Goal: Task Accomplishment & Management: Manage account settings

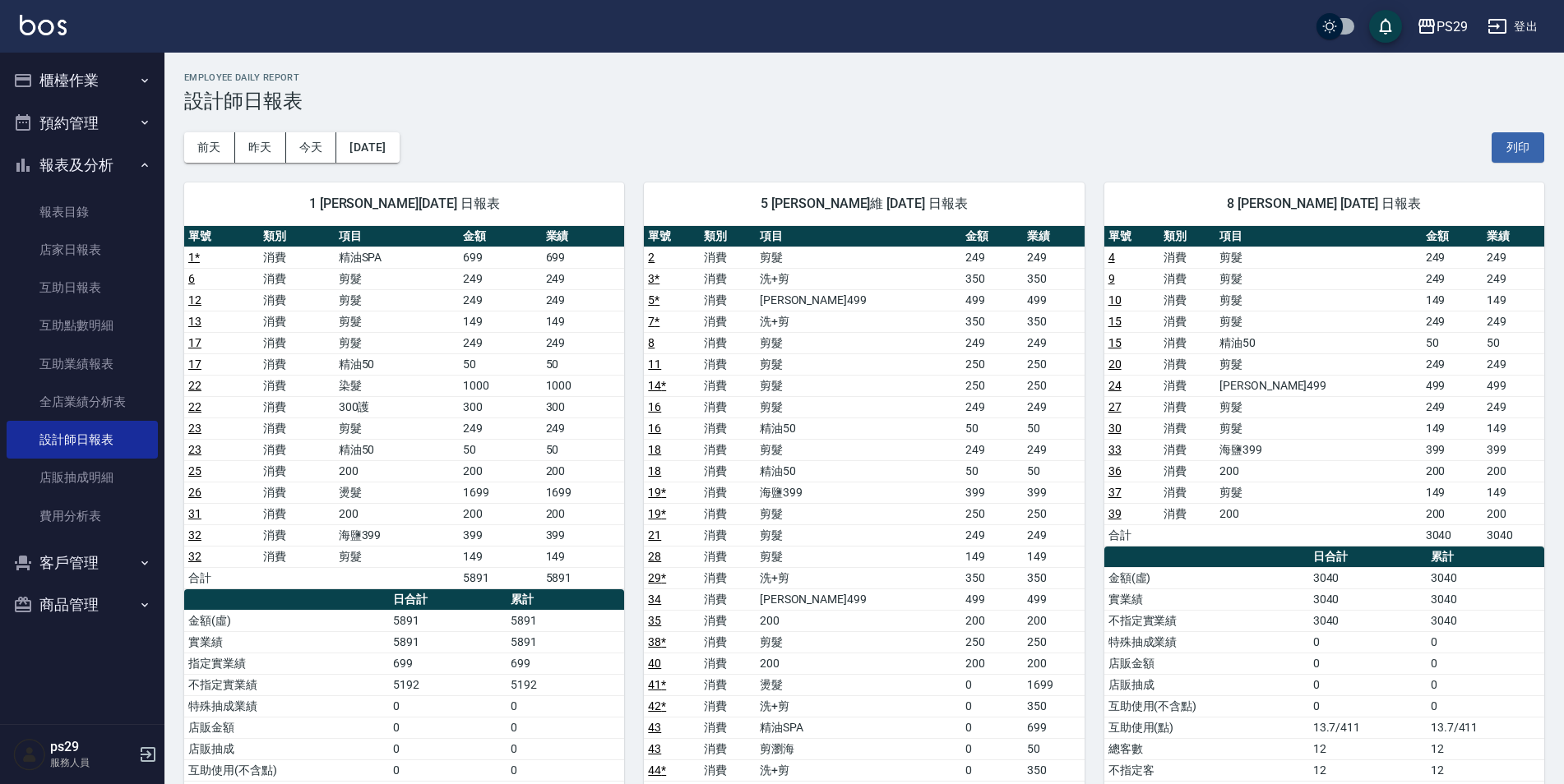
click at [23, 21] on img at bounding box center [43, 24] width 47 height 20
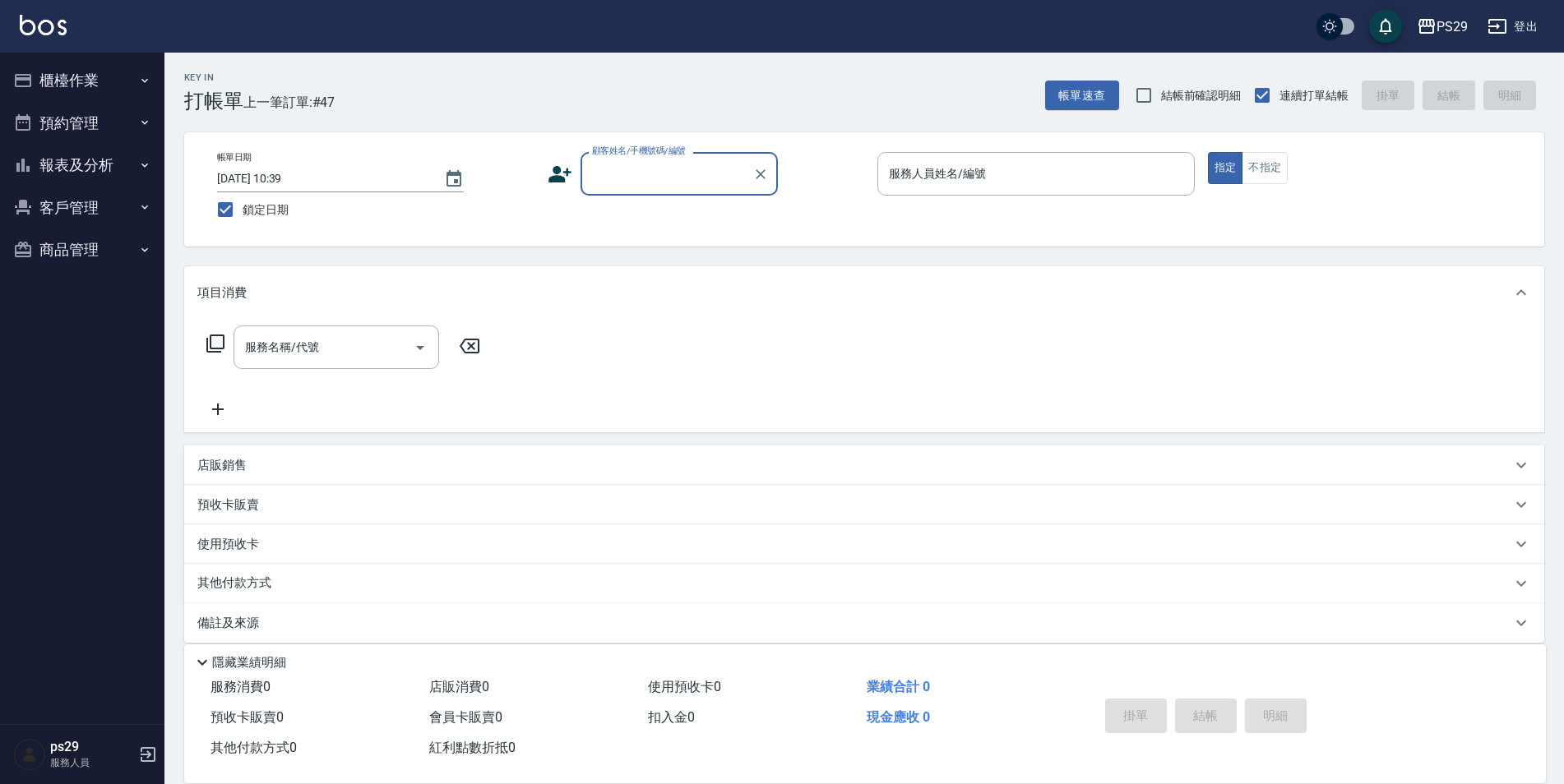
click at [36, 27] on img at bounding box center [43, 24] width 47 height 20
click at [54, 28] on img at bounding box center [43, 24] width 47 height 20
click at [37, 33] on img at bounding box center [43, 24] width 47 height 20
click at [20, 29] on img at bounding box center [43, 24] width 47 height 20
click at [52, 38] on link at bounding box center [43, 26] width 47 height 24
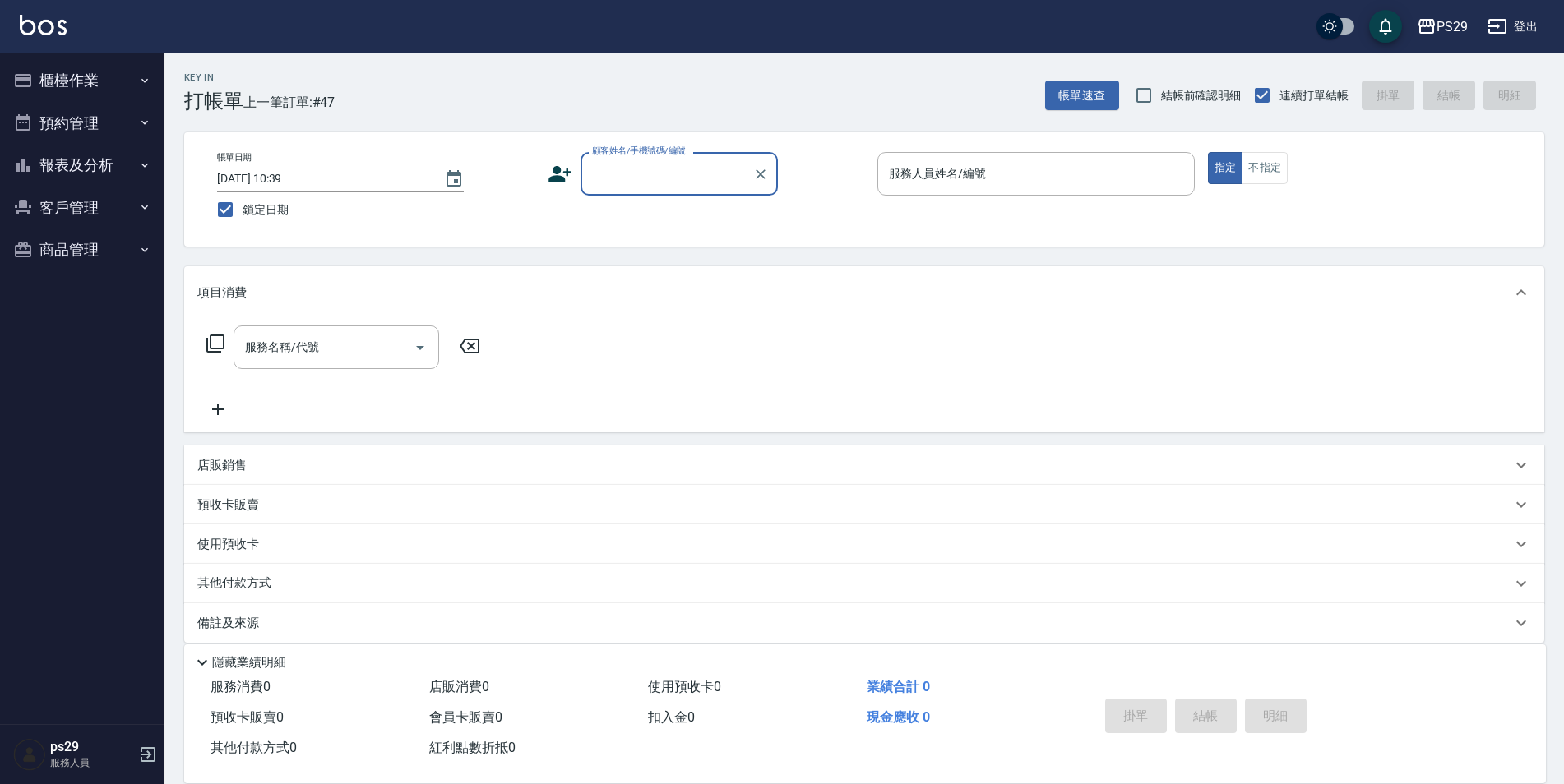
click at [77, 87] on button "櫃檯作業" at bounding box center [82, 81] width 151 height 43
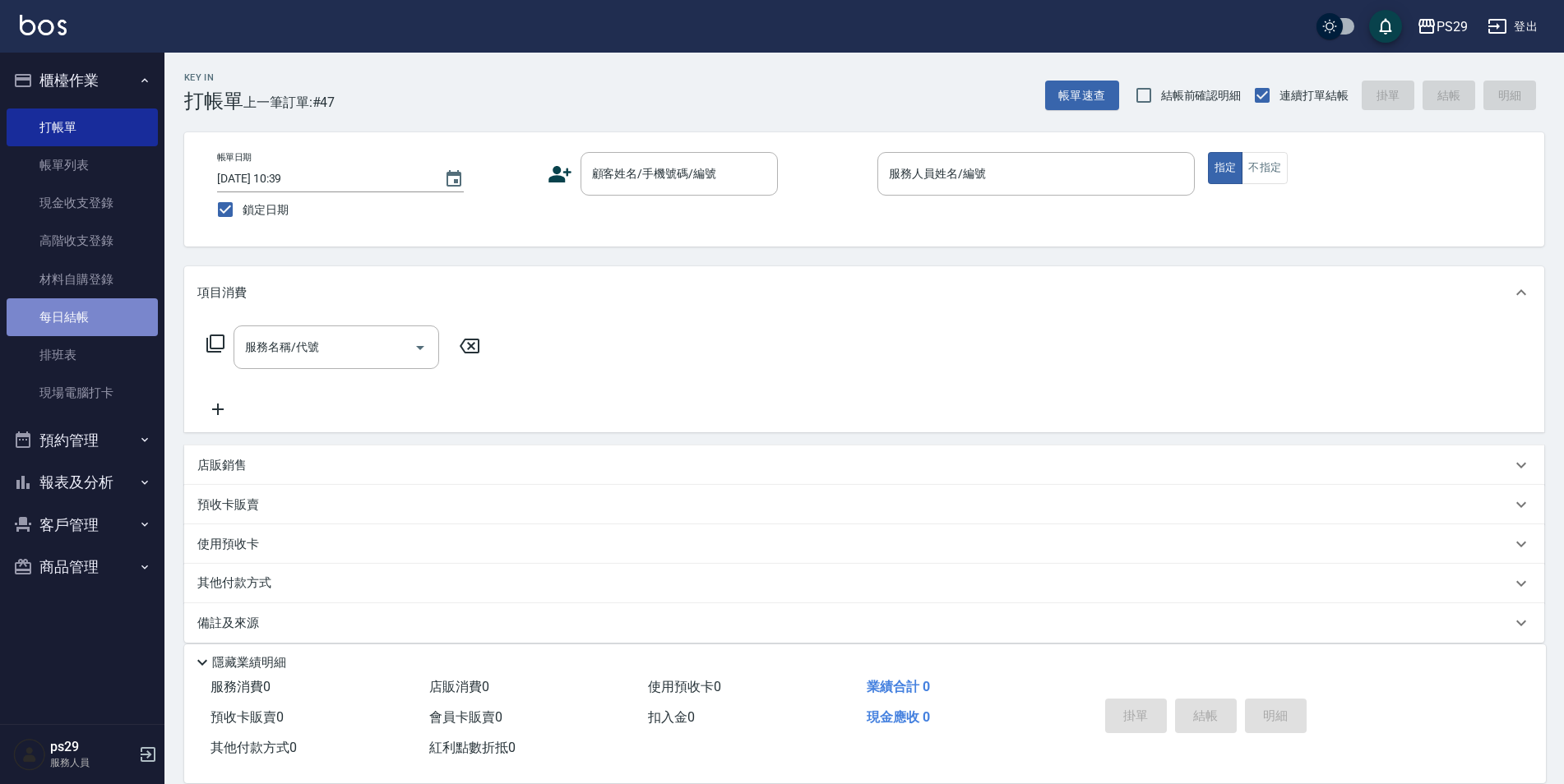
click at [103, 321] on link "每日結帳" at bounding box center [82, 317] width 151 height 38
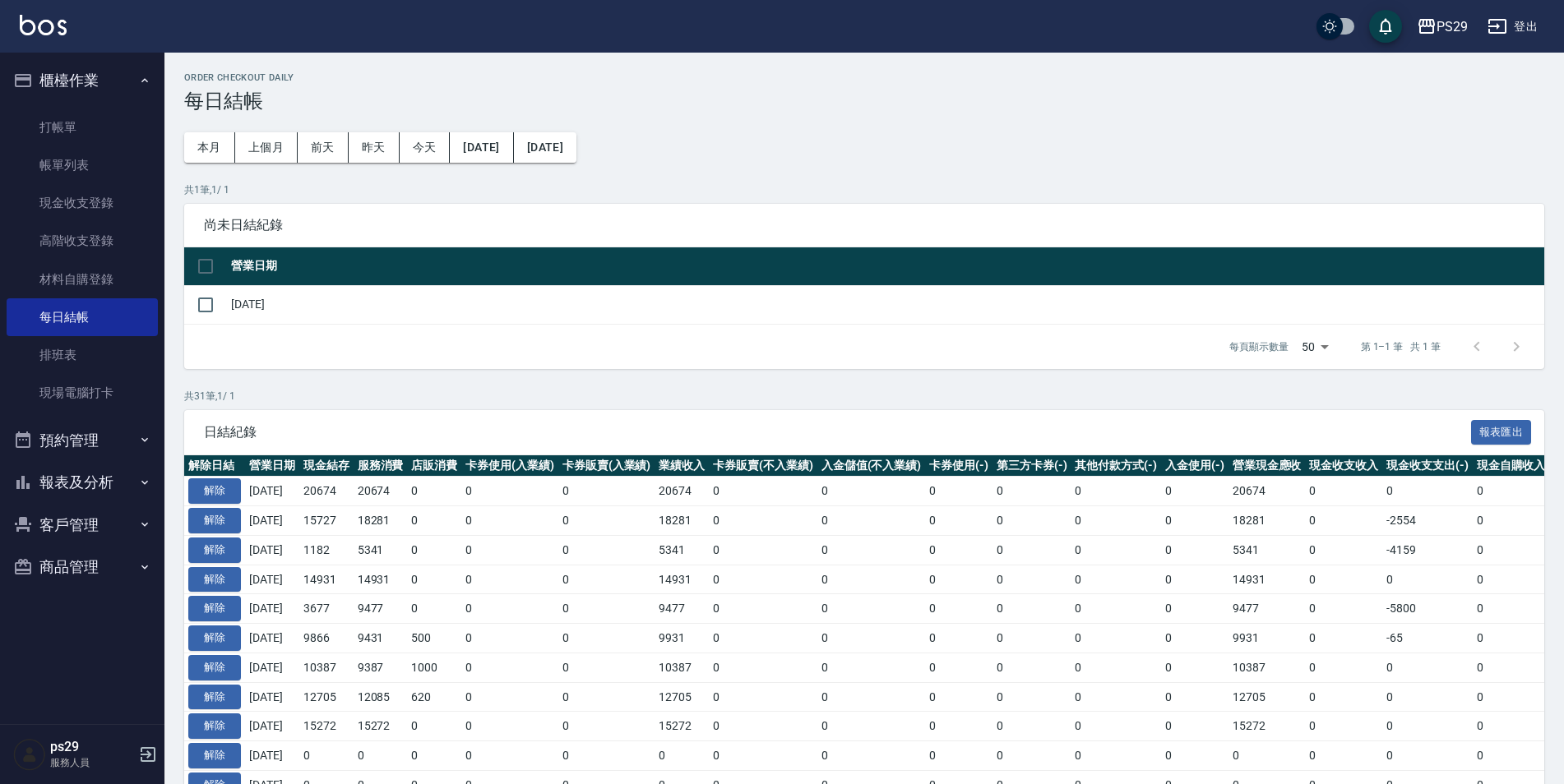
scroll to position [247, 0]
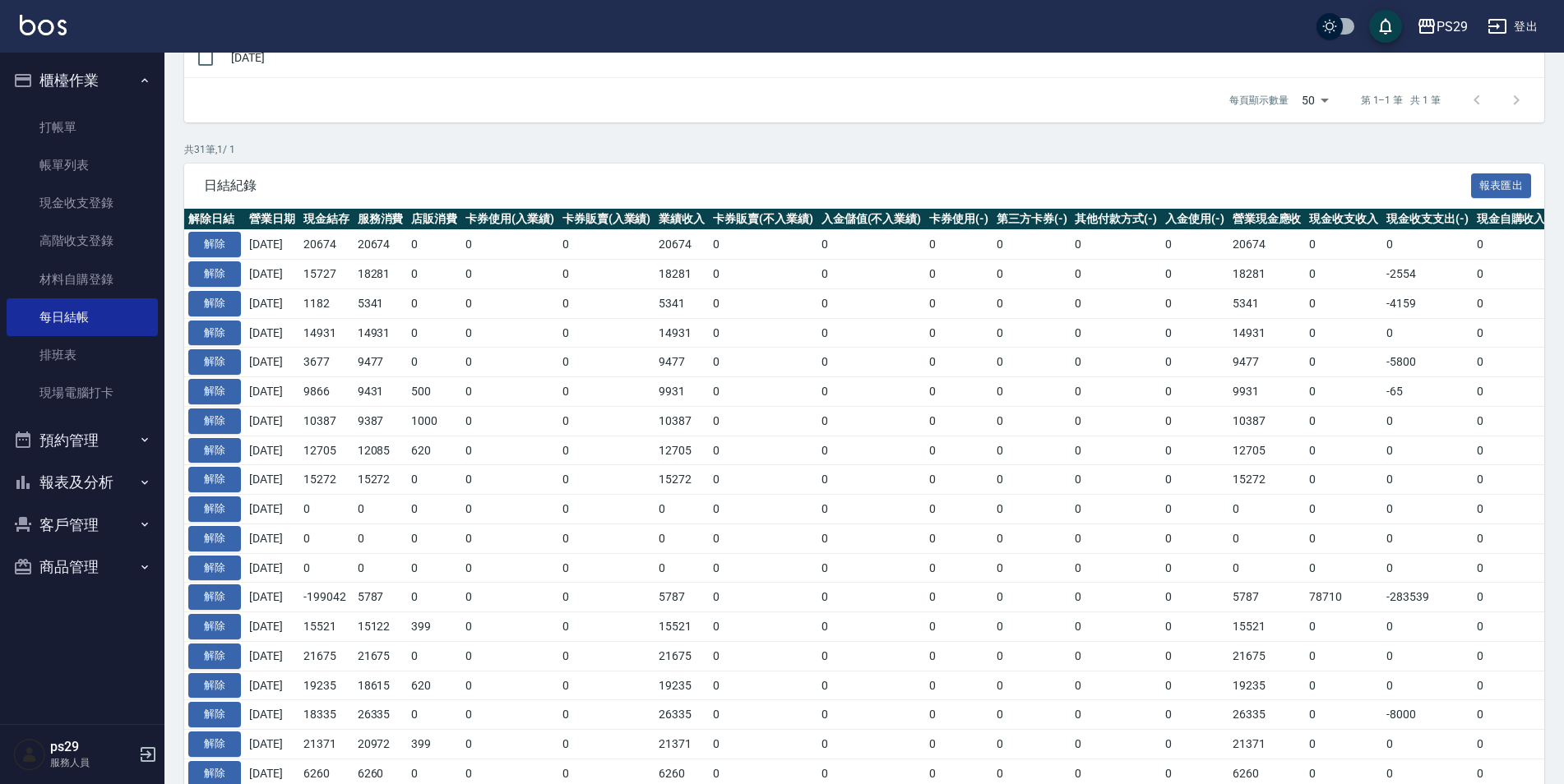
click at [377, 359] on td "9477" at bounding box center [381, 362] width 55 height 29
click at [353, 390] on td "9866" at bounding box center [327, 392] width 55 height 29
click at [353, 374] on tbody "解除 2025/10/12 20674 20674 0 0 0 20674 0 0 0 0 0 0 20674 0 0 0 2025/10/13 解除 202…" at bounding box center [927, 696] width 1485 height 932
click at [349, 369] on td "3677" at bounding box center [327, 362] width 55 height 29
click at [385, 422] on td "9387" at bounding box center [381, 420] width 55 height 29
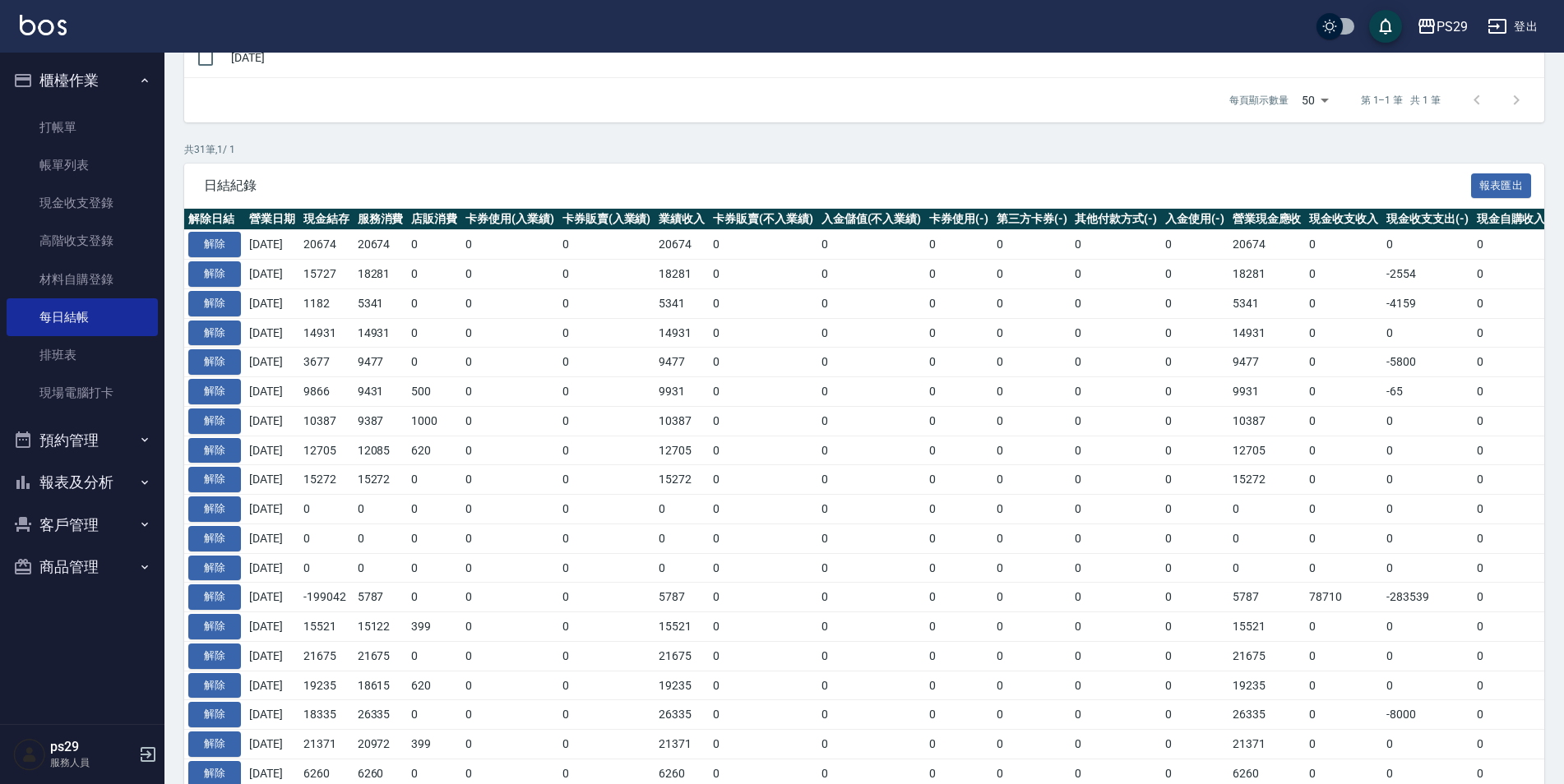
click at [55, 22] on img at bounding box center [43, 24] width 47 height 20
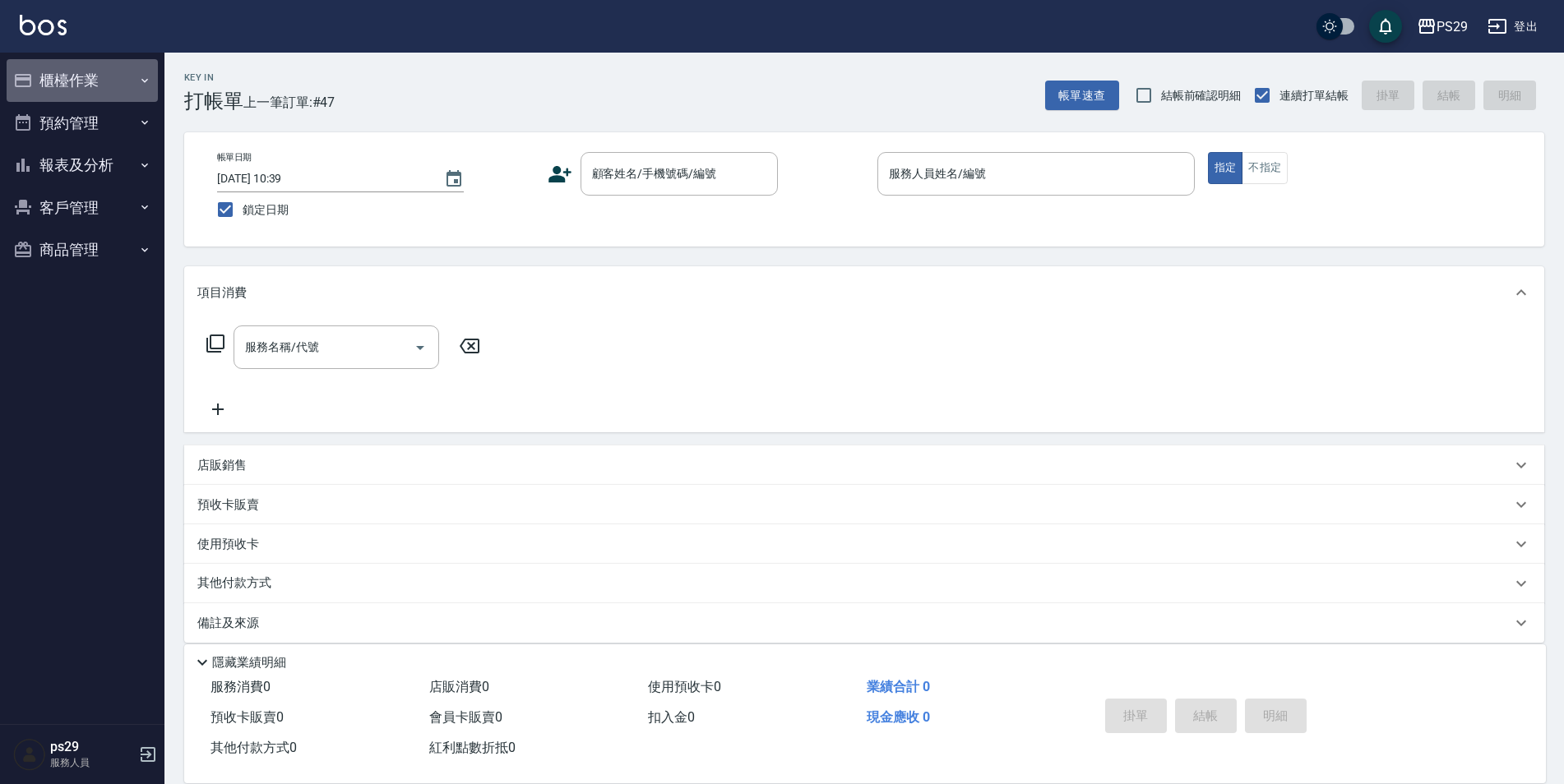
click at [49, 74] on button "櫃檯作業" at bounding box center [82, 81] width 151 height 43
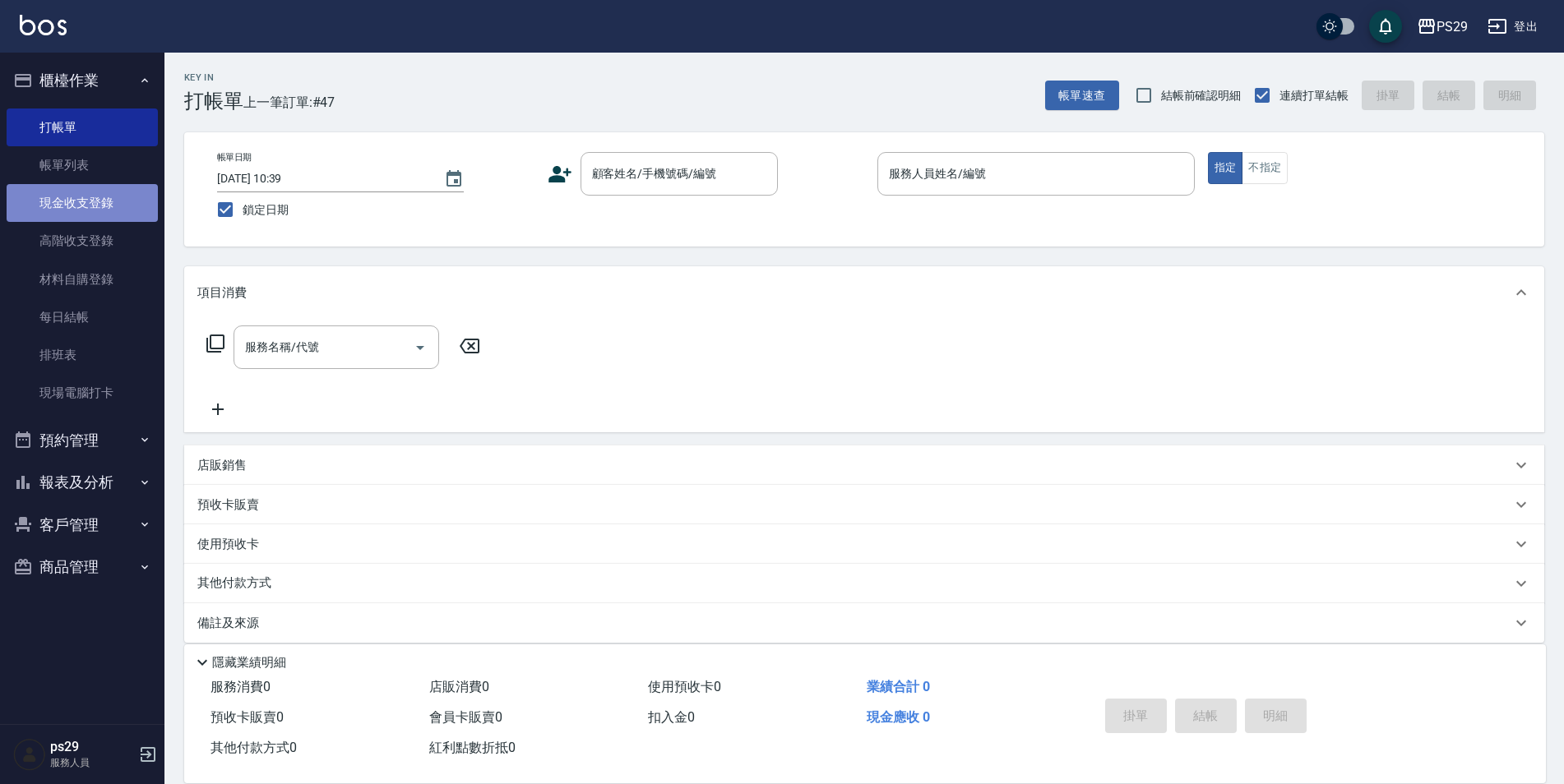
click at [120, 208] on link "現金收支登錄" at bounding box center [82, 202] width 151 height 38
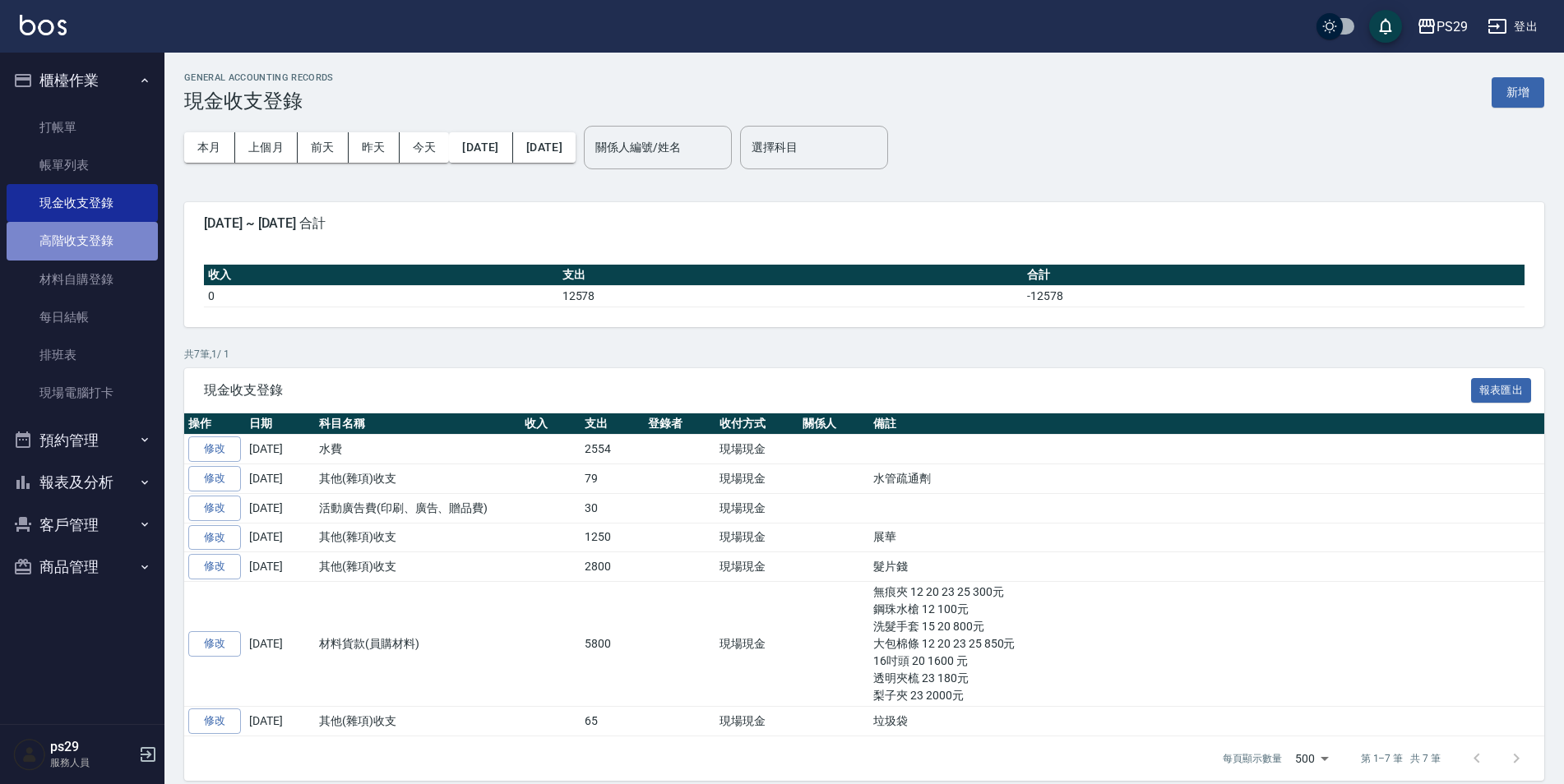
click at [99, 231] on link "高階收支登錄" at bounding box center [82, 240] width 151 height 38
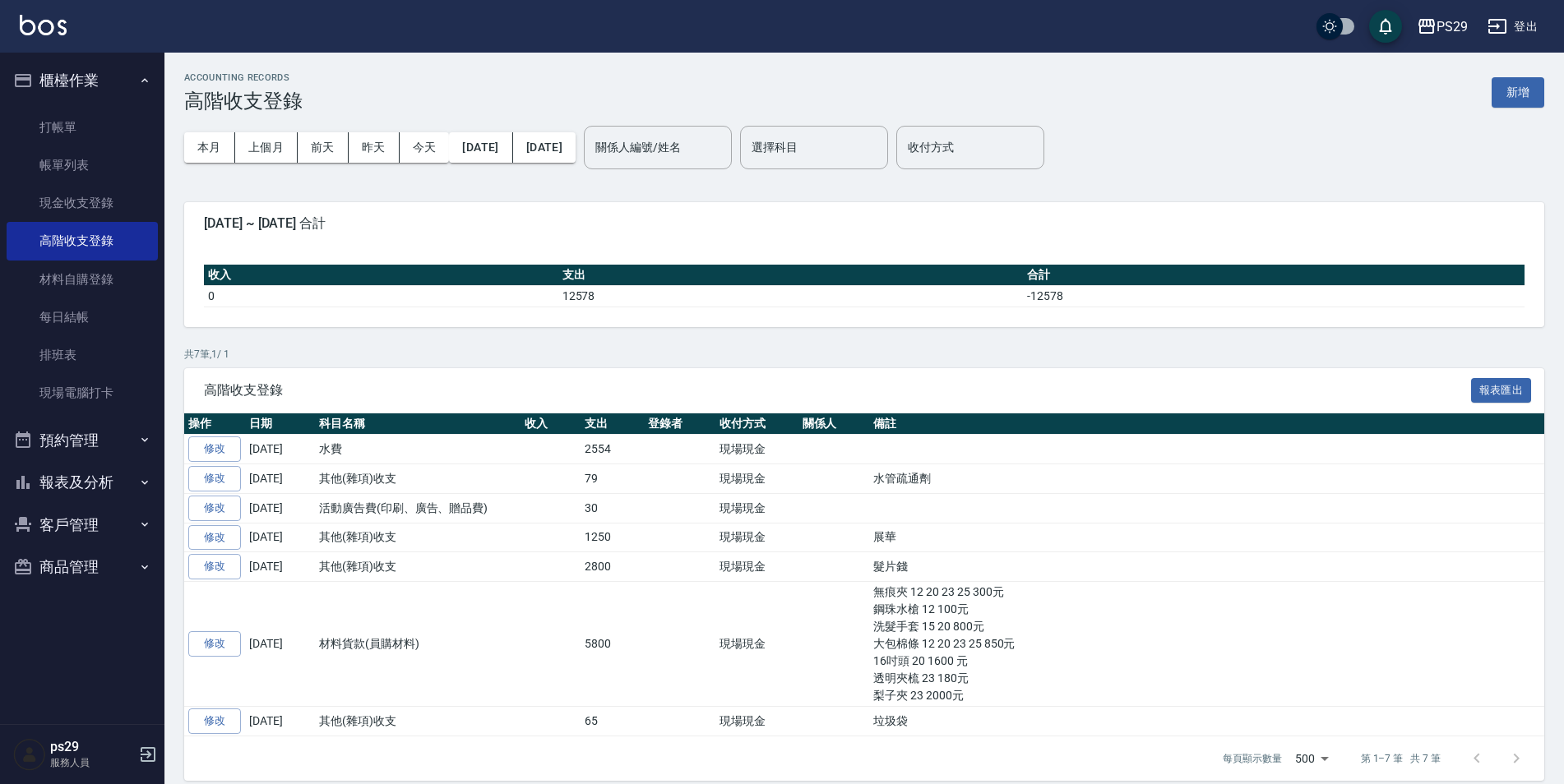
click at [81, 87] on button "櫃檯作業" at bounding box center [82, 81] width 151 height 43
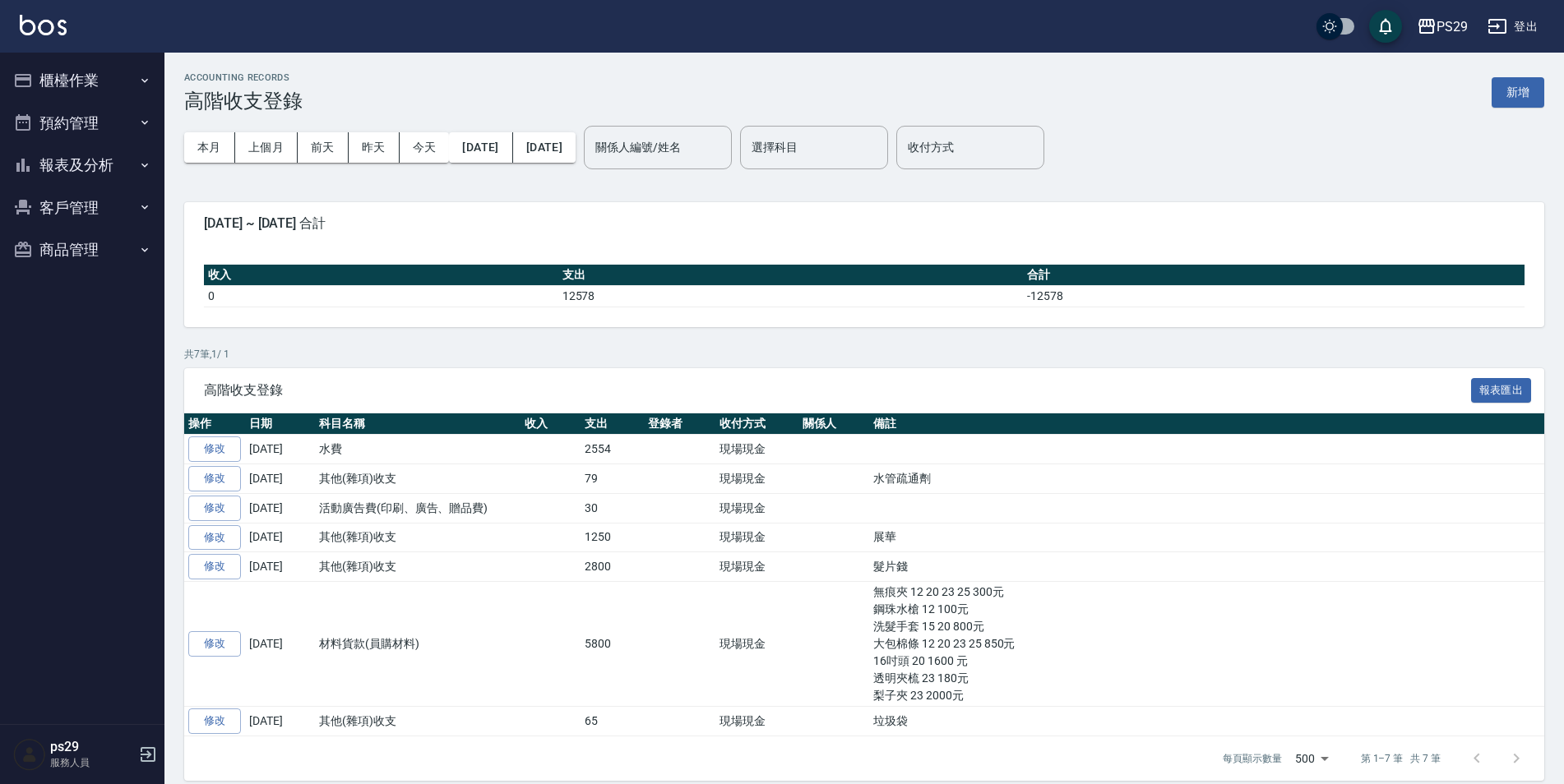
click at [107, 166] on button "報表及分析" at bounding box center [82, 165] width 151 height 43
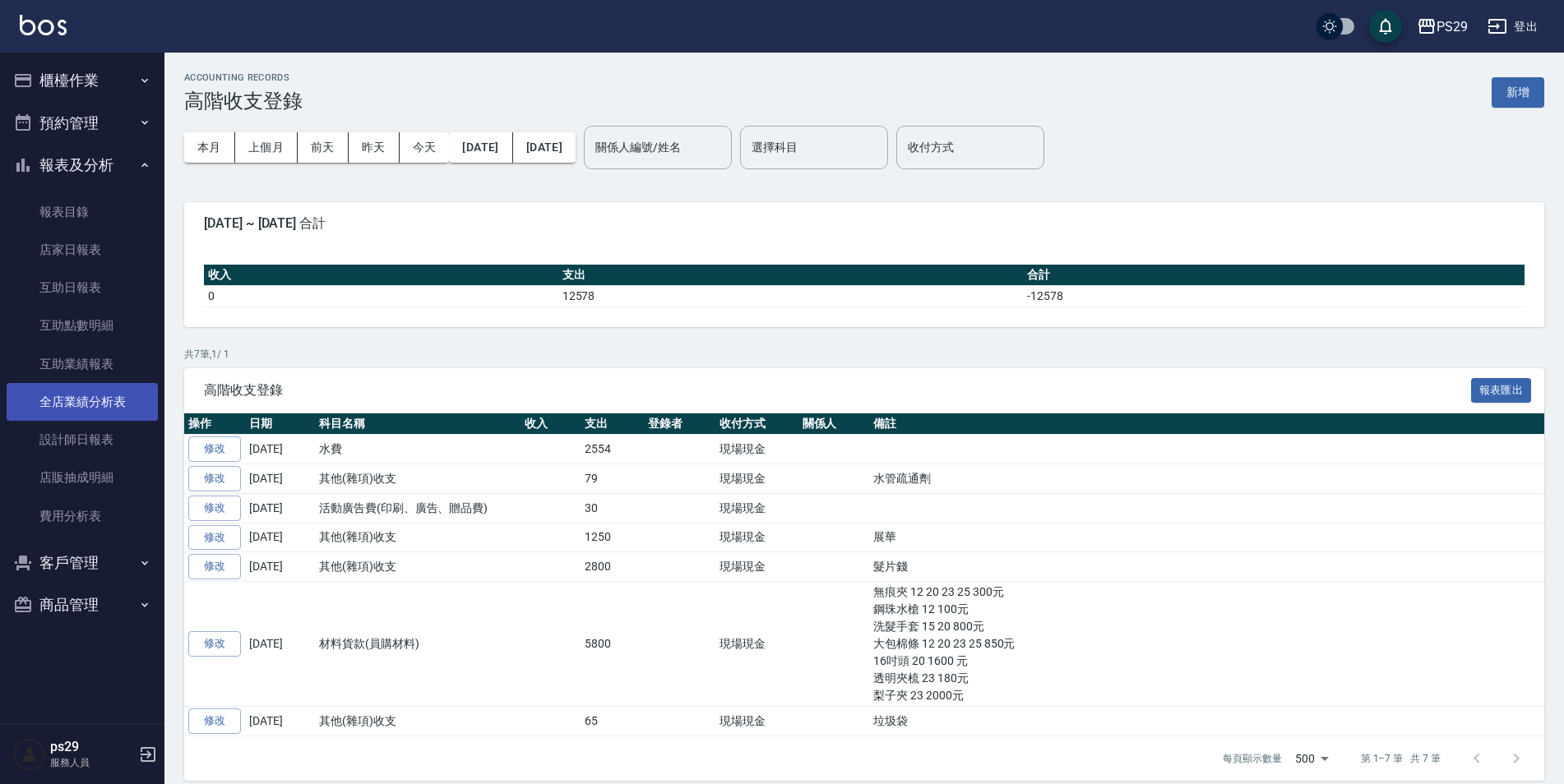
click at [91, 412] on link "全店業績分析表" at bounding box center [82, 402] width 151 height 38
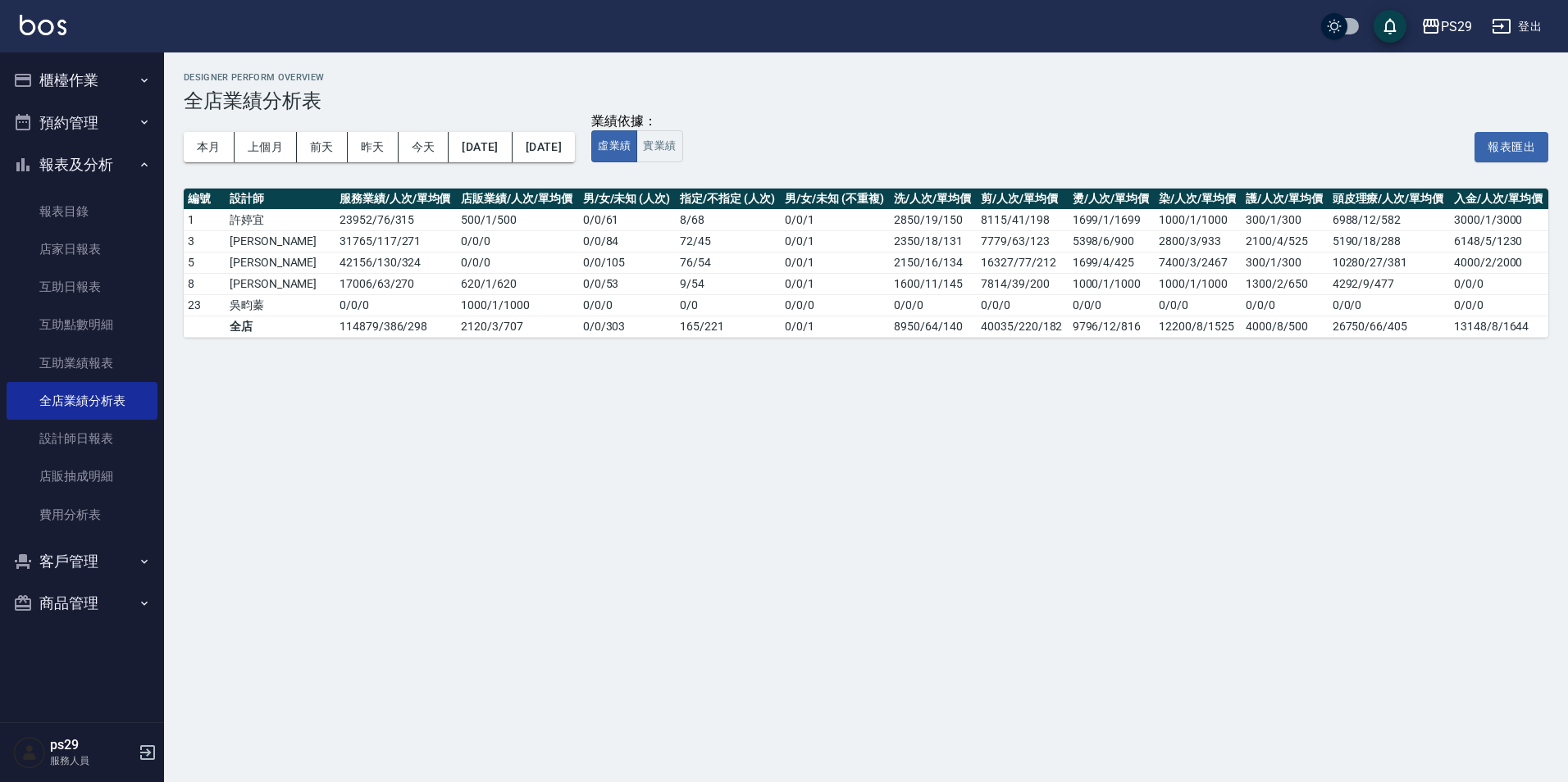
click at [124, 147] on button "報表及分析" at bounding box center [82, 165] width 150 height 43
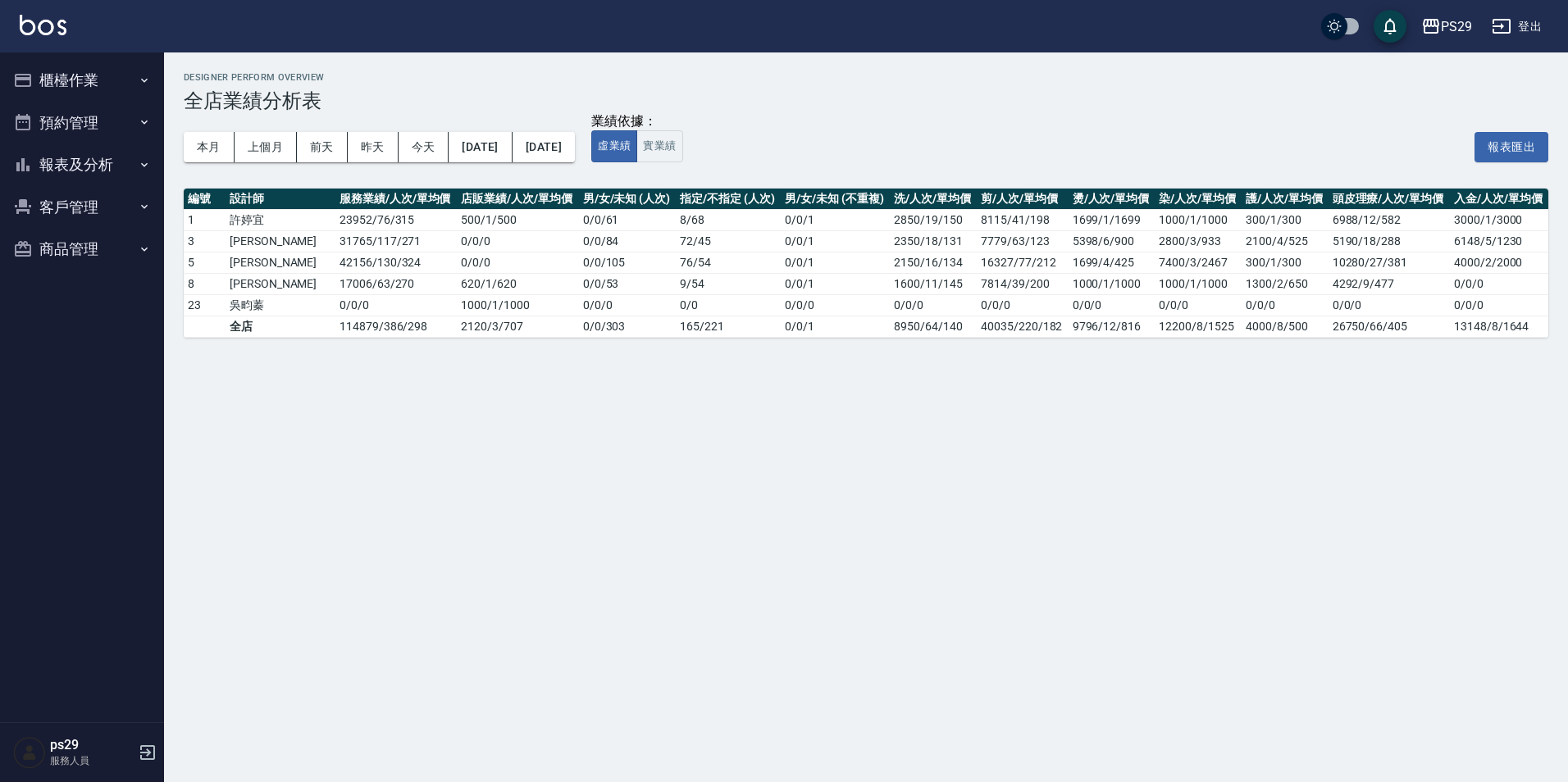
click at [120, 152] on button "報表及分析" at bounding box center [82, 165] width 150 height 43
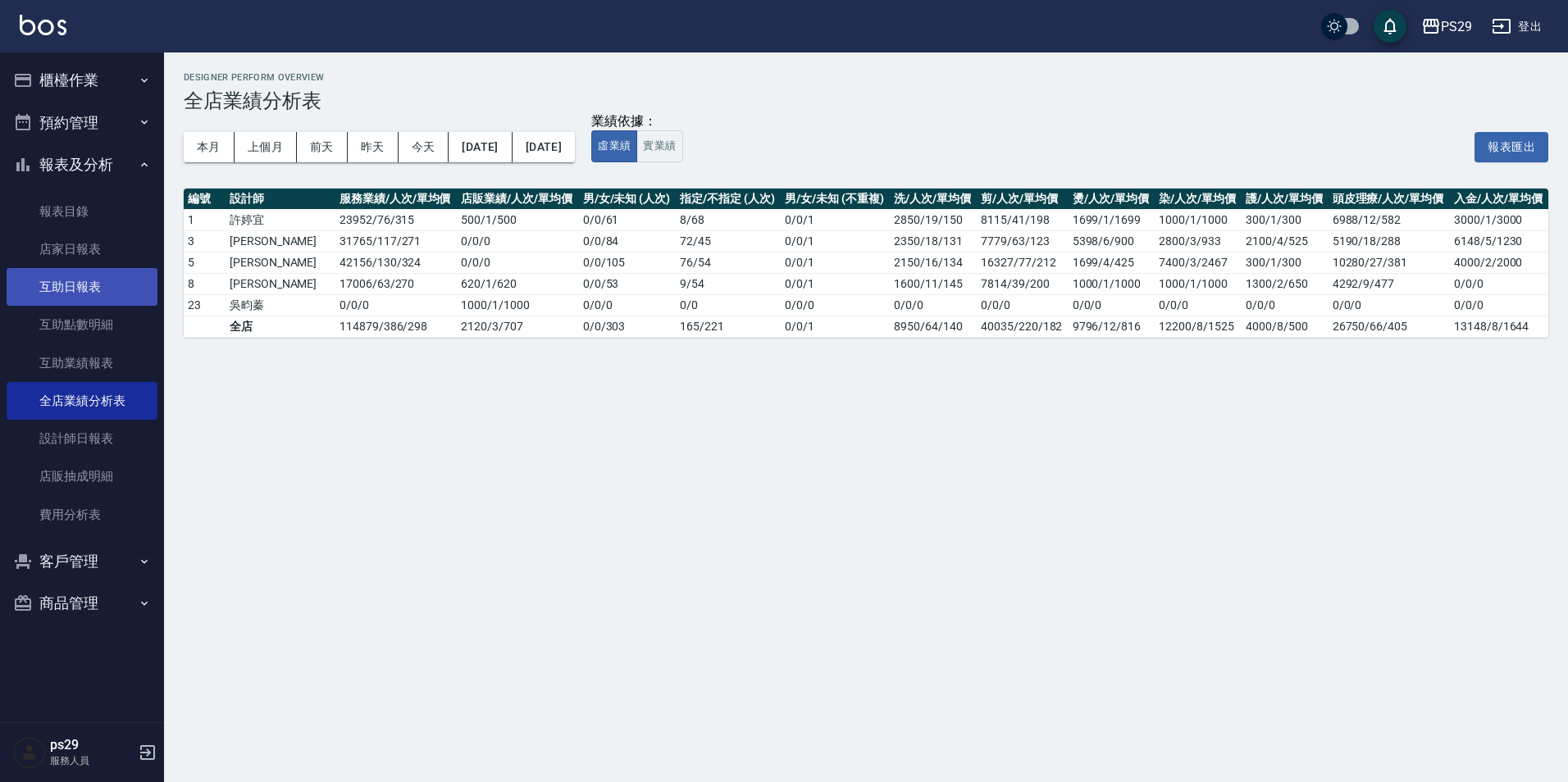
click at [103, 289] on link "互助日報表" at bounding box center [82, 286] width 150 height 38
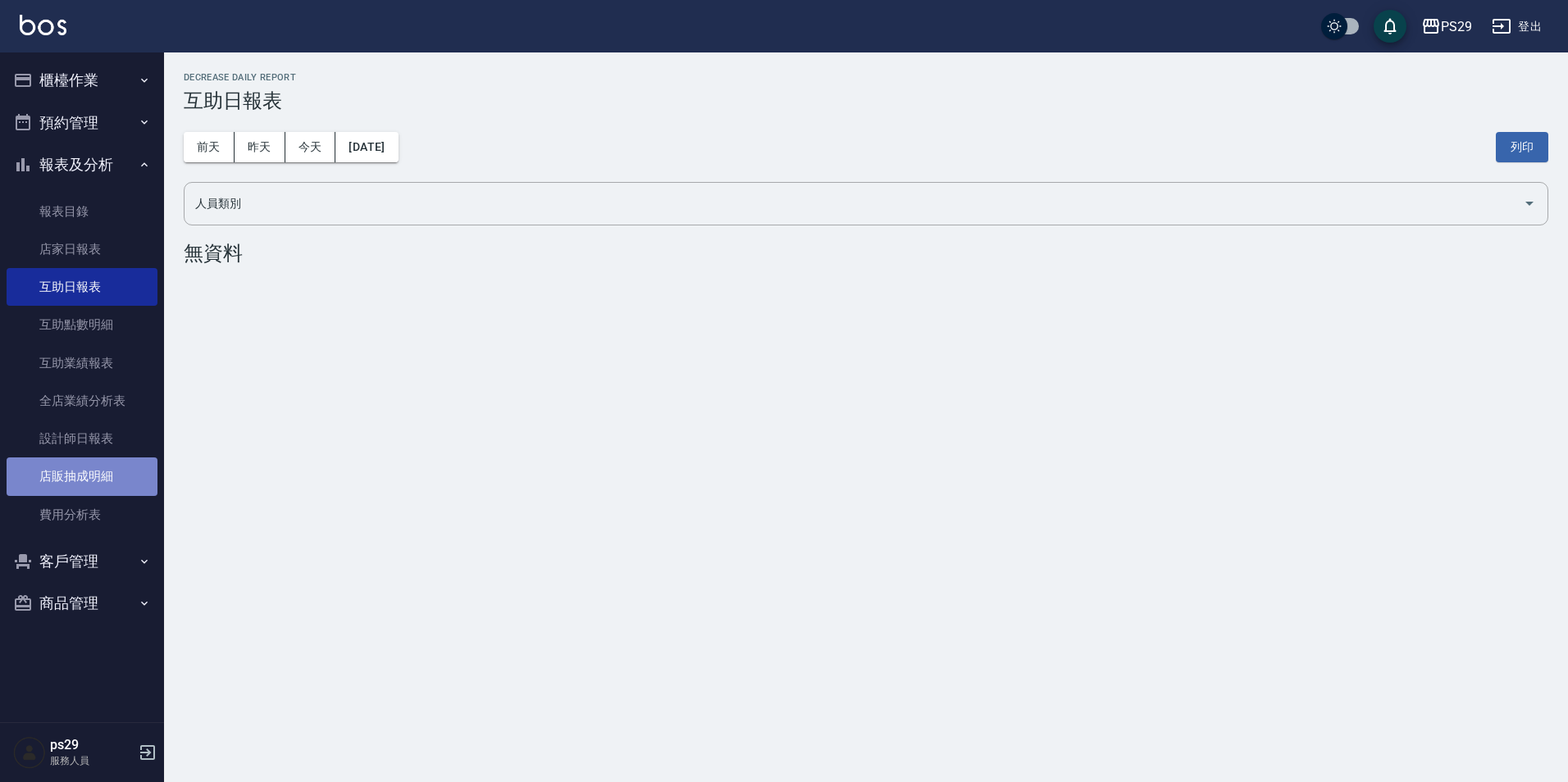
click at [82, 488] on link "店販抽成明細" at bounding box center [82, 476] width 150 height 38
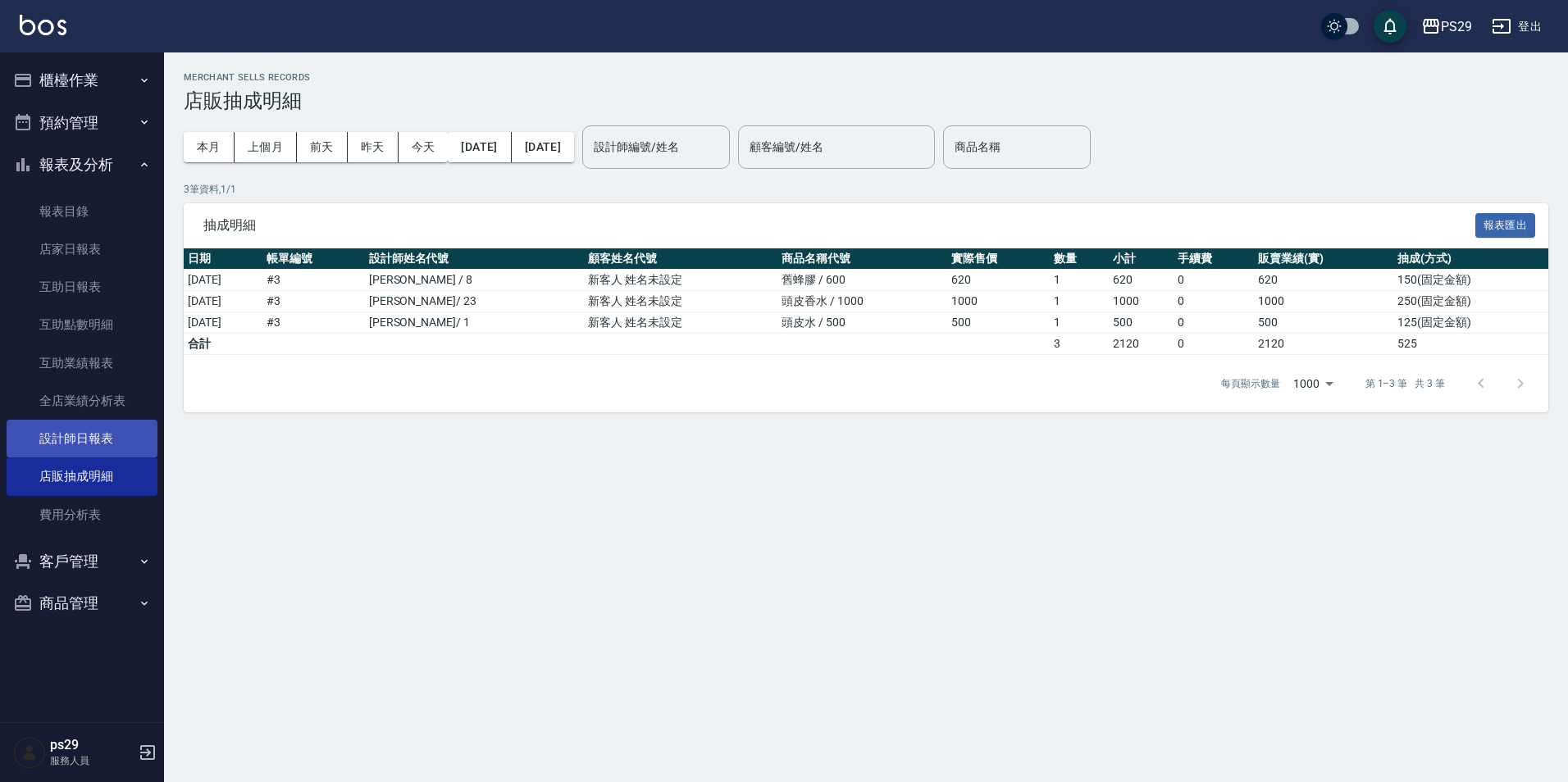
click at [94, 440] on link "設計師日報表" at bounding box center [82, 439] width 150 height 38
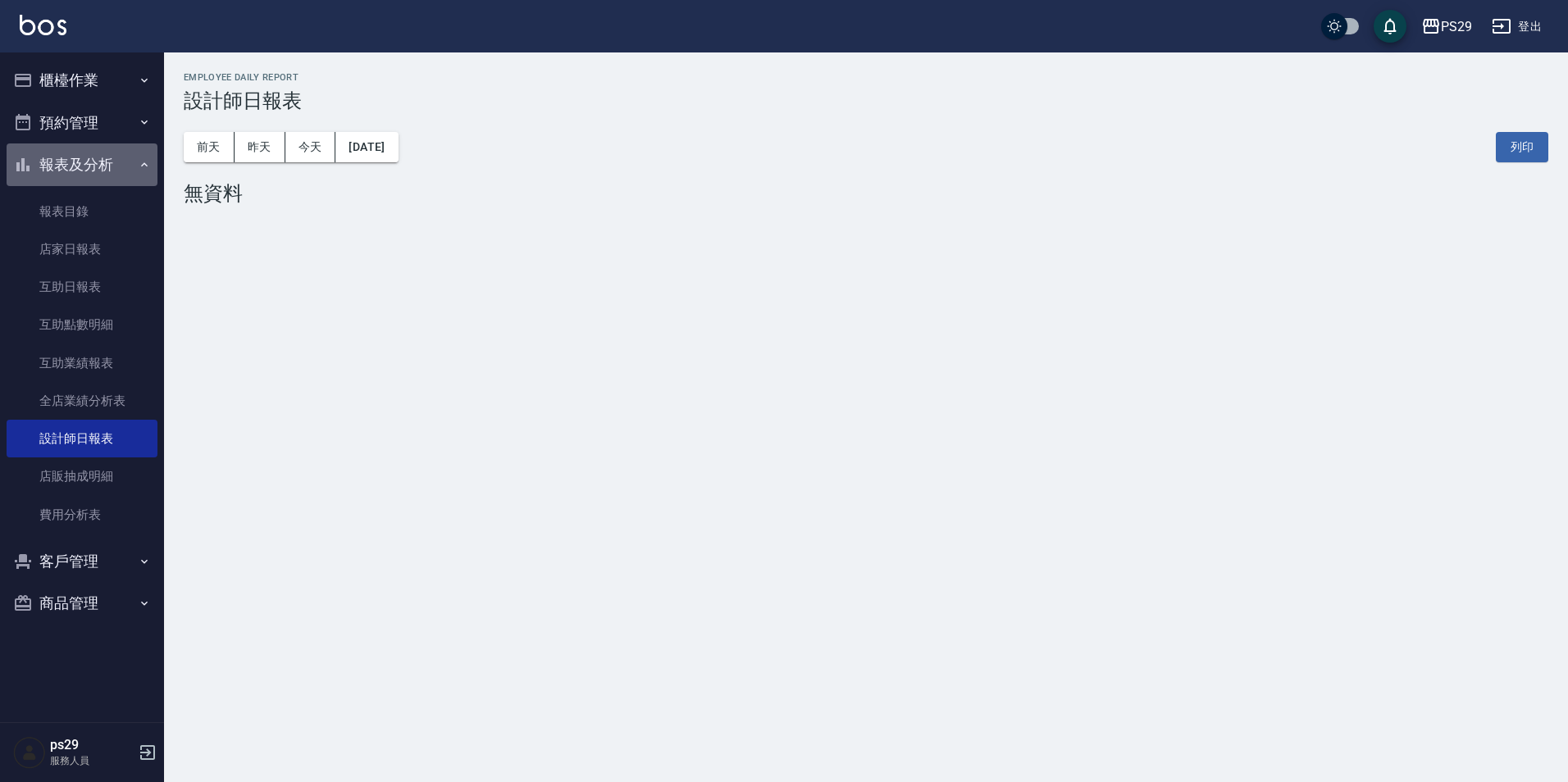
click at [114, 155] on button "報表及分析" at bounding box center [82, 165] width 150 height 43
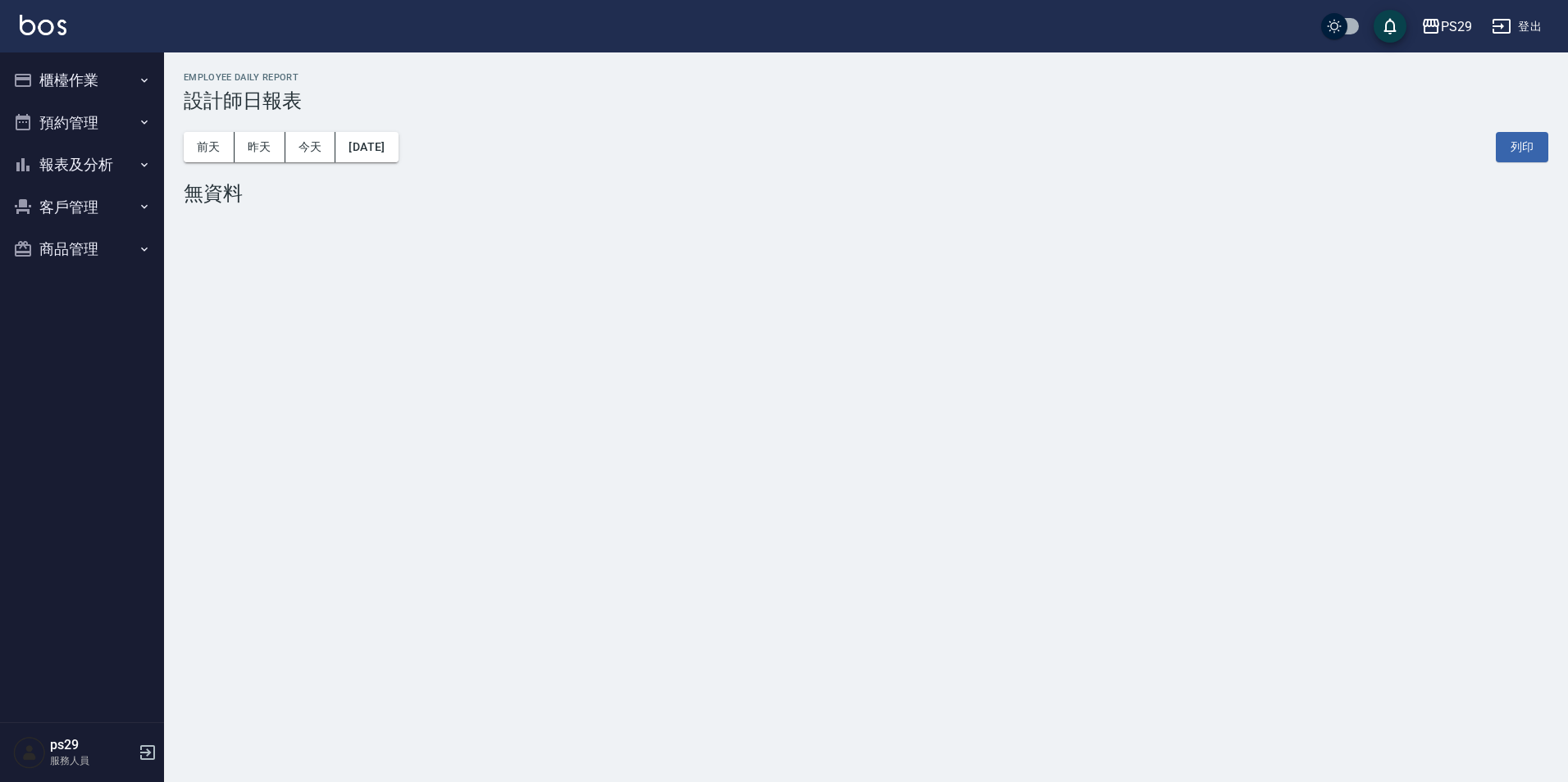
click at [121, 98] on button "櫃檯作業" at bounding box center [82, 81] width 150 height 43
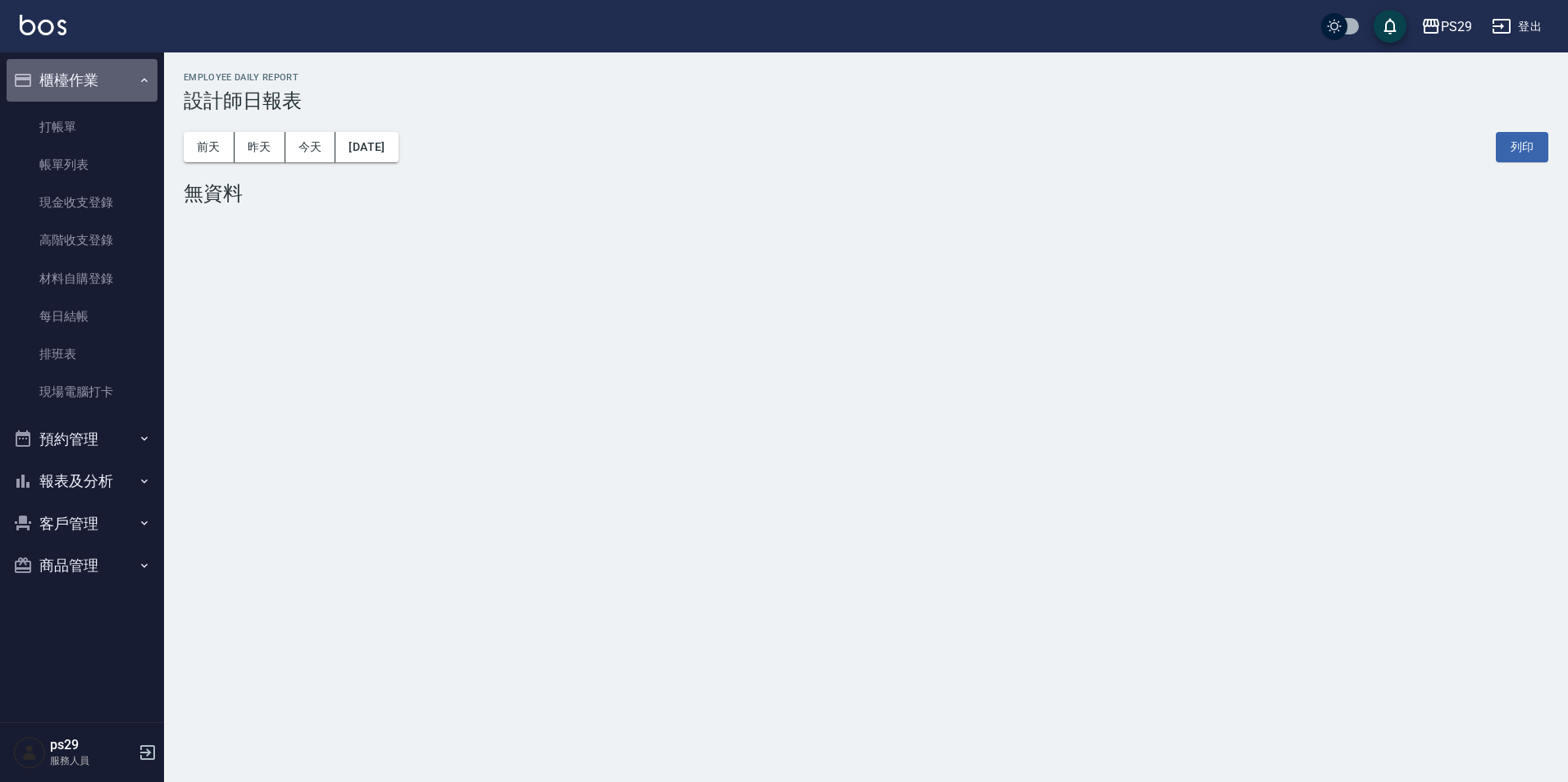
click at [131, 88] on button "櫃檯作業" at bounding box center [82, 81] width 150 height 43
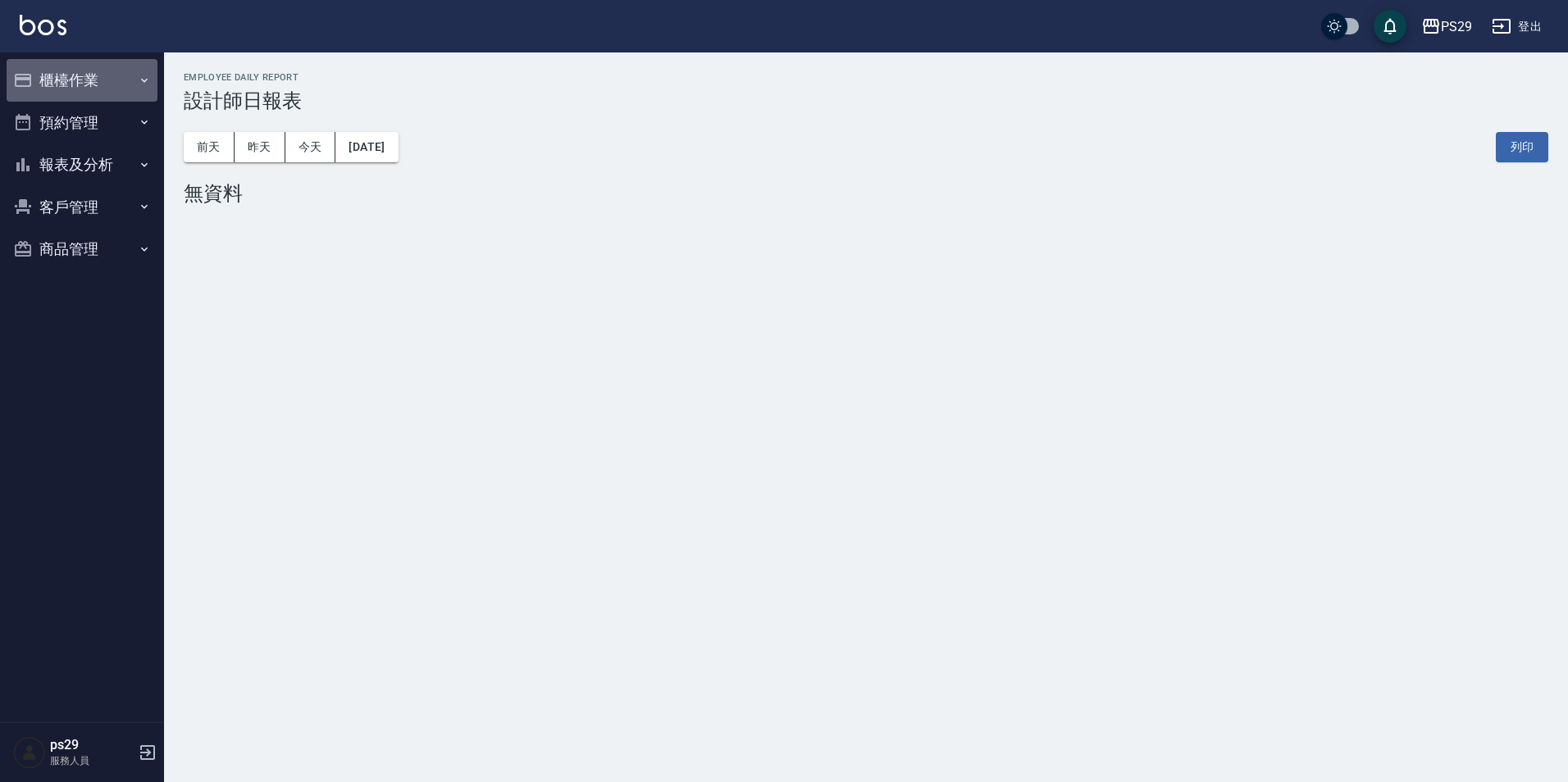
click at [131, 88] on button "櫃檯作業" at bounding box center [82, 81] width 150 height 43
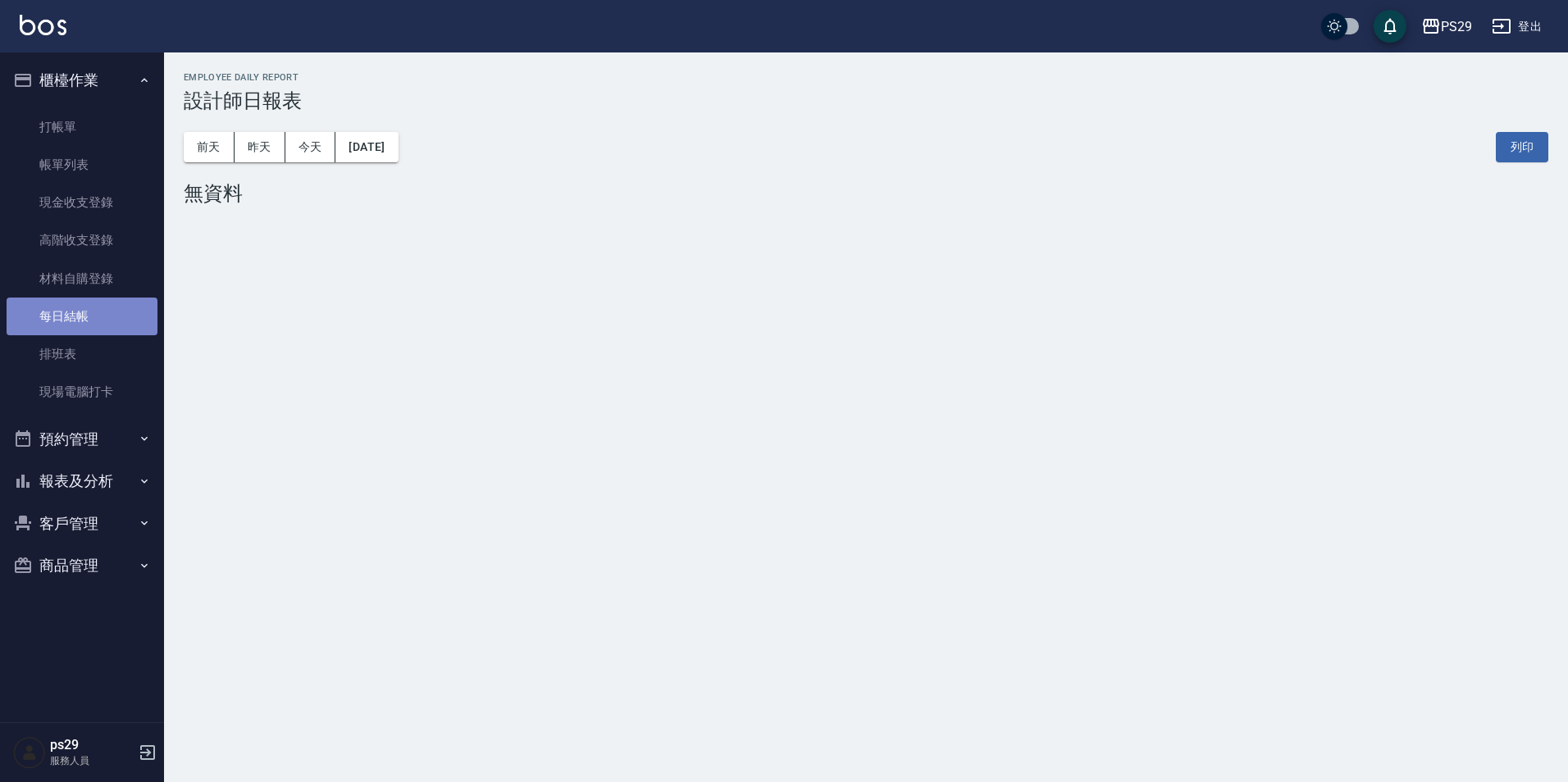
click at [85, 324] on link "每日結帳" at bounding box center [82, 316] width 150 height 38
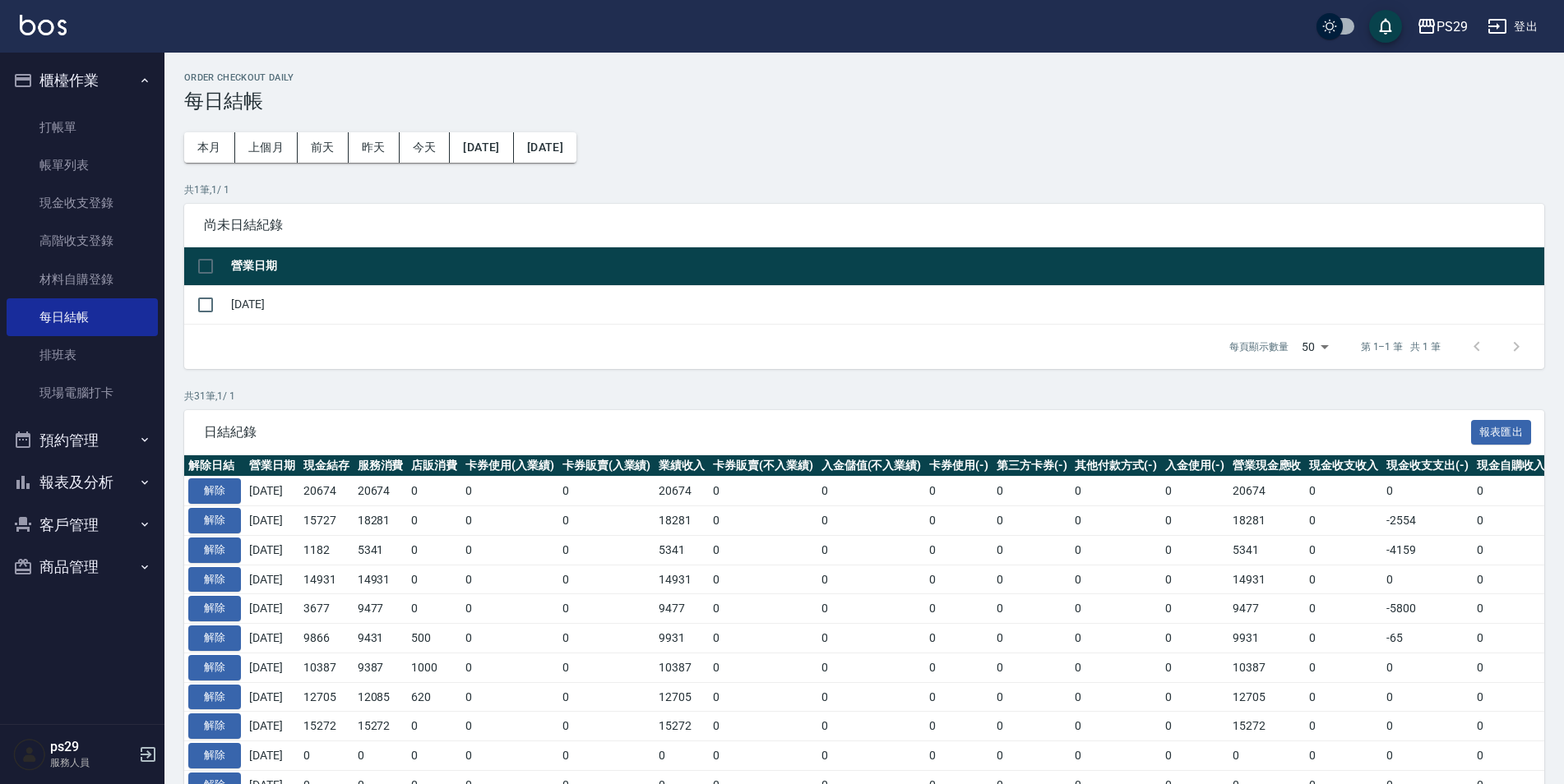
click at [61, 35] on link at bounding box center [43, 26] width 47 height 24
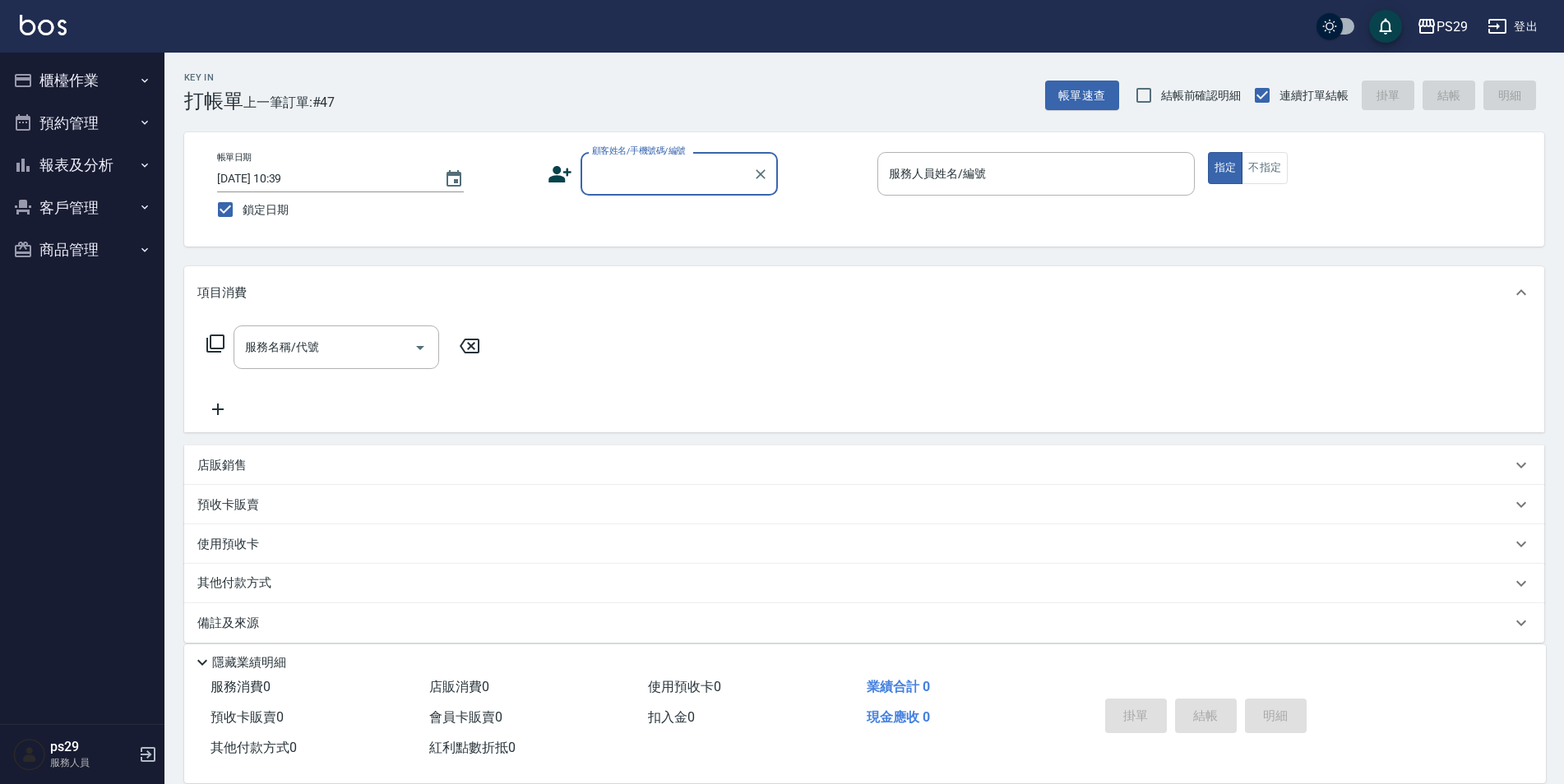
click at [69, 31] on div "PS29 登出" at bounding box center [782, 26] width 1564 height 53
click at [61, 23] on img at bounding box center [43, 24] width 47 height 20
click at [65, 35] on link at bounding box center [43, 26] width 47 height 24
click at [36, 10] on div "PS29 登出" at bounding box center [782, 26] width 1564 height 53
click at [37, 20] on img at bounding box center [43, 24] width 47 height 20
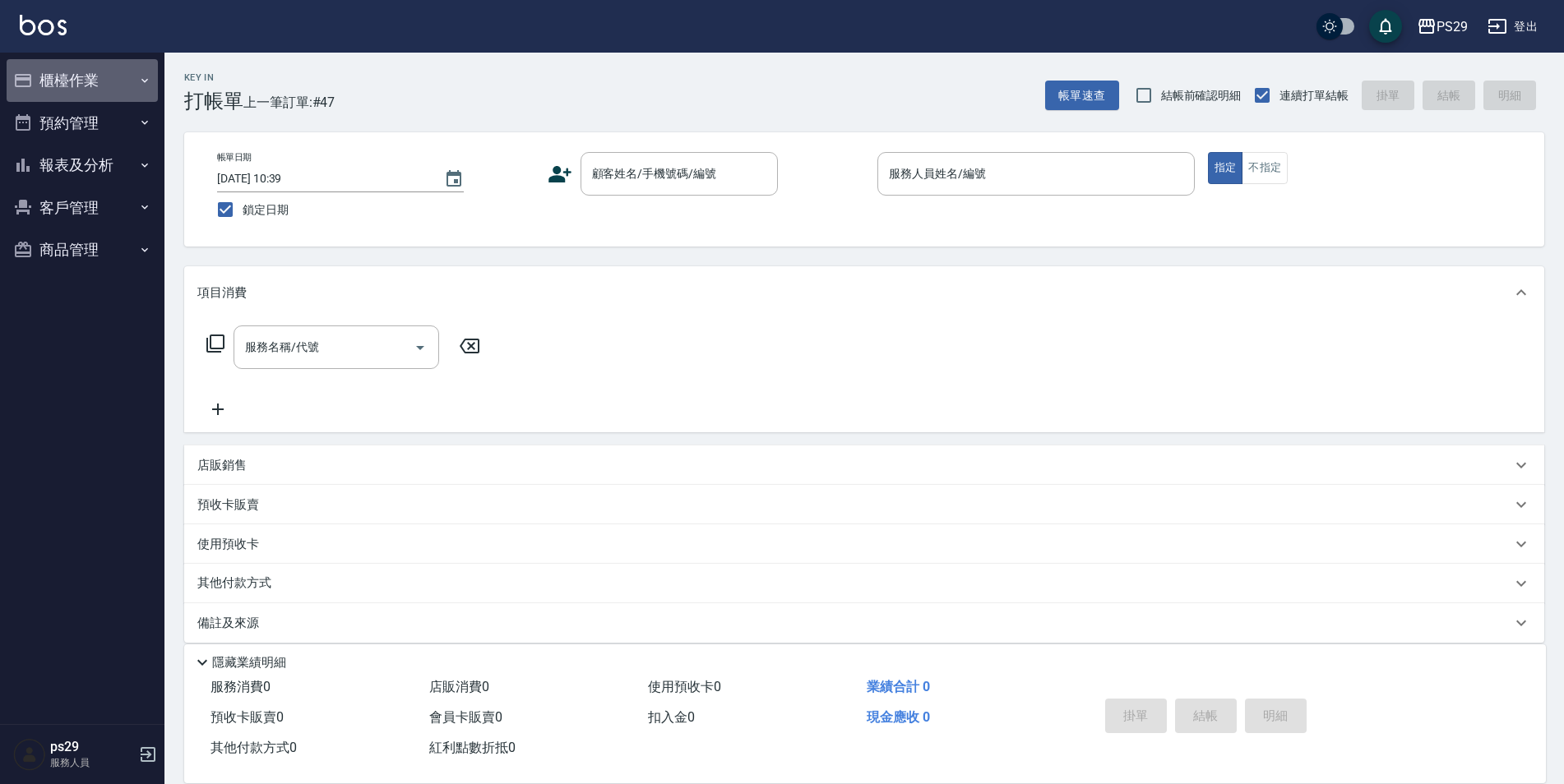
click at [134, 70] on button "櫃檯作業" at bounding box center [82, 81] width 151 height 43
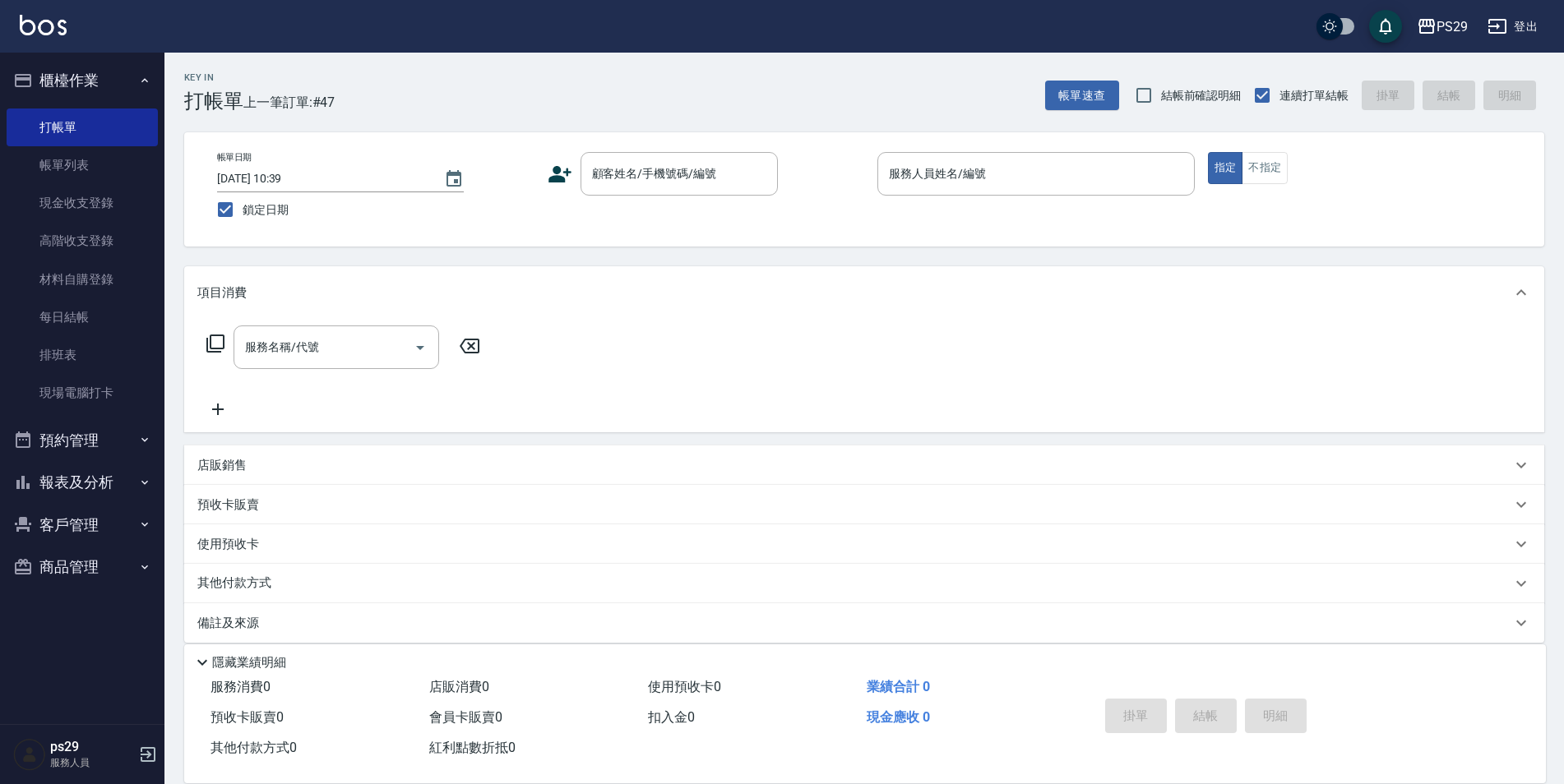
click at [112, 85] on button "櫃檯作業" at bounding box center [82, 81] width 151 height 43
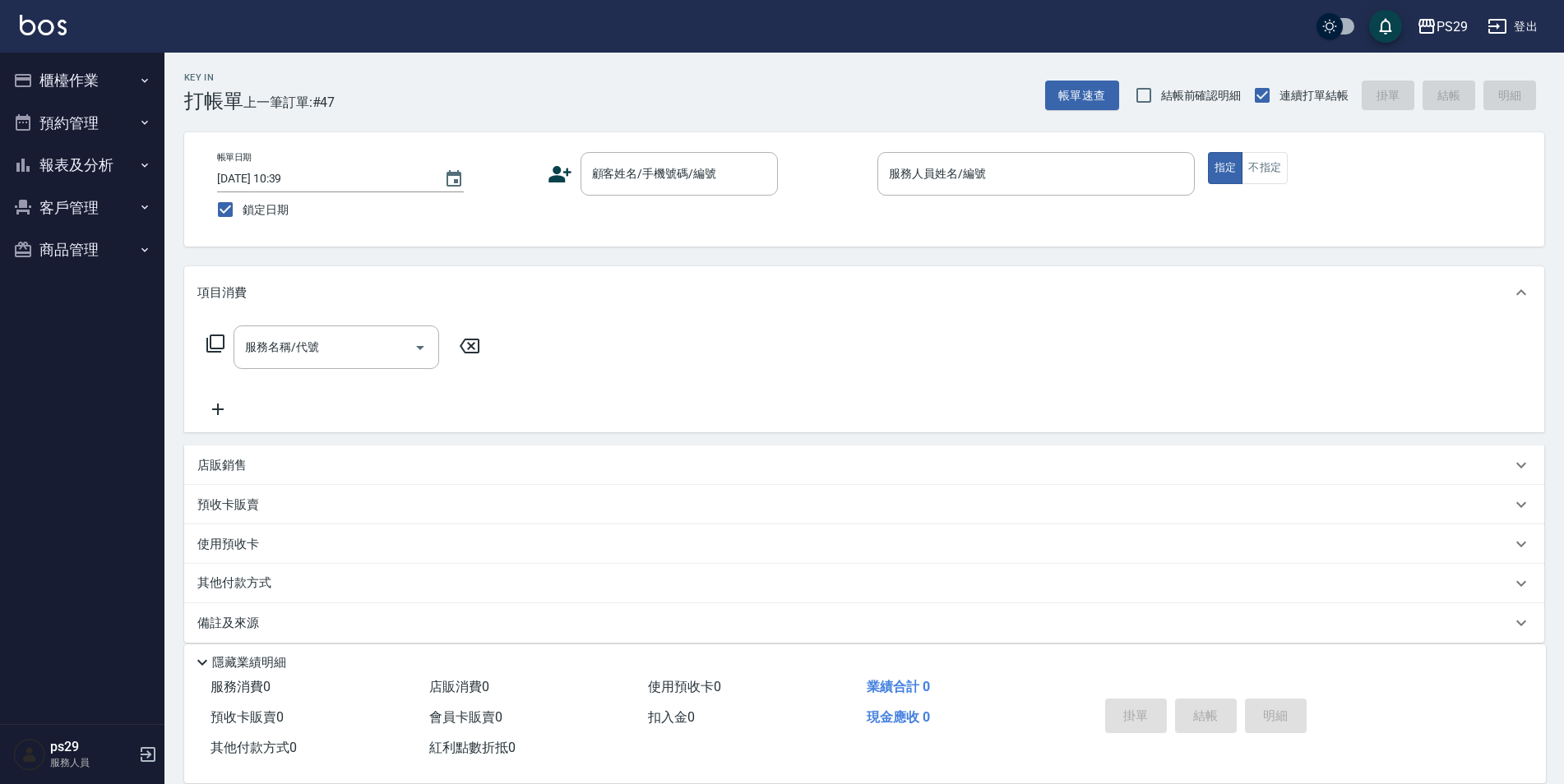
click at [105, 167] on button "報表及分析" at bounding box center [82, 165] width 151 height 43
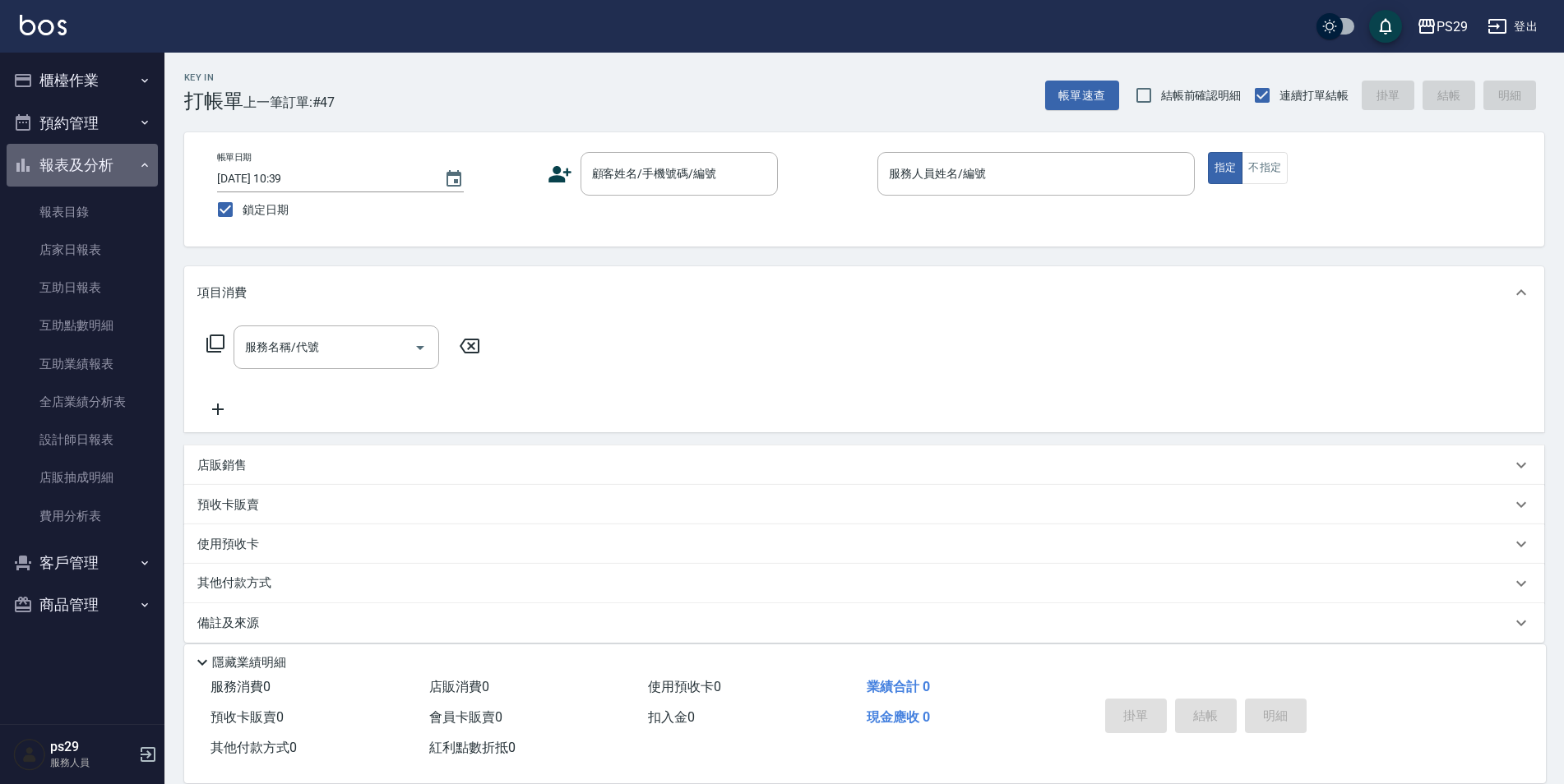
click at [128, 167] on button "報表及分析" at bounding box center [82, 165] width 151 height 43
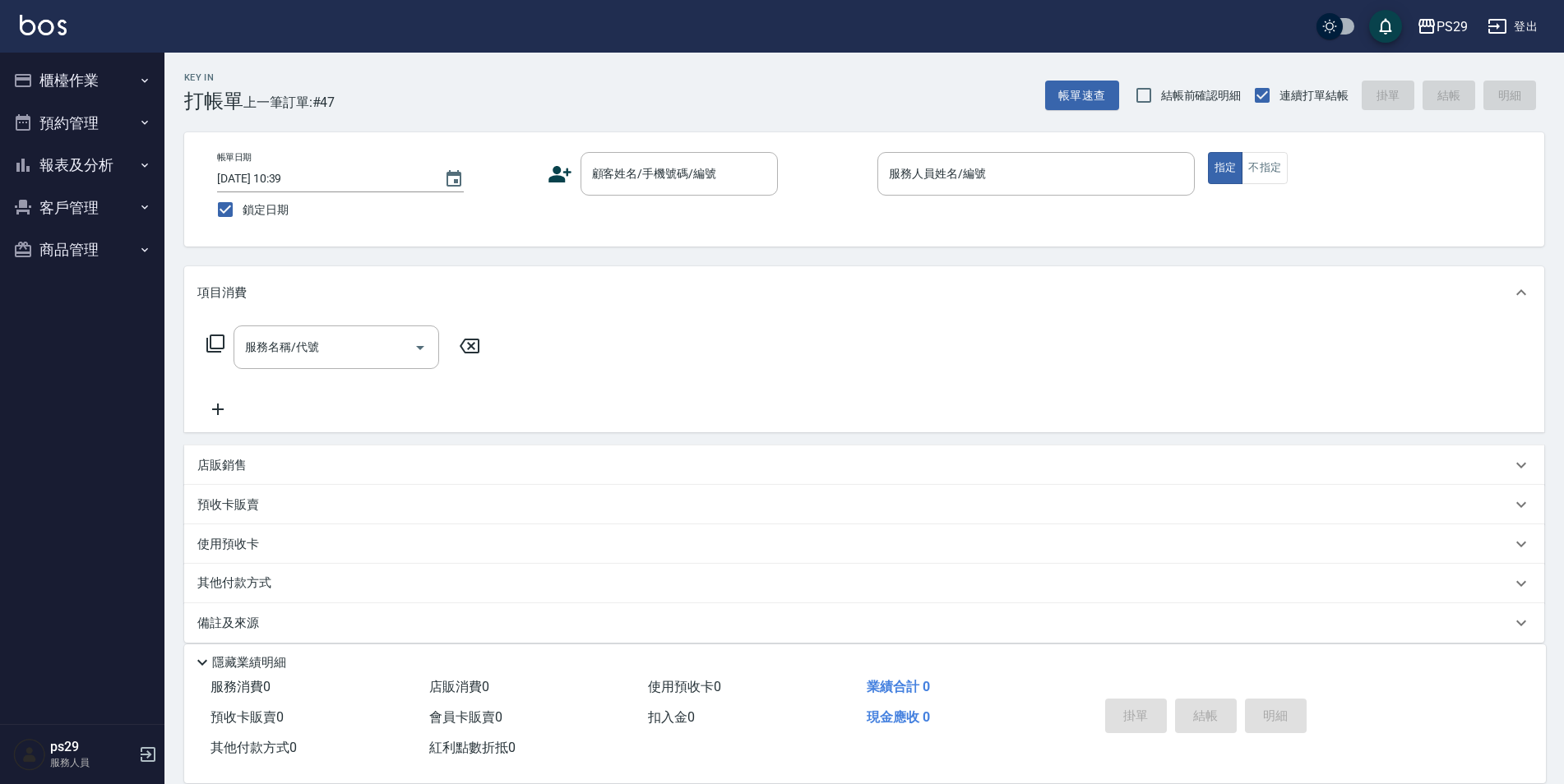
click at [138, 81] on icon "button" at bounding box center [145, 81] width 14 height 14
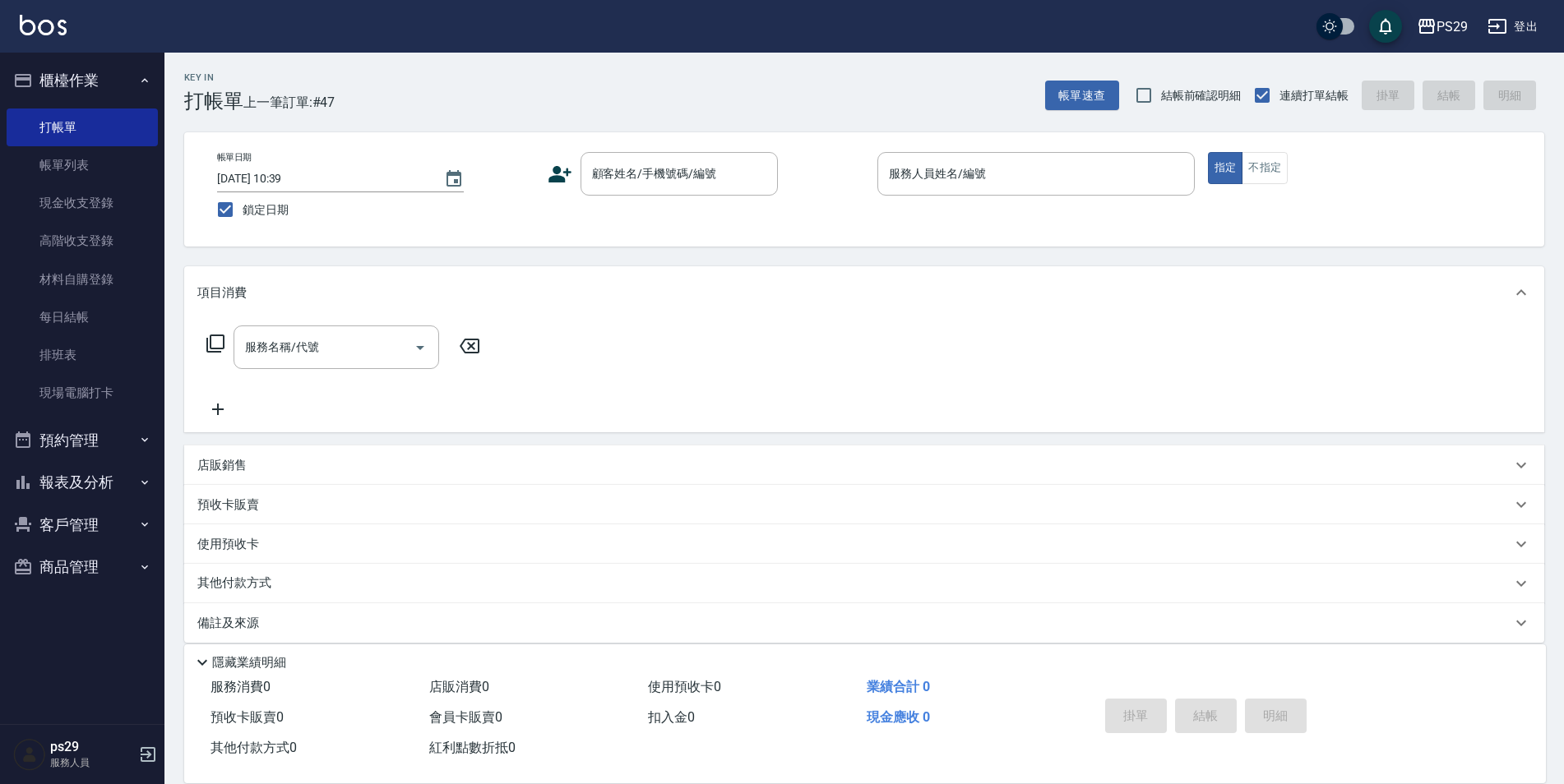
click at [130, 66] on button "櫃檯作業" at bounding box center [82, 81] width 151 height 43
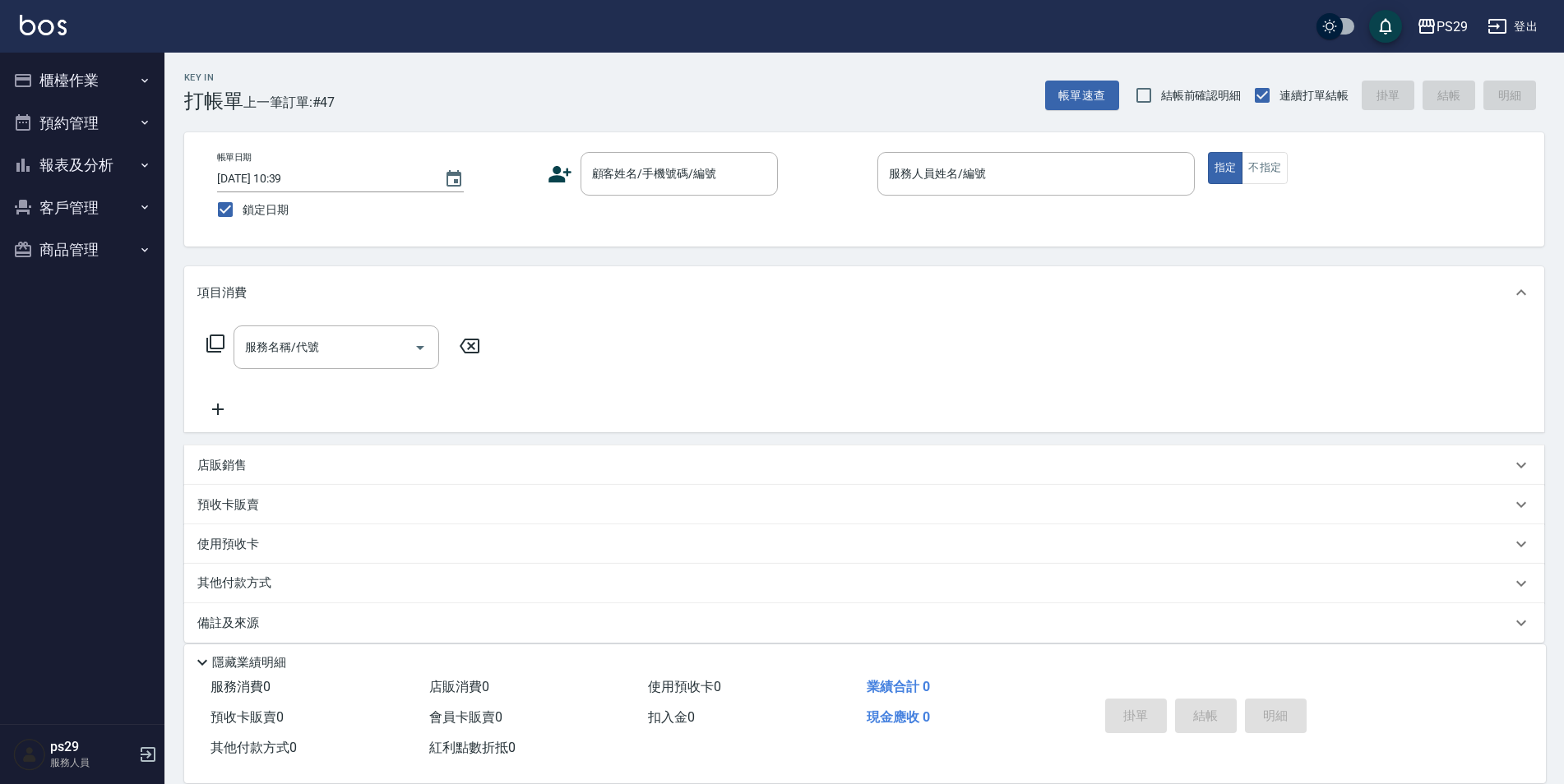
click at [129, 154] on button "報表及分析" at bounding box center [82, 165] width 151 height 43
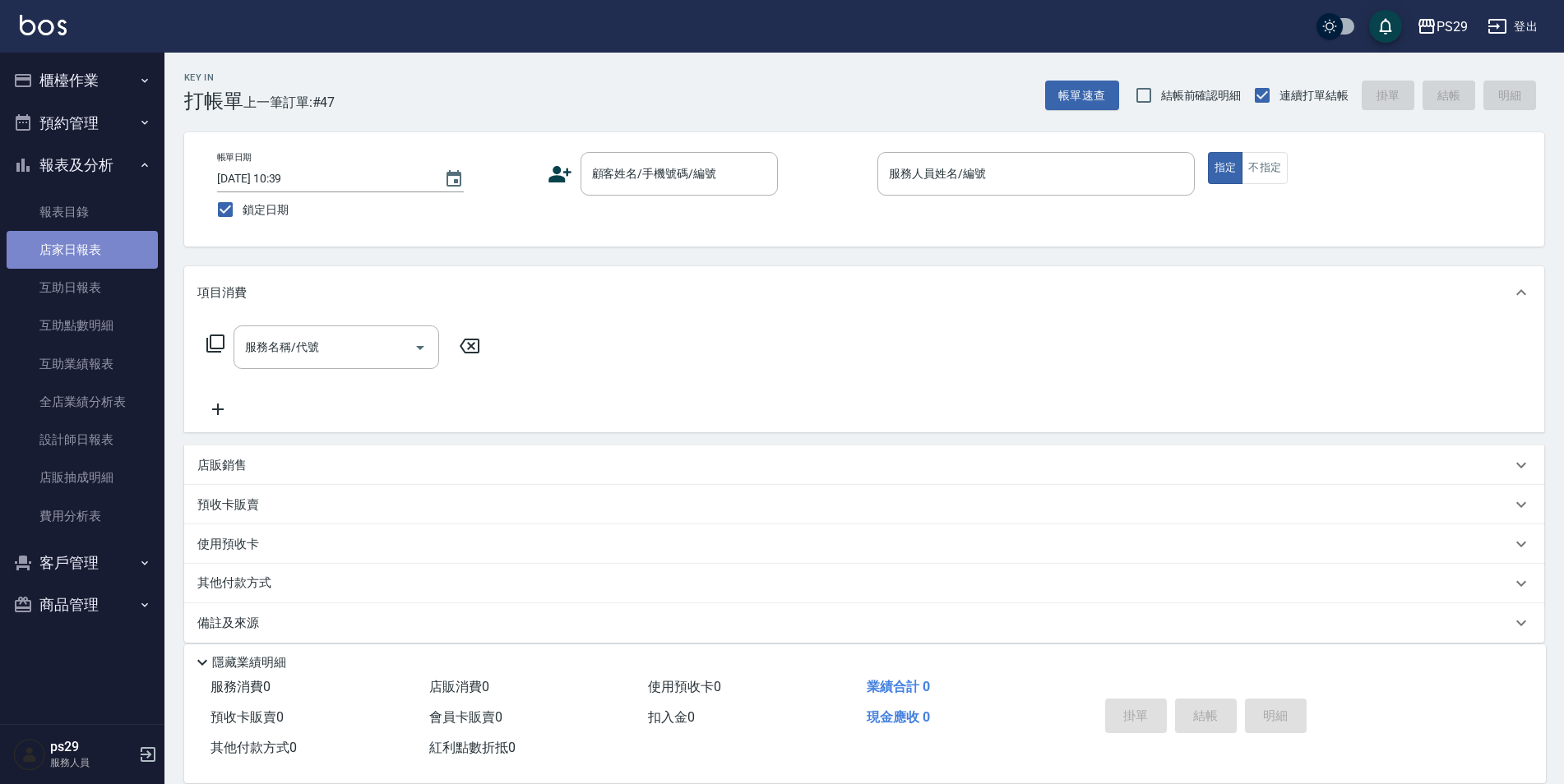
click at [110, 236] on link "店家日報表" at bounding box center [82, 249] width 151 height 38
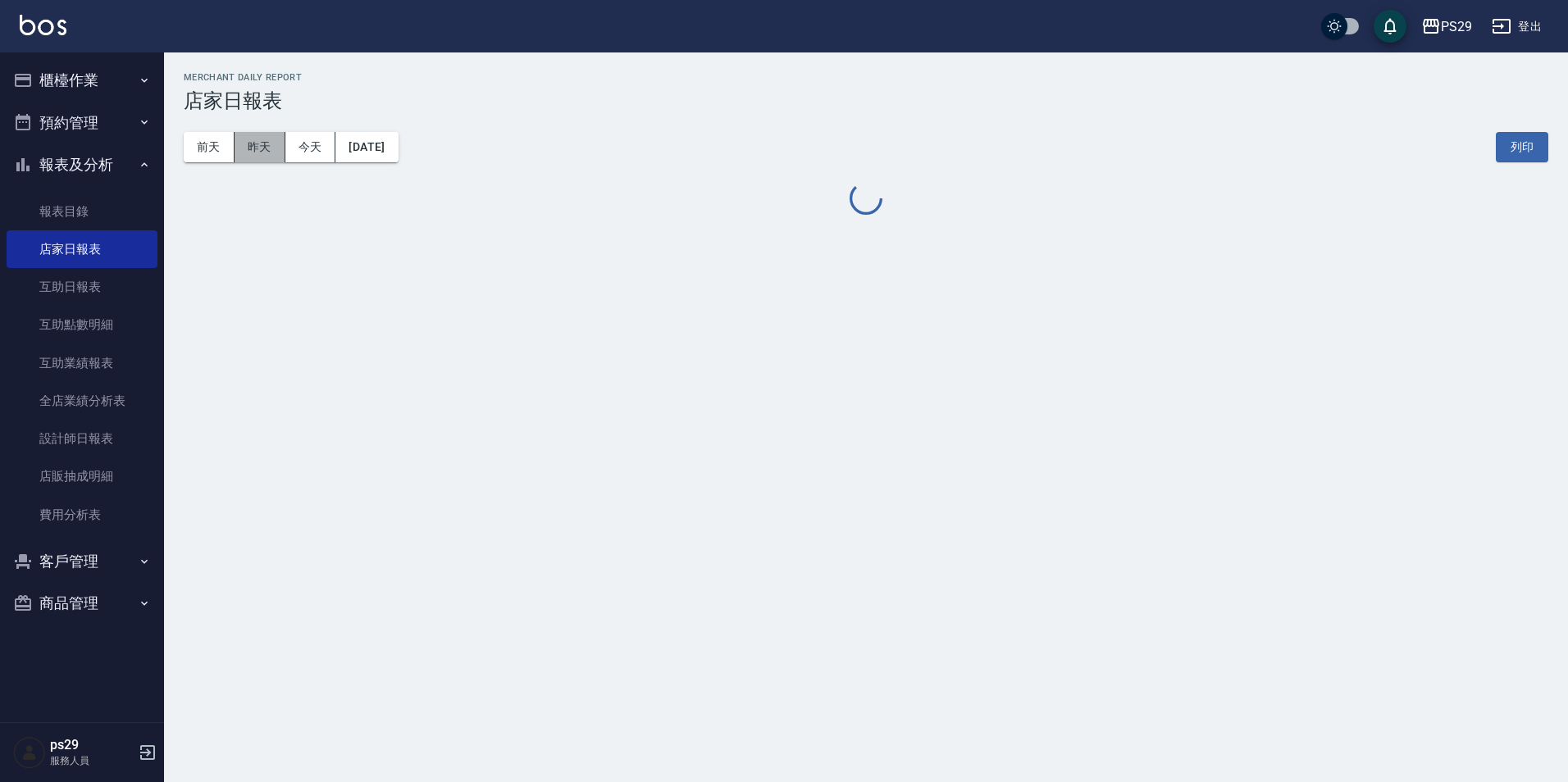
click at [279, 143] on button "昨天" at bounding box center [260, 147] width 50 height 30
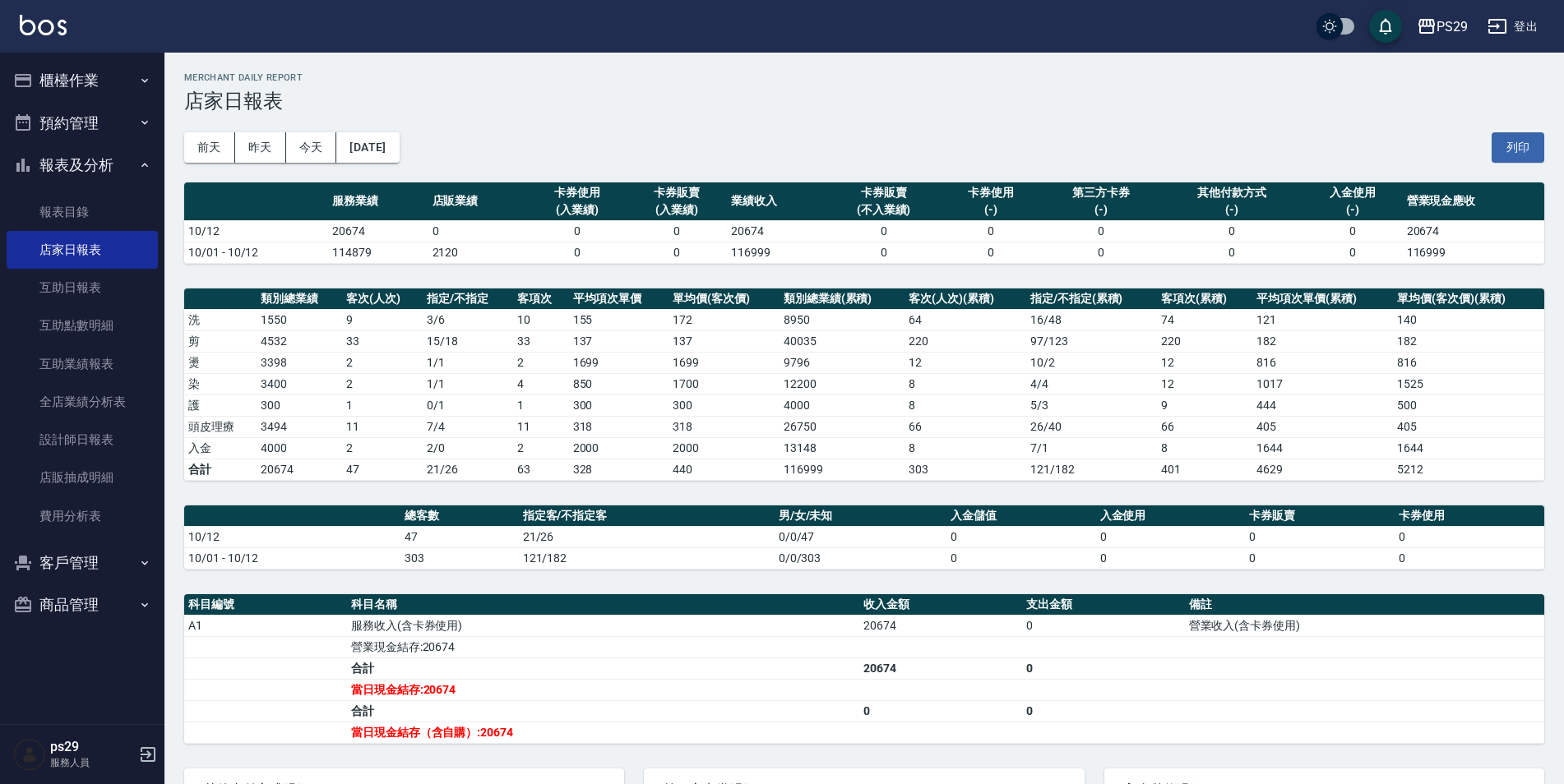
click at [128, 166] on button "報表及分析" at bounding box center [82, 165] width 151 height 43
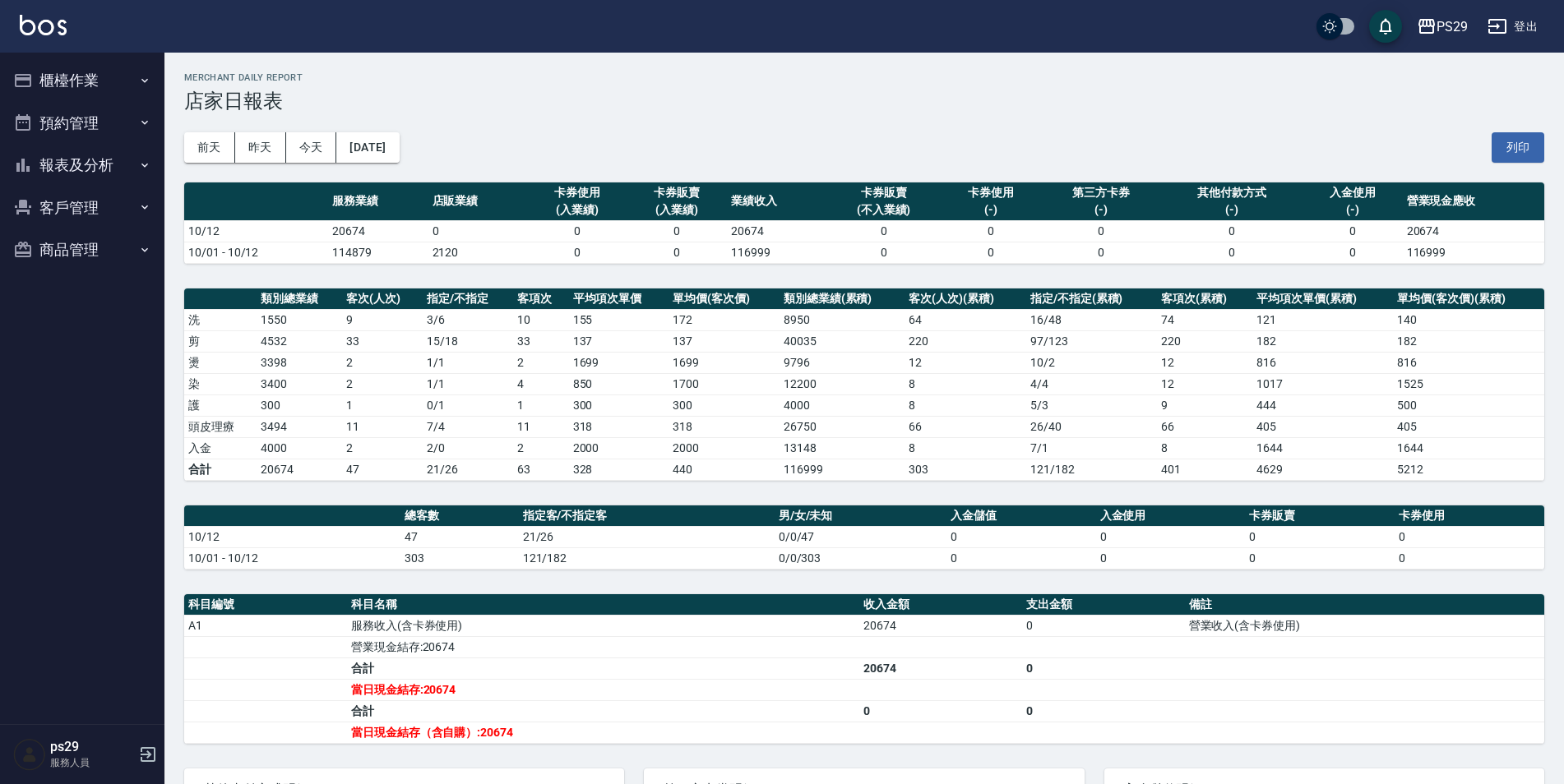
click at [128, 166] on button "報表及分析" at bounding box center [82, 165] width 151 height 43
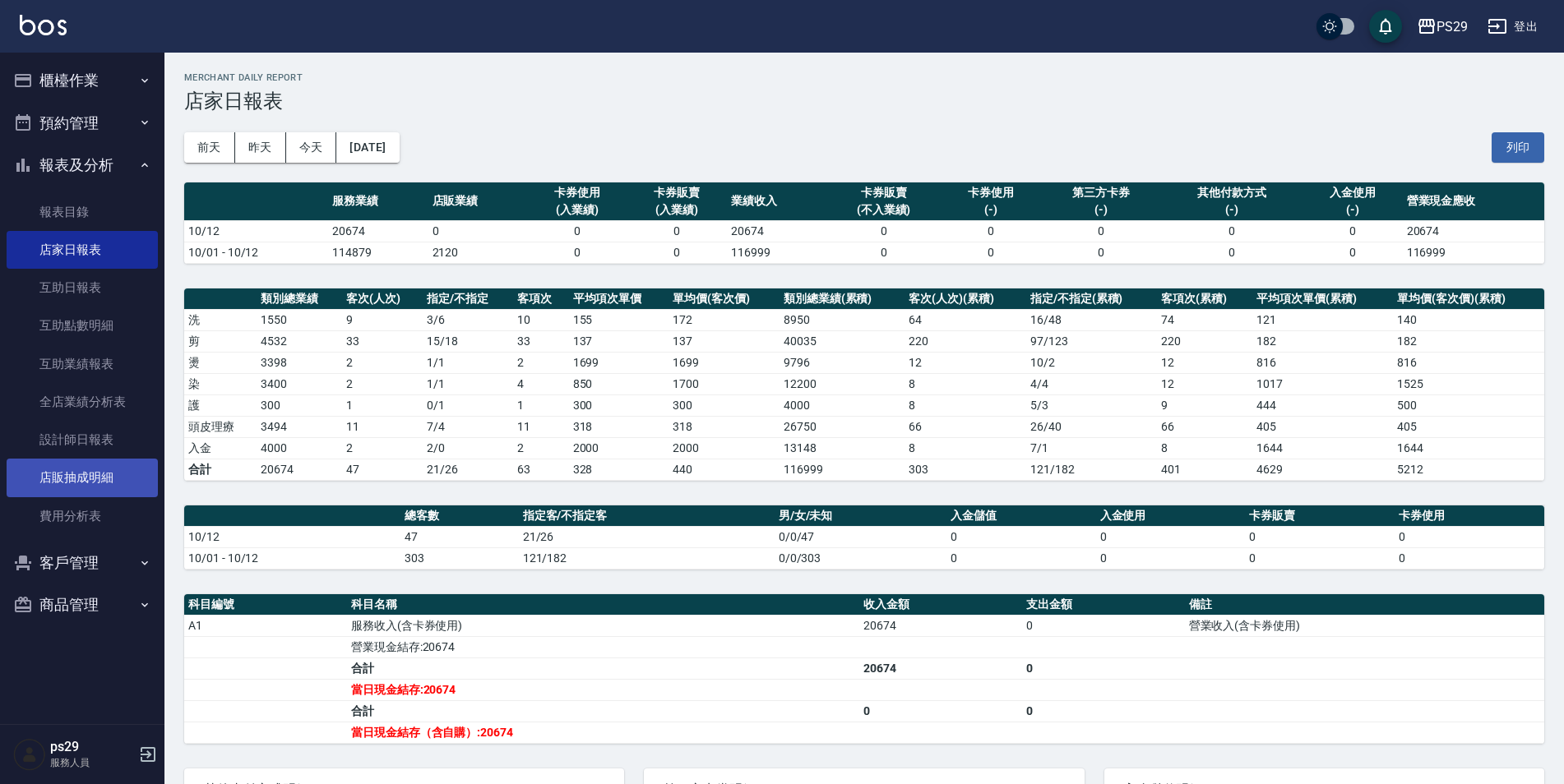
click at [64, 464] on link "店販抽成明細" at bounding box center [82, 478] width 151 height 38
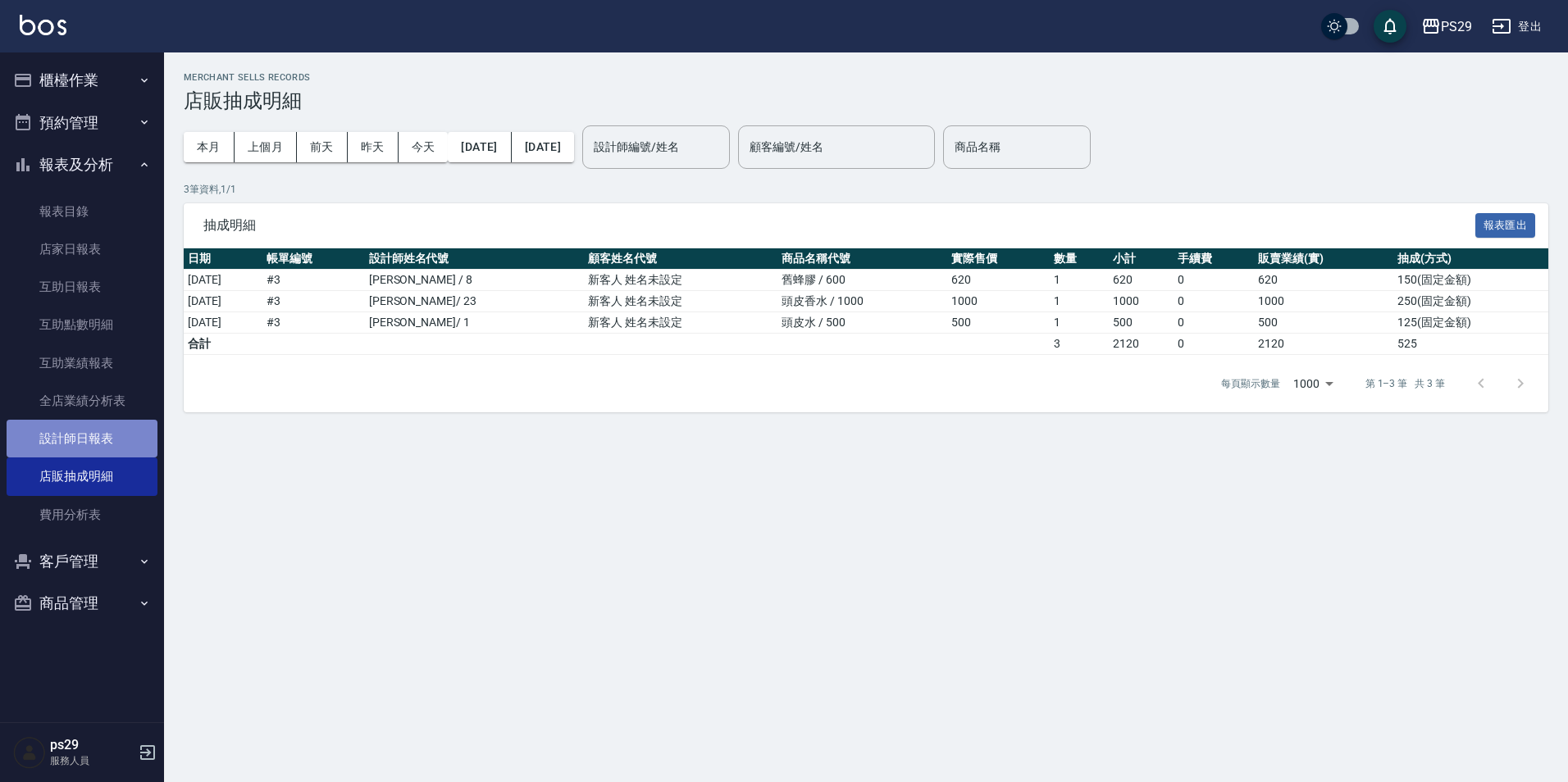
click at [71, 452] on link "設計師日報表" at bounding box center [82, 439] width 150 height 38
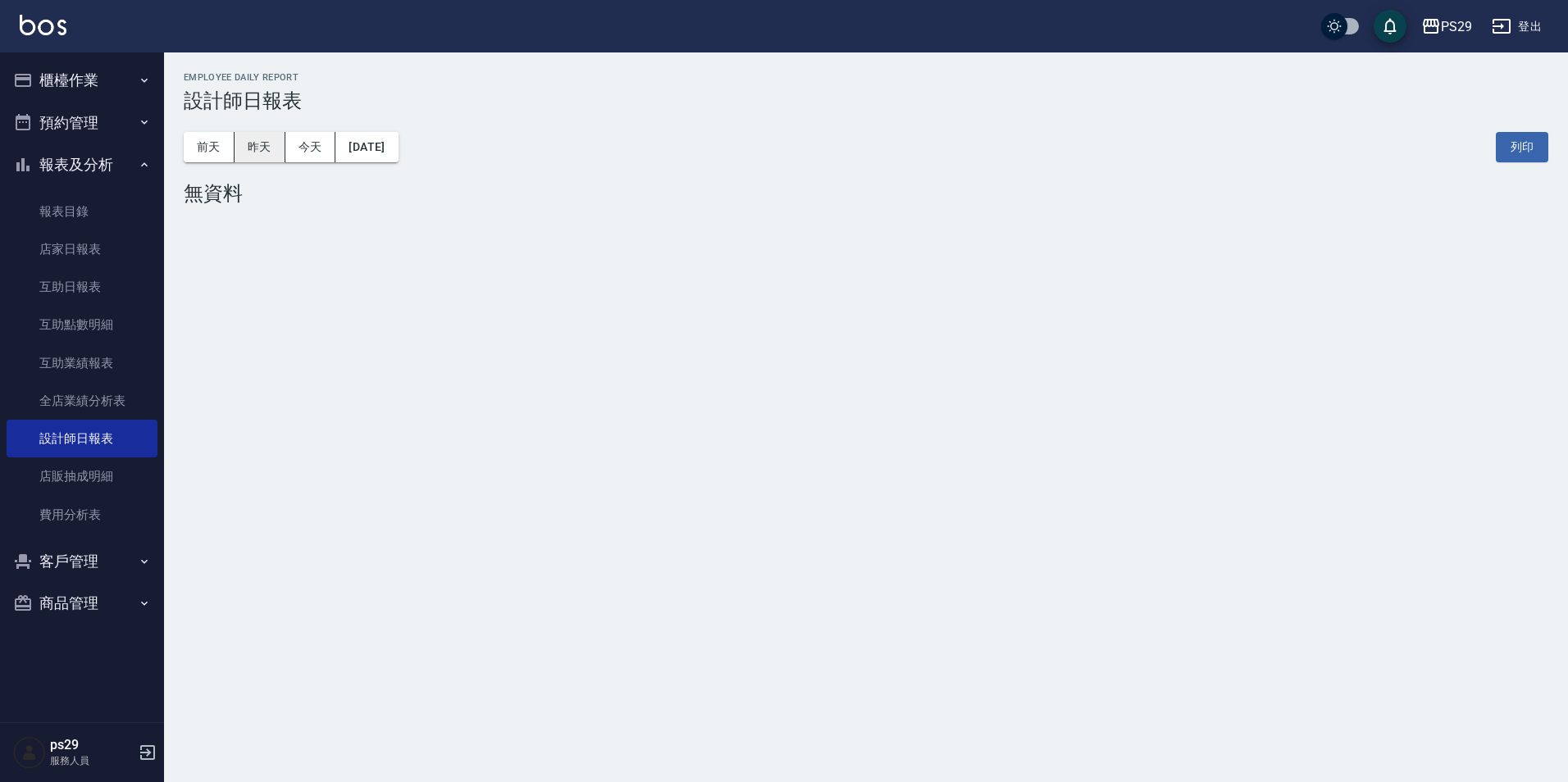
click at [260, 156] on button "昨天" at bounding box center [260, 147] width 50 height 30
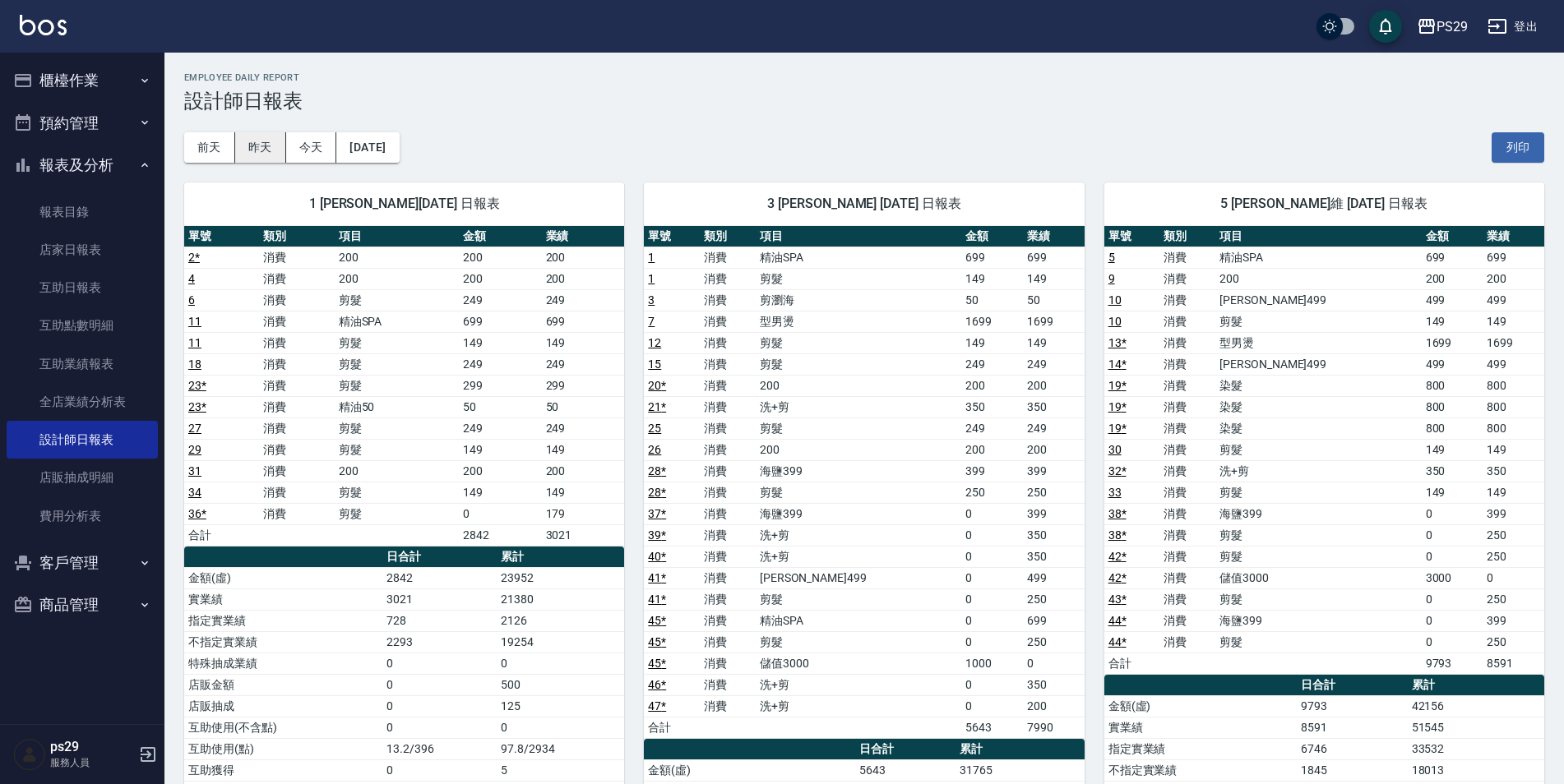
click at [252, 156] on button "昨天" at bounding box center [261, 147] width 51 height 30
click at [220, 163] on div "1 許婷宜 10/12/2025 日報表 單號 類別 項目 金額 業績 2 * 消費 200 200 200 4 消費 200 200 200 6 消費 剪髮…" at bounding box center [394, 642] width 459 height 959
click at [217, 141] on button "前天" at bounding box center [209, 147] width 51 height 30
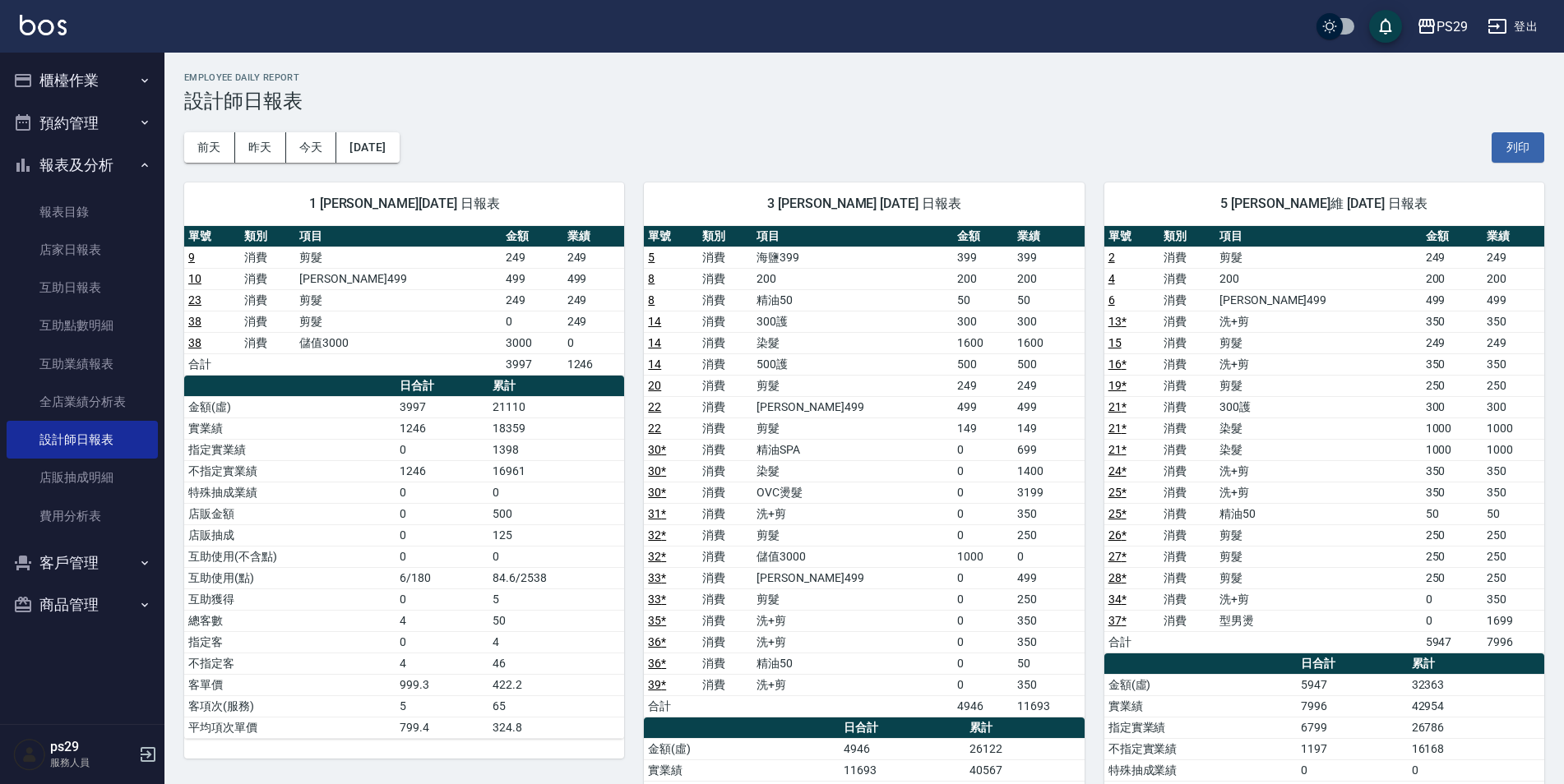
click at [660, 485] on link "30 *" at bounding box center [657, 492] width 18 height 14
click at [133, 157] on button "報表及分析" at bounding box center [82, 165] width 151 height 43
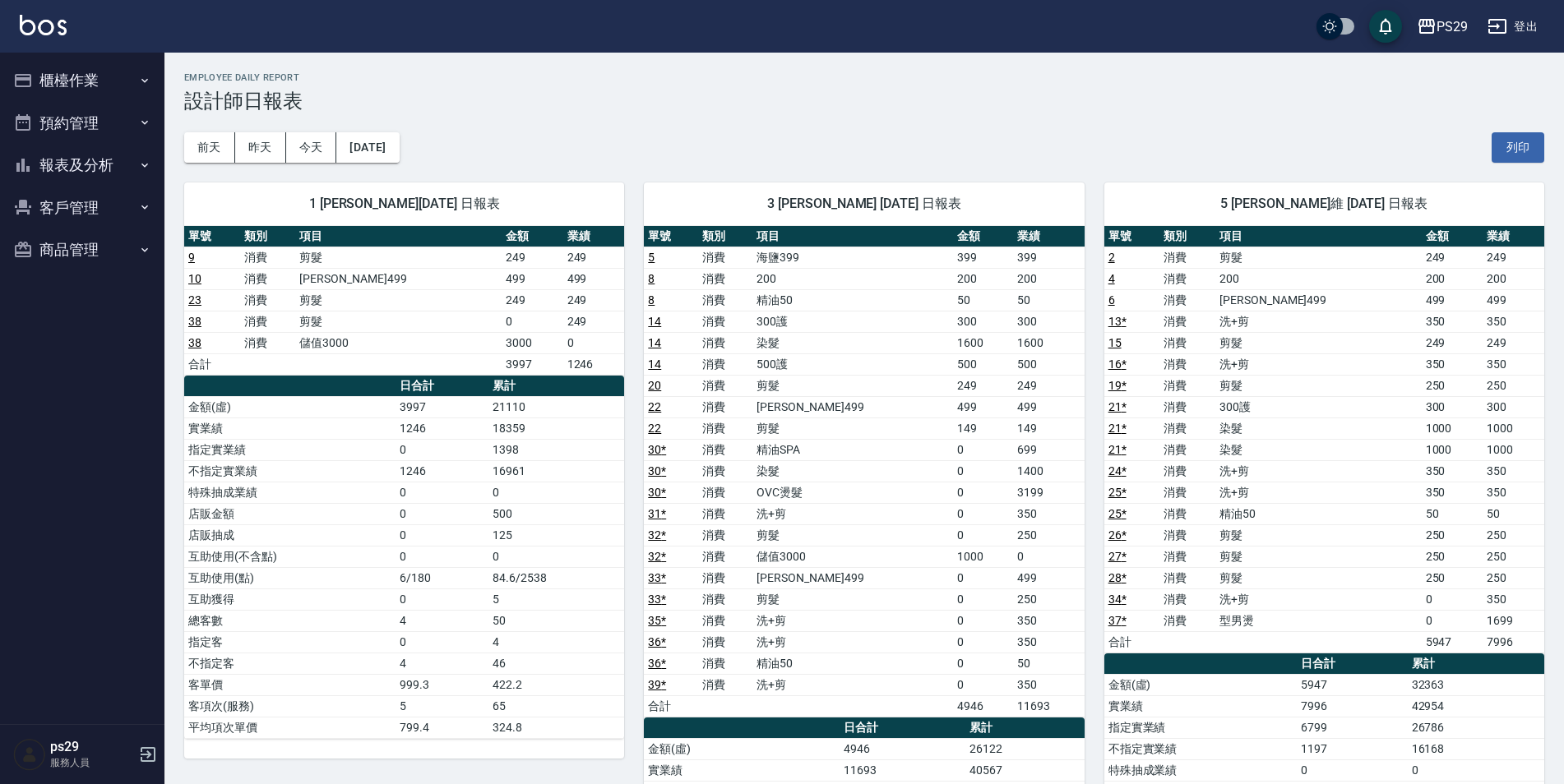
click at [125, 74] on button "櫃檯作業" at bounding box center [82, 81] width 151 height 43
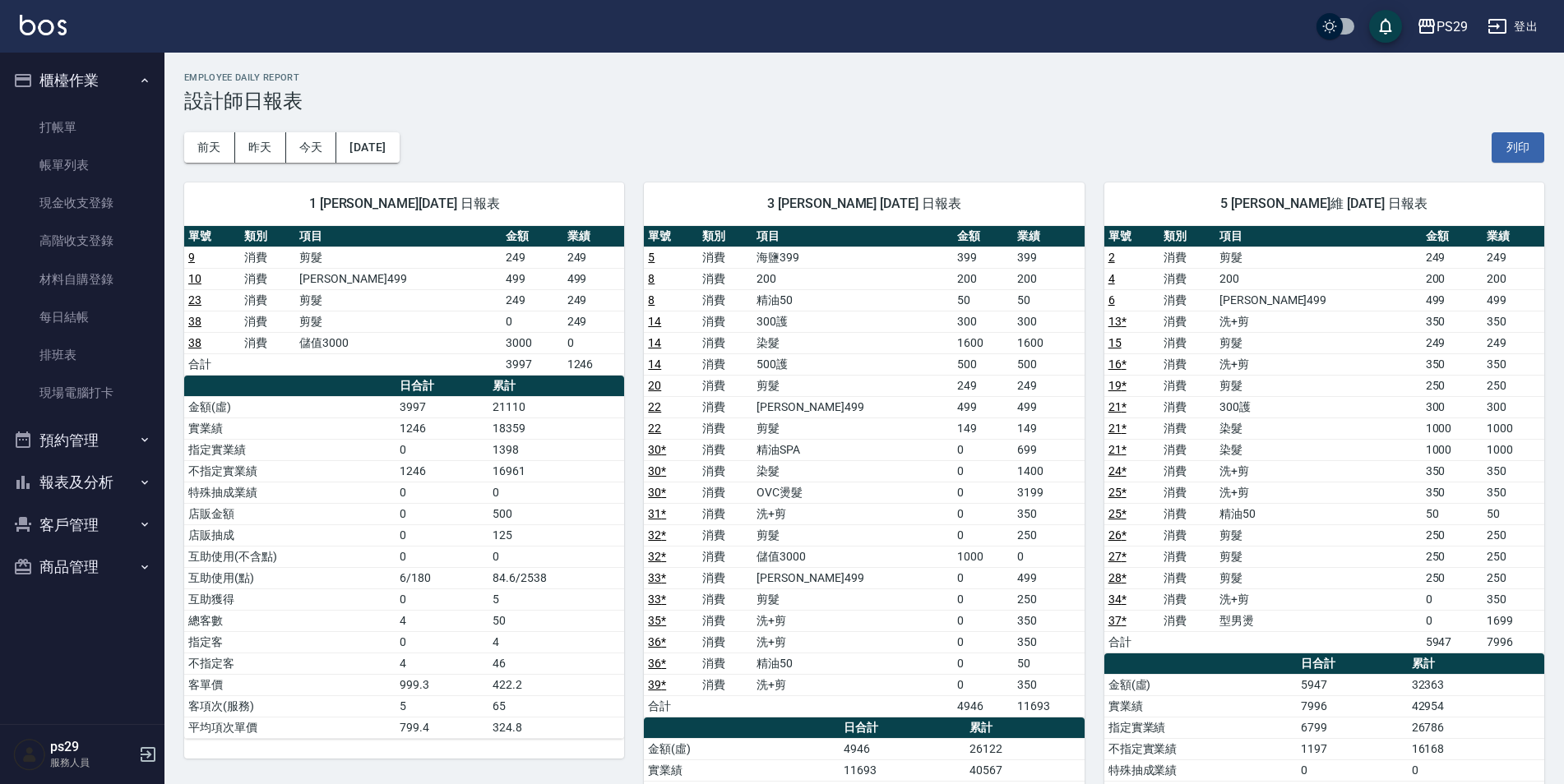
click at [103, 85] on button "櫃檯作業" at bounding box center [82, 81] width 151 height 43
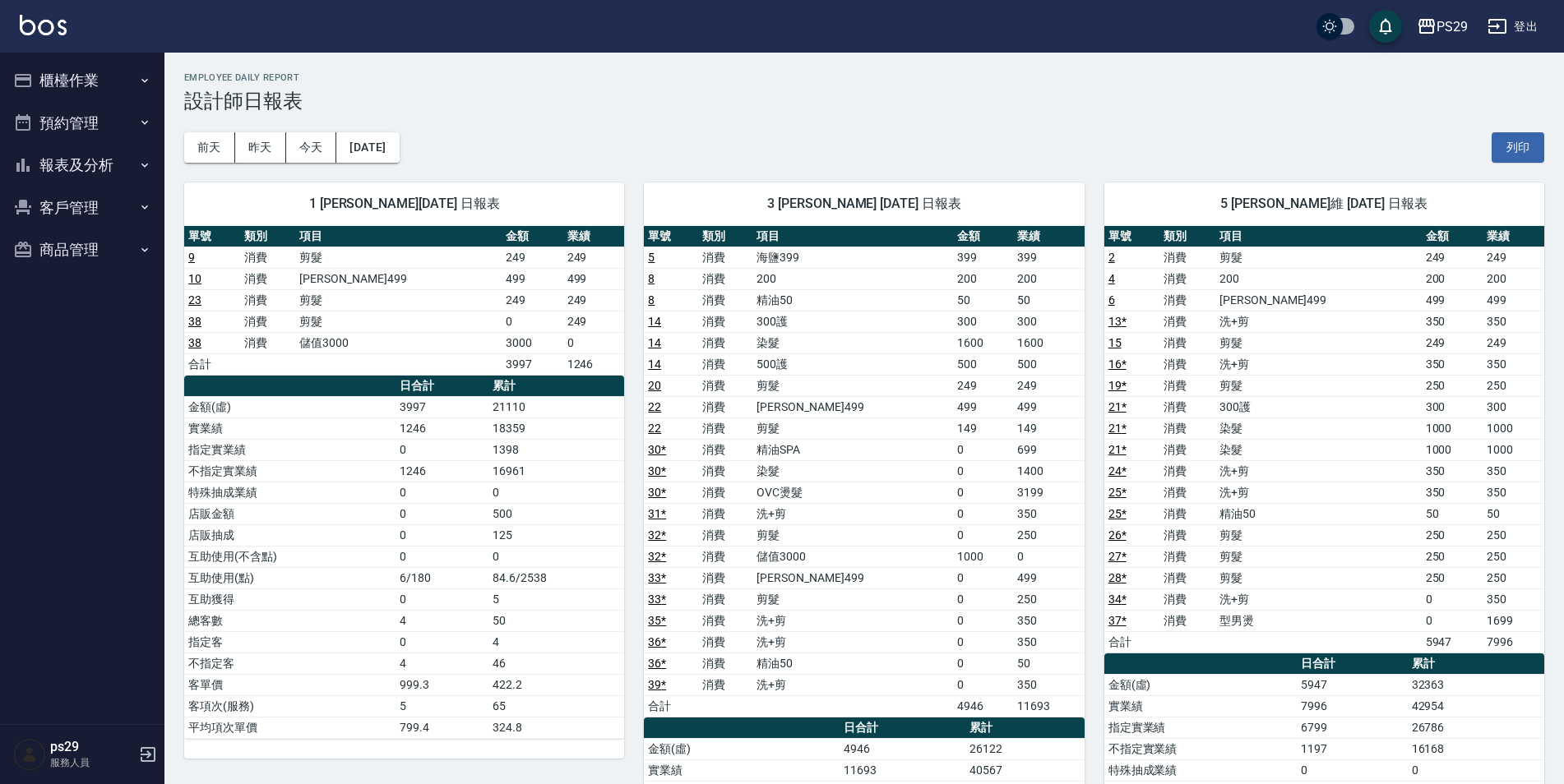
click at [137, 125] on button "預約管理" at bounding box center [82, 124] width 151 height 43
click at [147, 119] on icon "button" at bounding box center [145, 123] width 14 height 14
click at [123, 172] on button "報表及分析" at bounding box center [82, 165] width 151 height 43
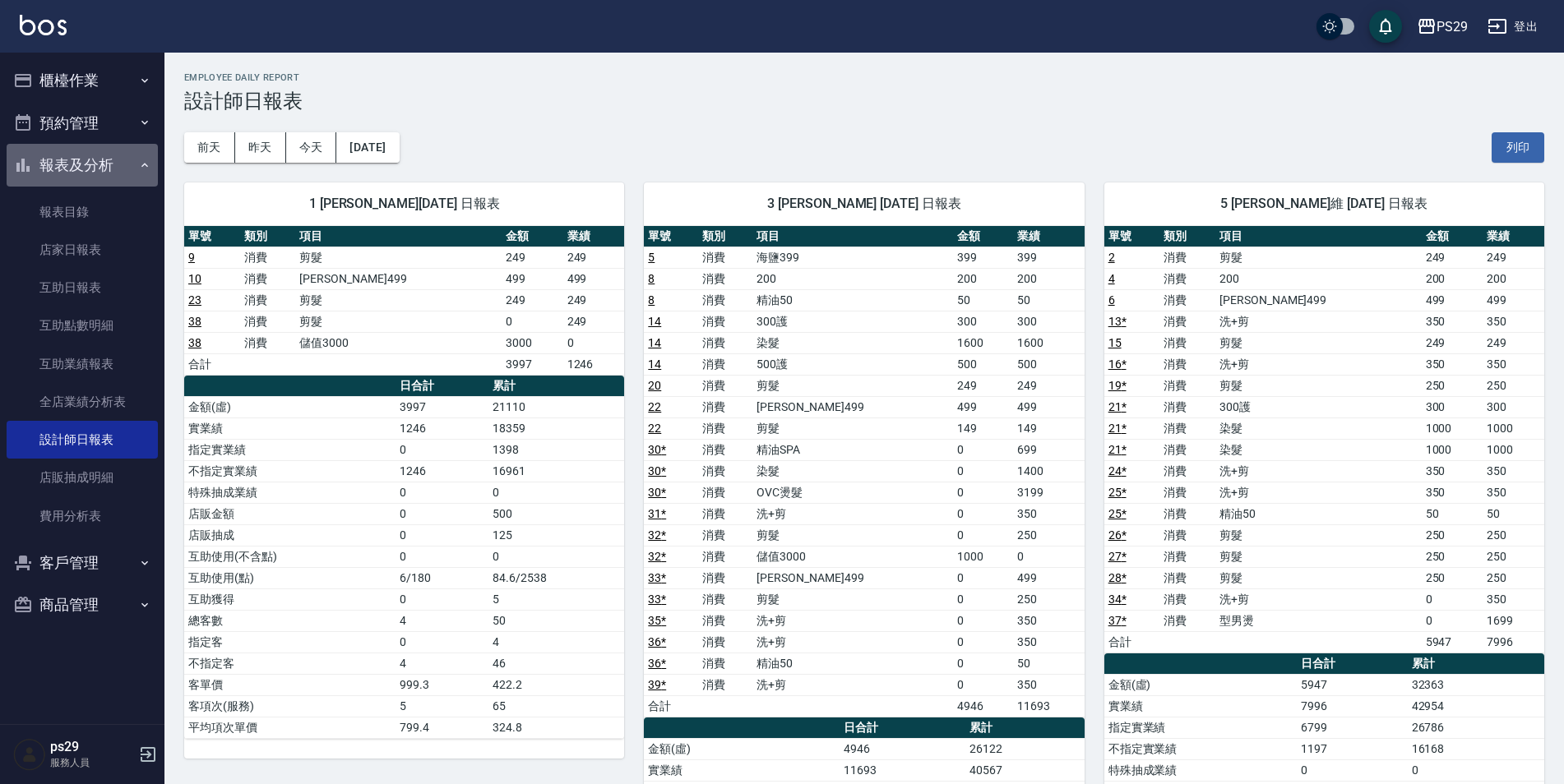
click at [135, 161] on button "報表及分析" at bounding box center [82, 165] width 151 height 43
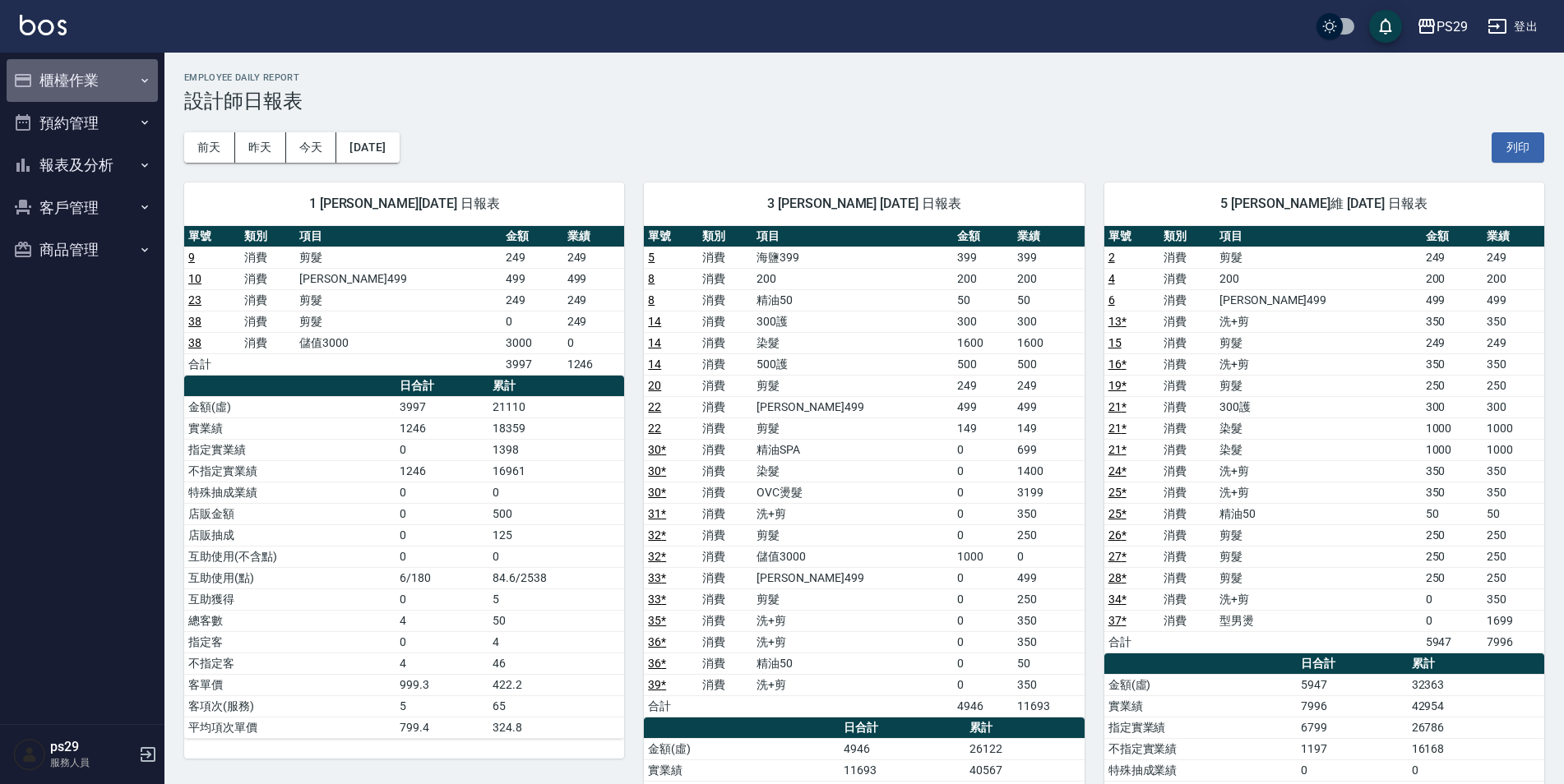
click at [124, 69] on button "櫃檯作業" at bounding box center [82, 81] width 151 height 43
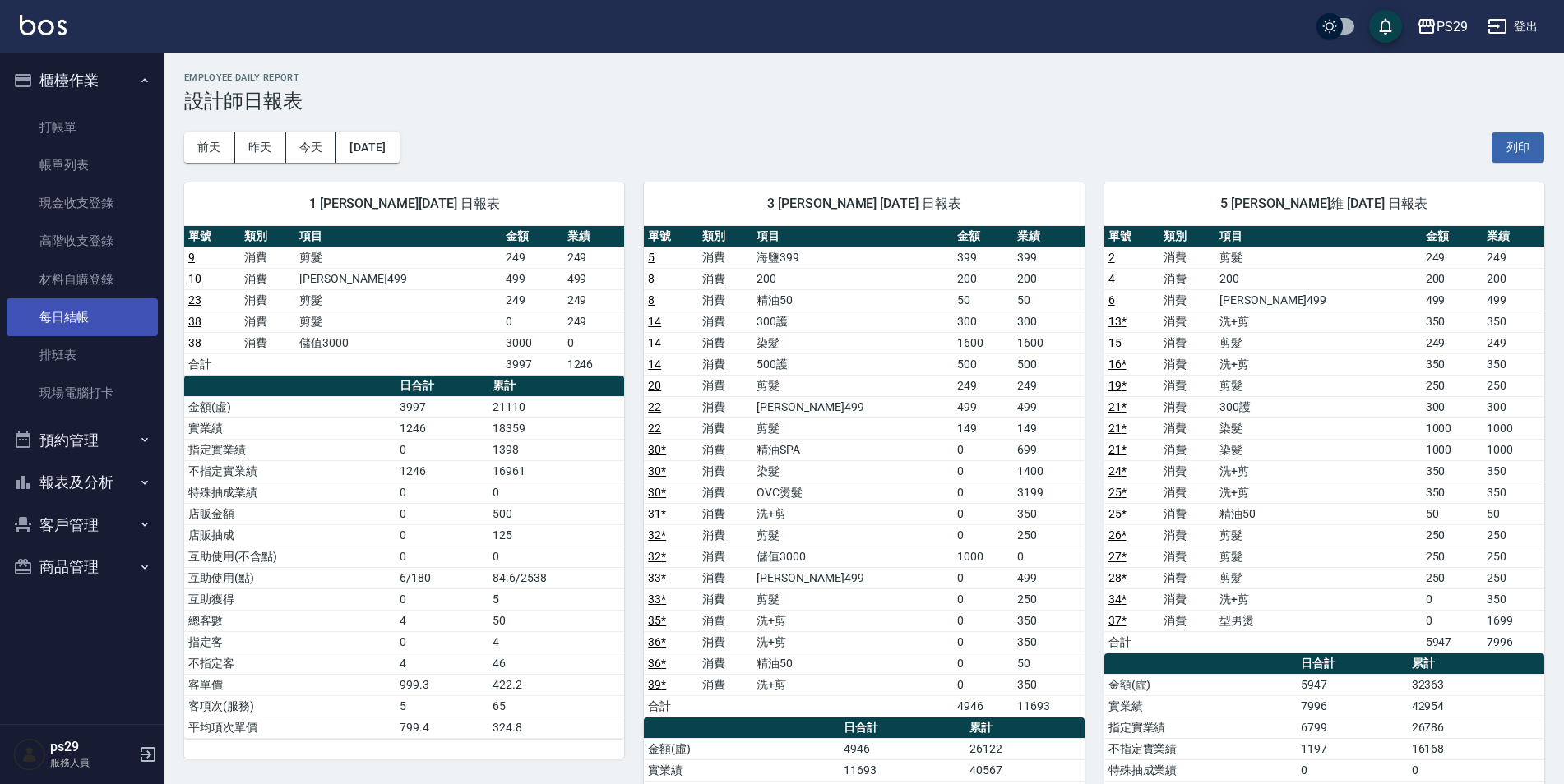
click at [97, 315] on link "每日結帳" at bounding box center [82, 317] width 151 height 38
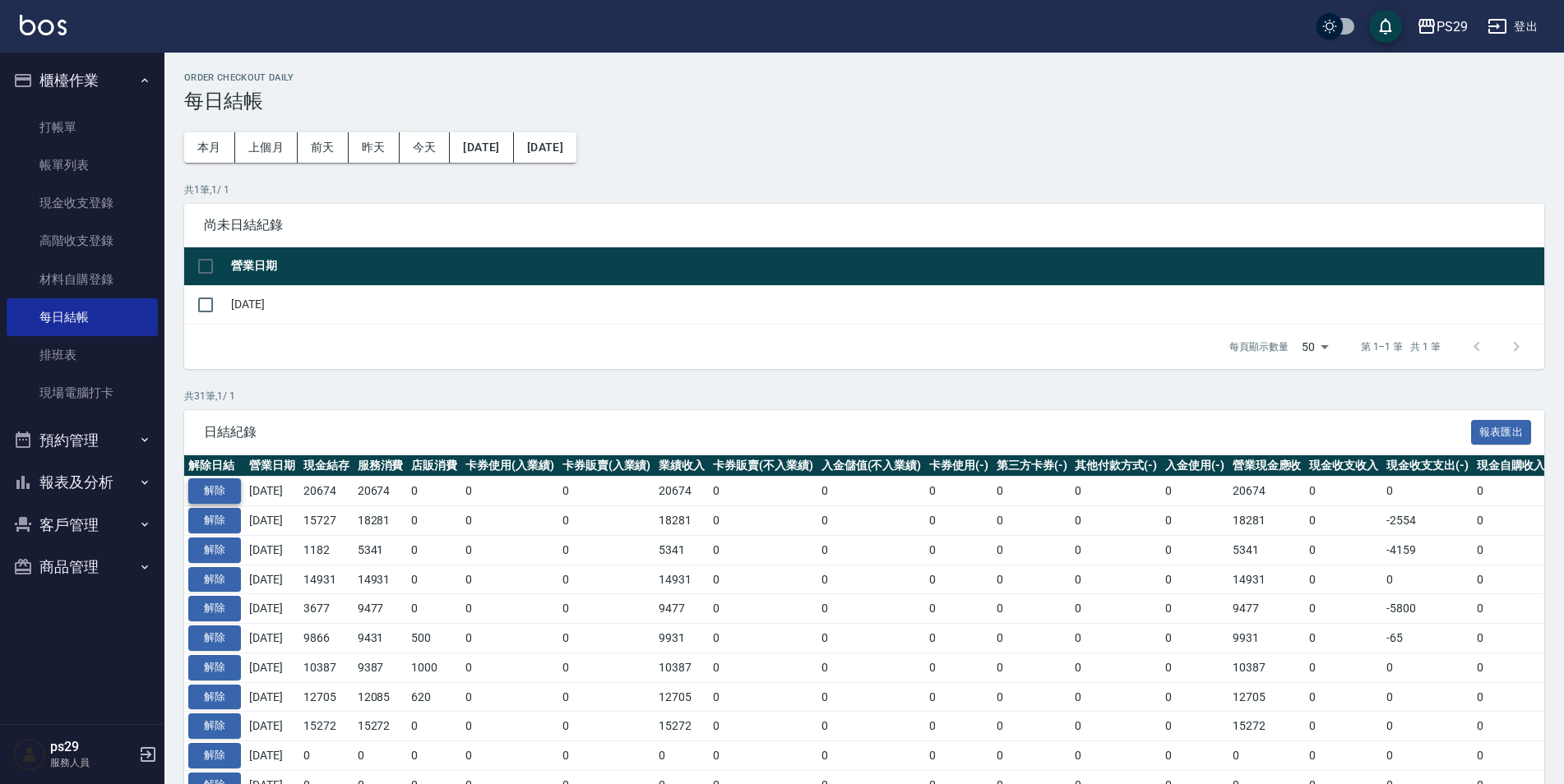
click at [217, 491] on button "解除" at bounding box center [215, 491] width 53 height 25
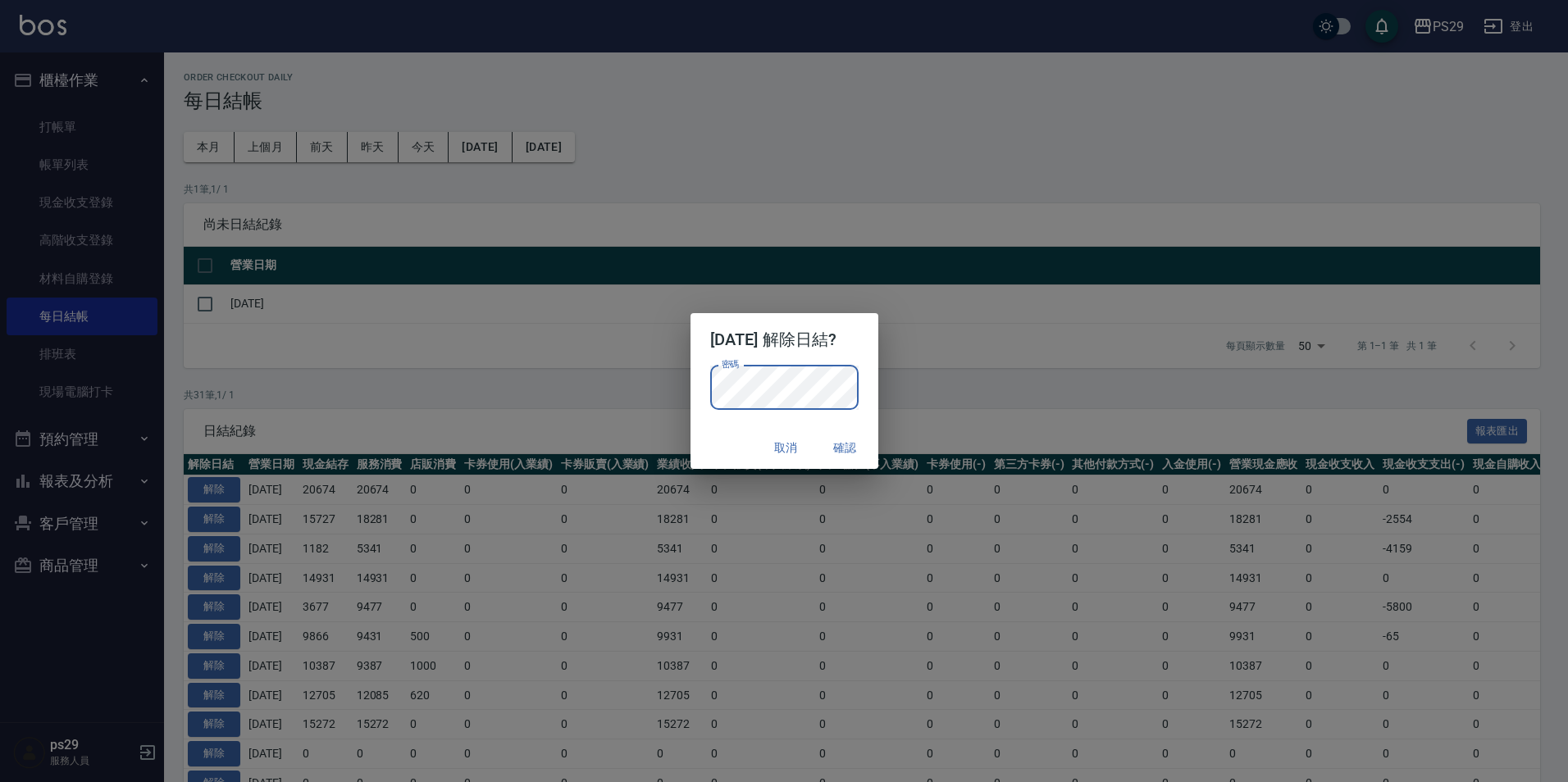
click at [1012, 344] on div "2025/10/12 解除日結? 密碼 密碼 取消 確認" at bounding box center [784, 391] width 1568 height 782
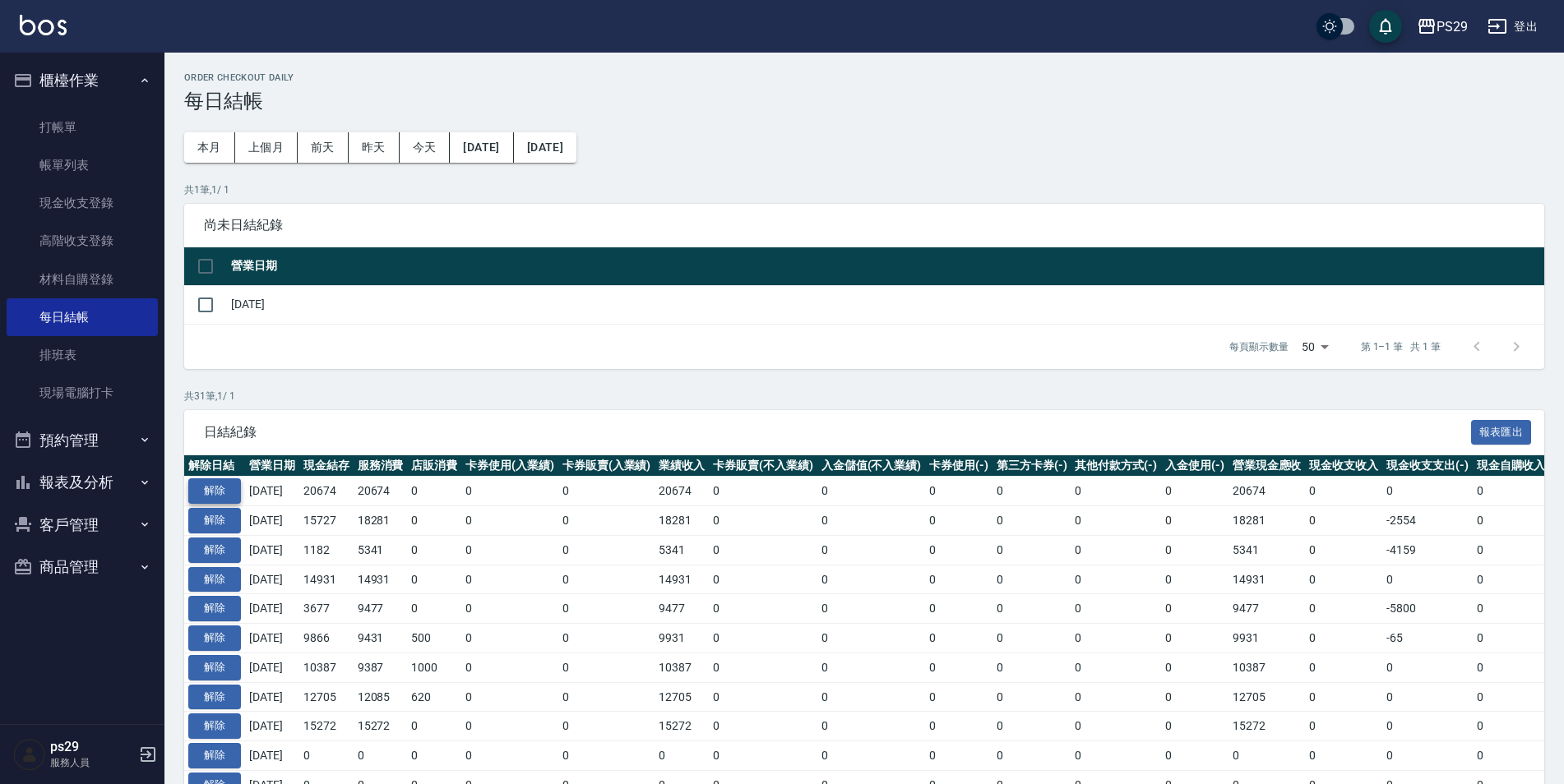
click at [211, 496] on button "解除" at bounding box center [215, 491] width 53 height 25
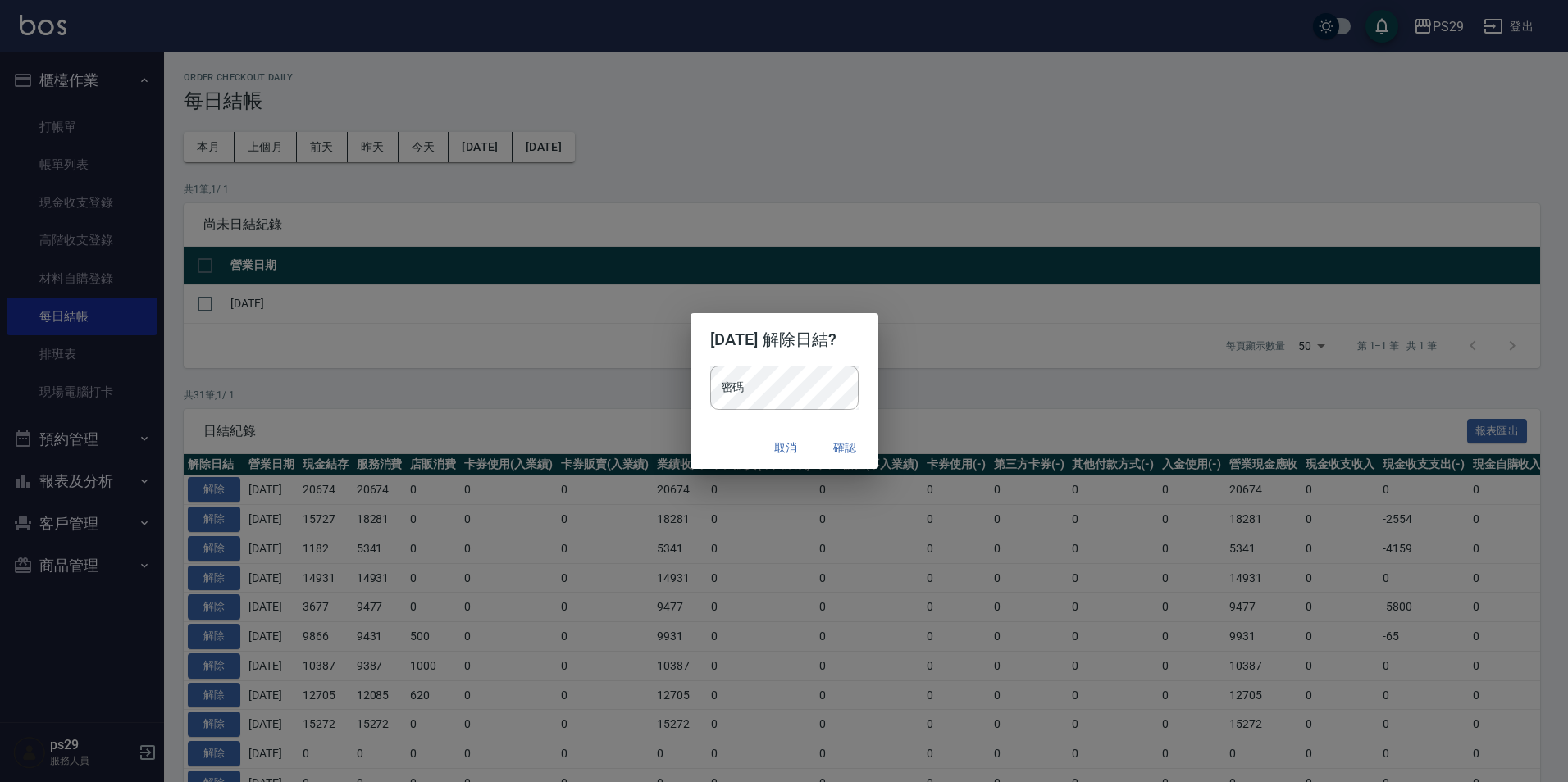
click at [878, 402] on div "密碼 密碼" at bounding box center [785, 396] width 188 height 61
click at [702, 437] on div "取消 確認" at bounding box center [785, 447] width 188 height 44
click at [862, 435] on button "確認" at bounding box center [845, 447] width 52 height 30
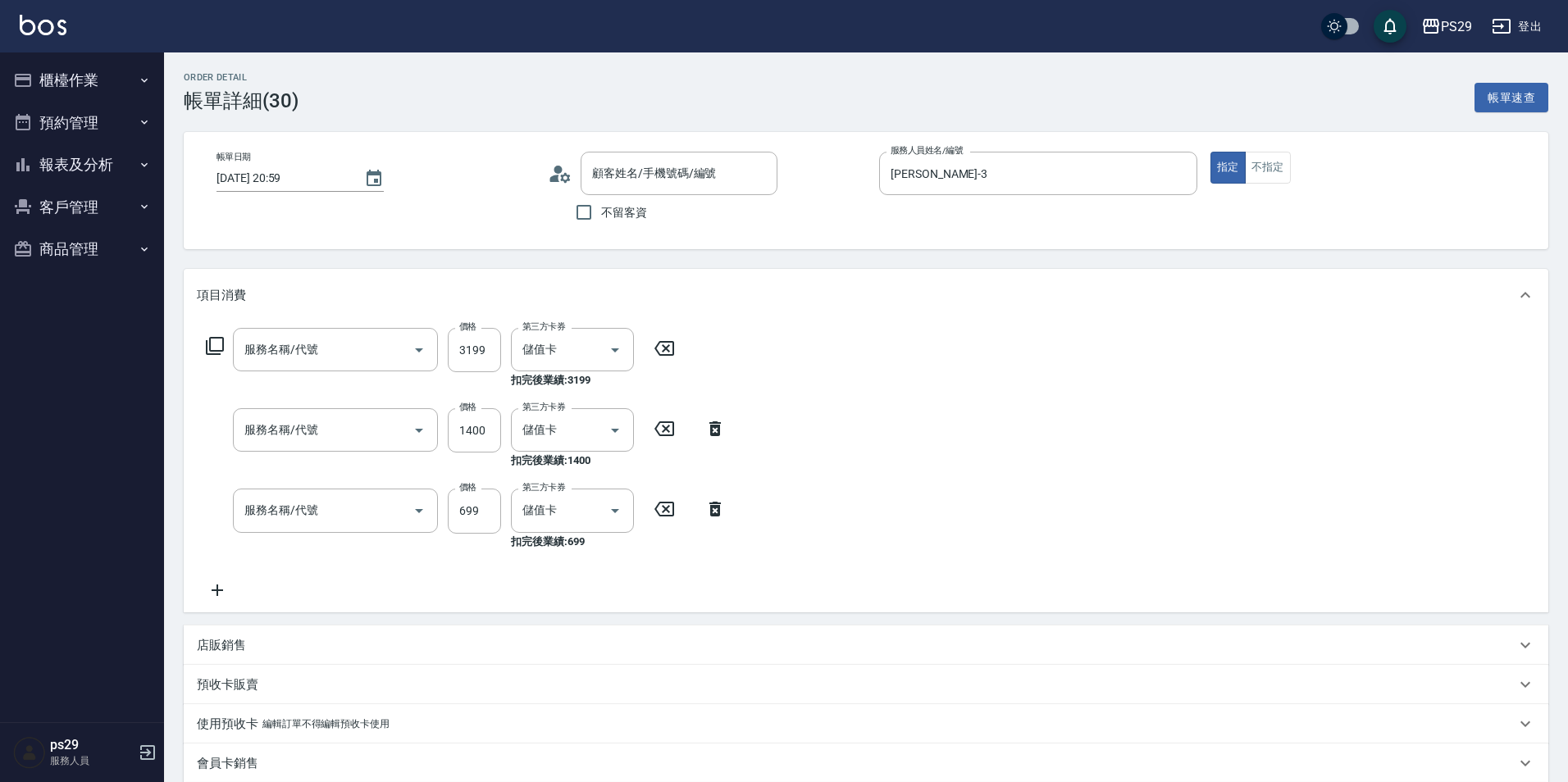
type input "2025/10/11 20:59"
type input "陳盈盈-3"
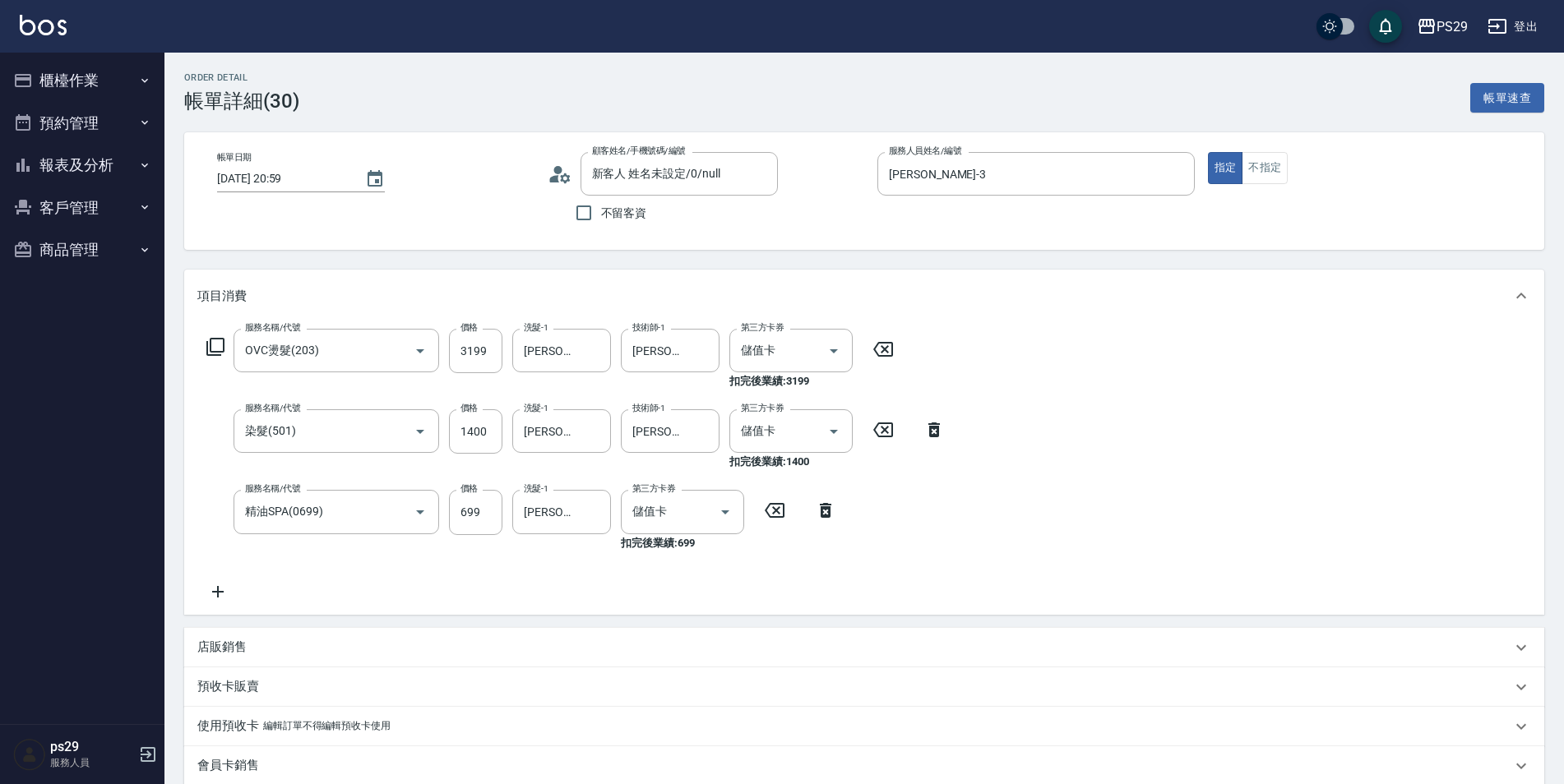
type input "新客人 姓名未設定/0/null"
type input "OVC燙髮(203)"
type input "染髮(501)"
type input "精油SPA(0699)"
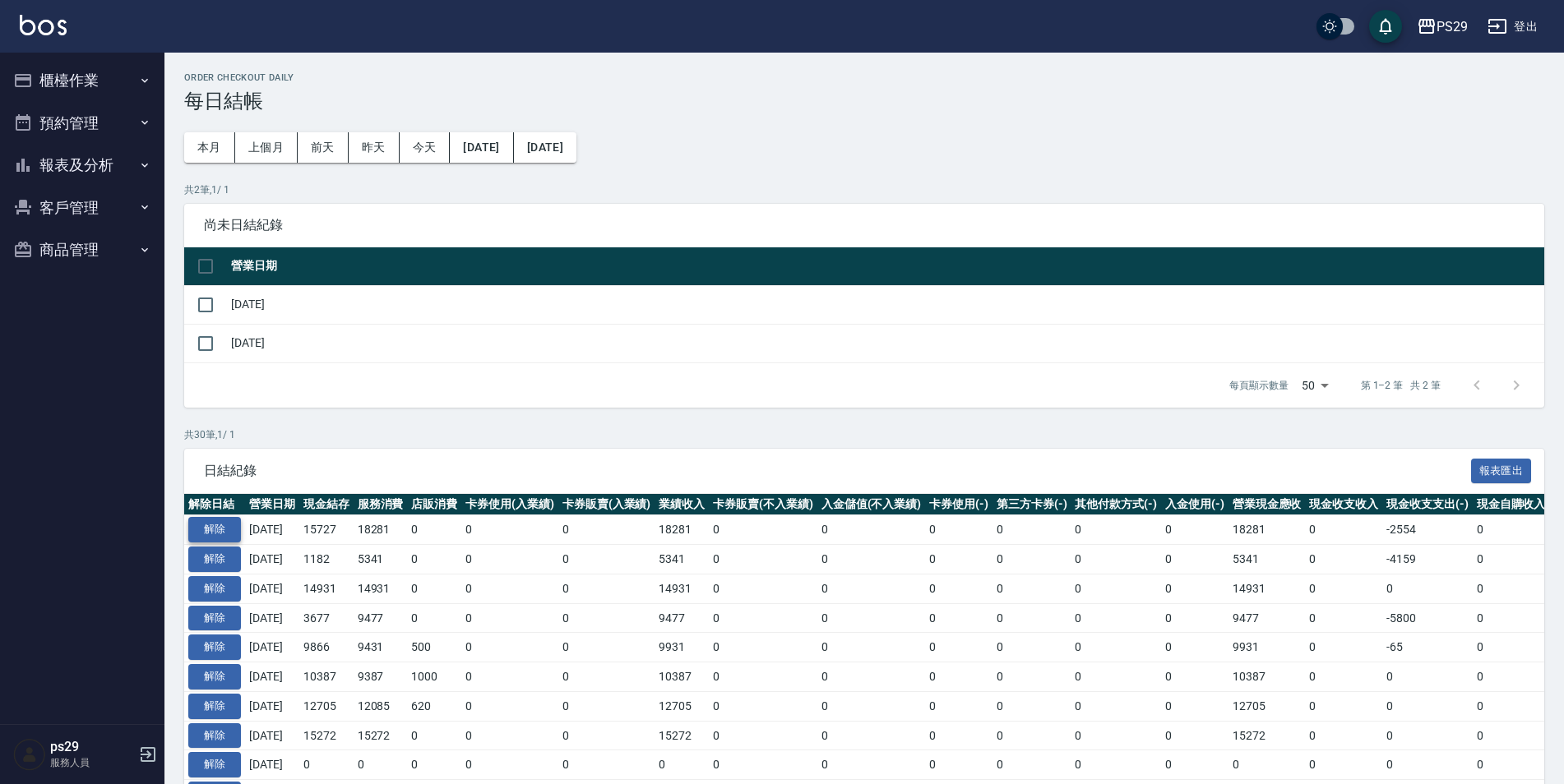
click at [225, 517] on button "解除" at bounding box center [215, 530] width 53 height 25
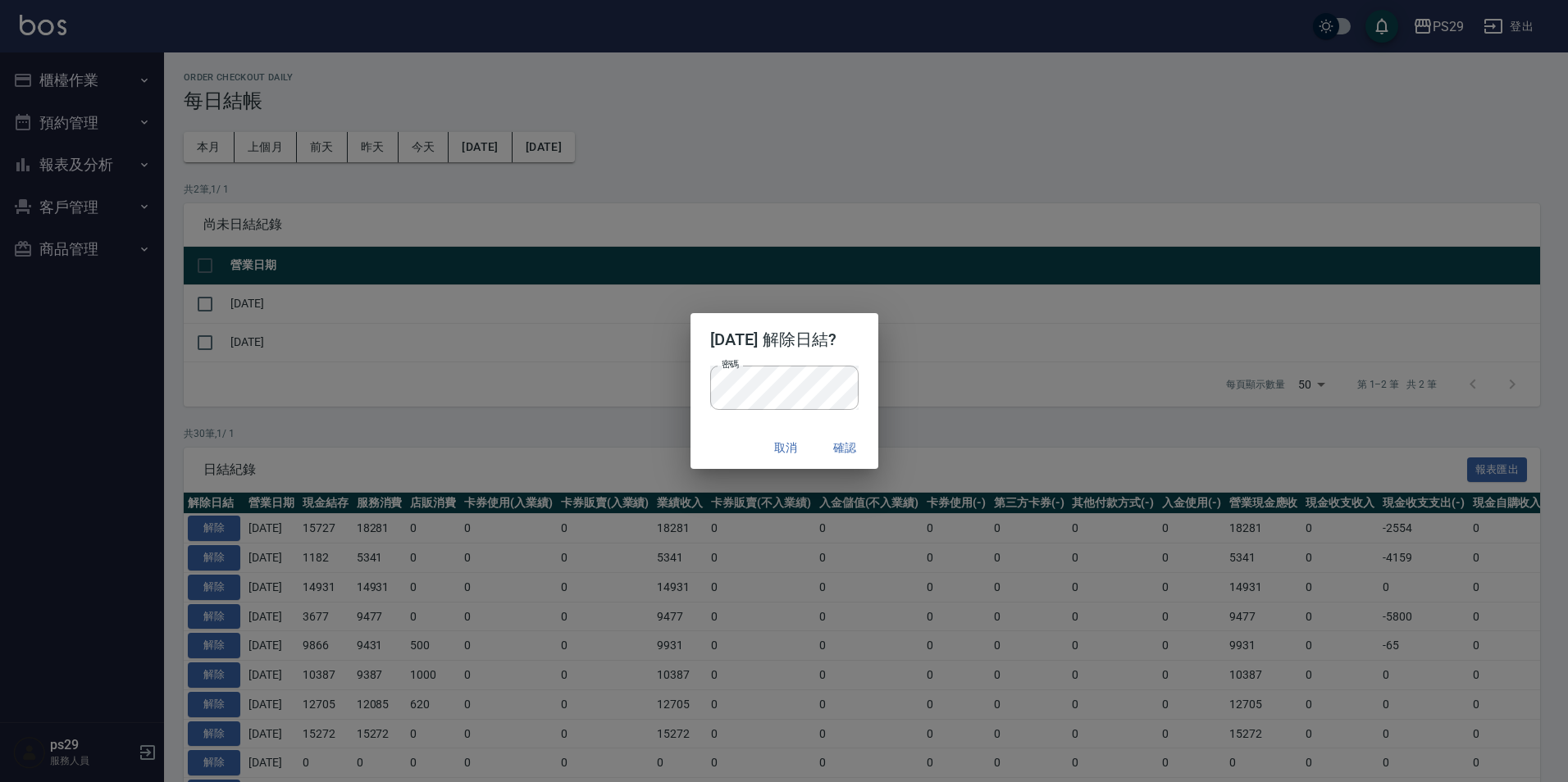
click at [702, 430] on div "取消 確認" at bounding box center [785, 447] width 188 height 44
click at [865, 447] on button "確認" at bounding box center [845, 447] width 52 height 30
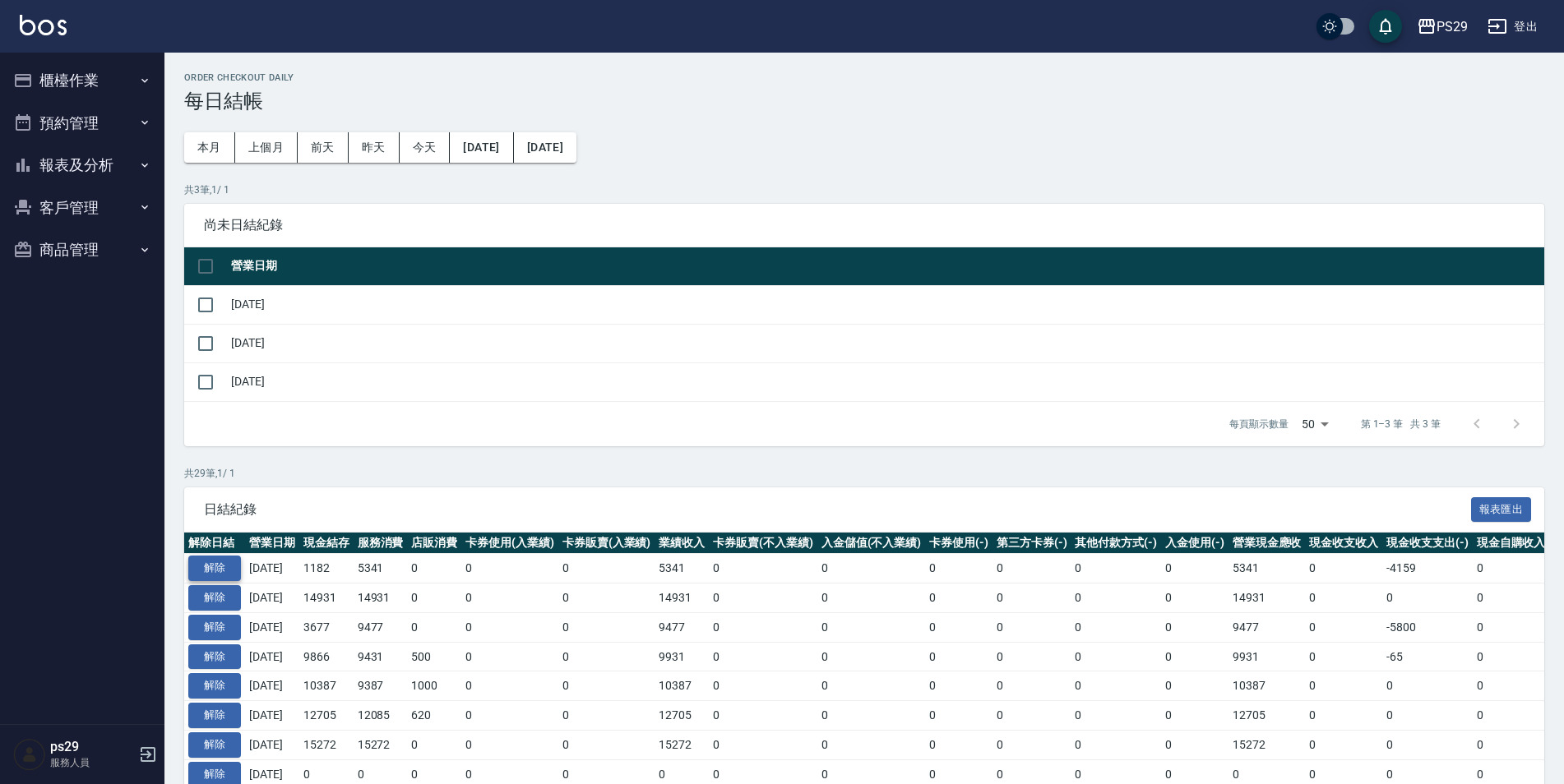
click at [207, 566] on button "解除" at bounding box center [215, 568] width 53 height 25
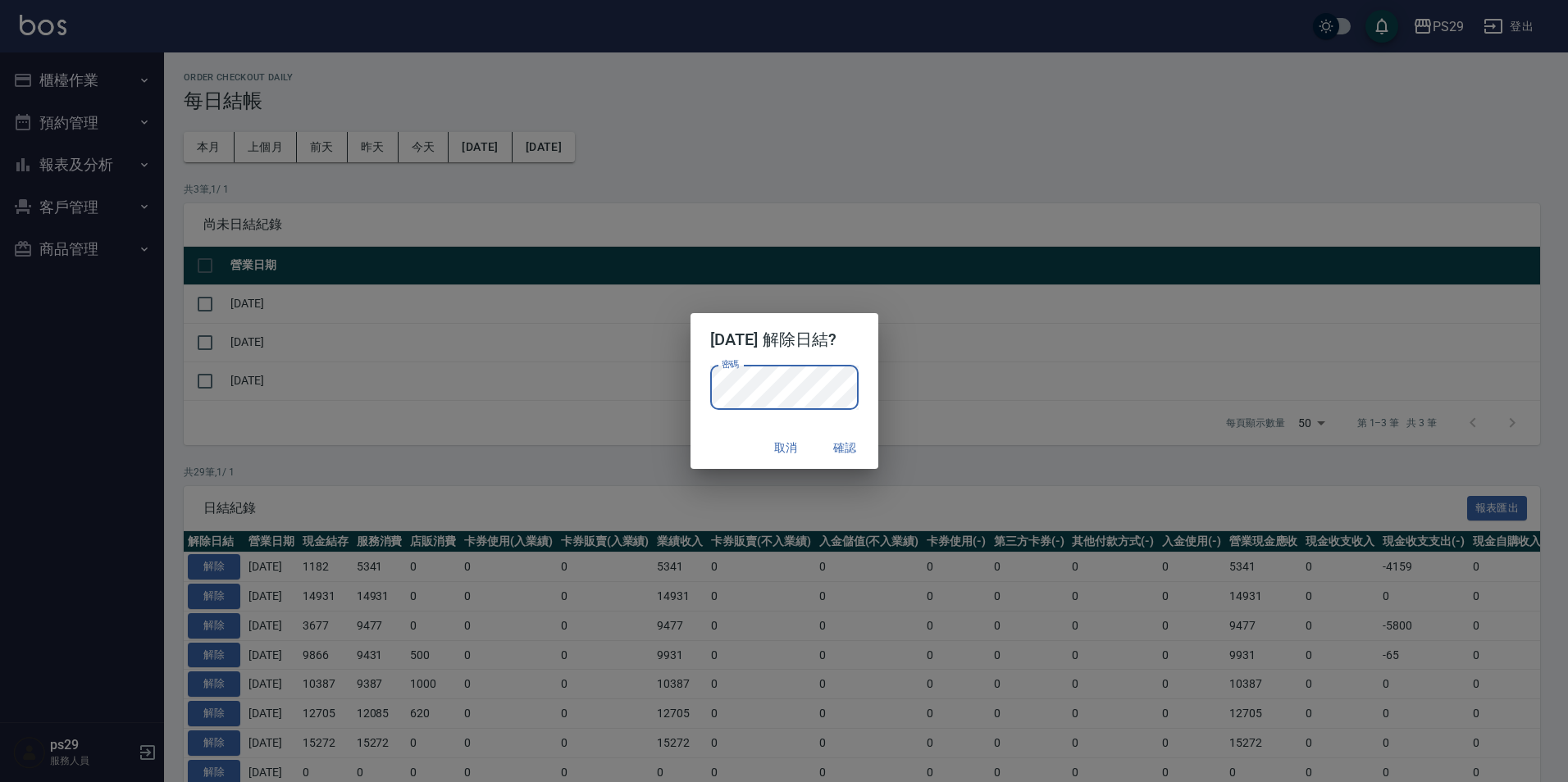
click at [842, 434] on button "確認" at bounding box center [845, 447] width 52 height 30
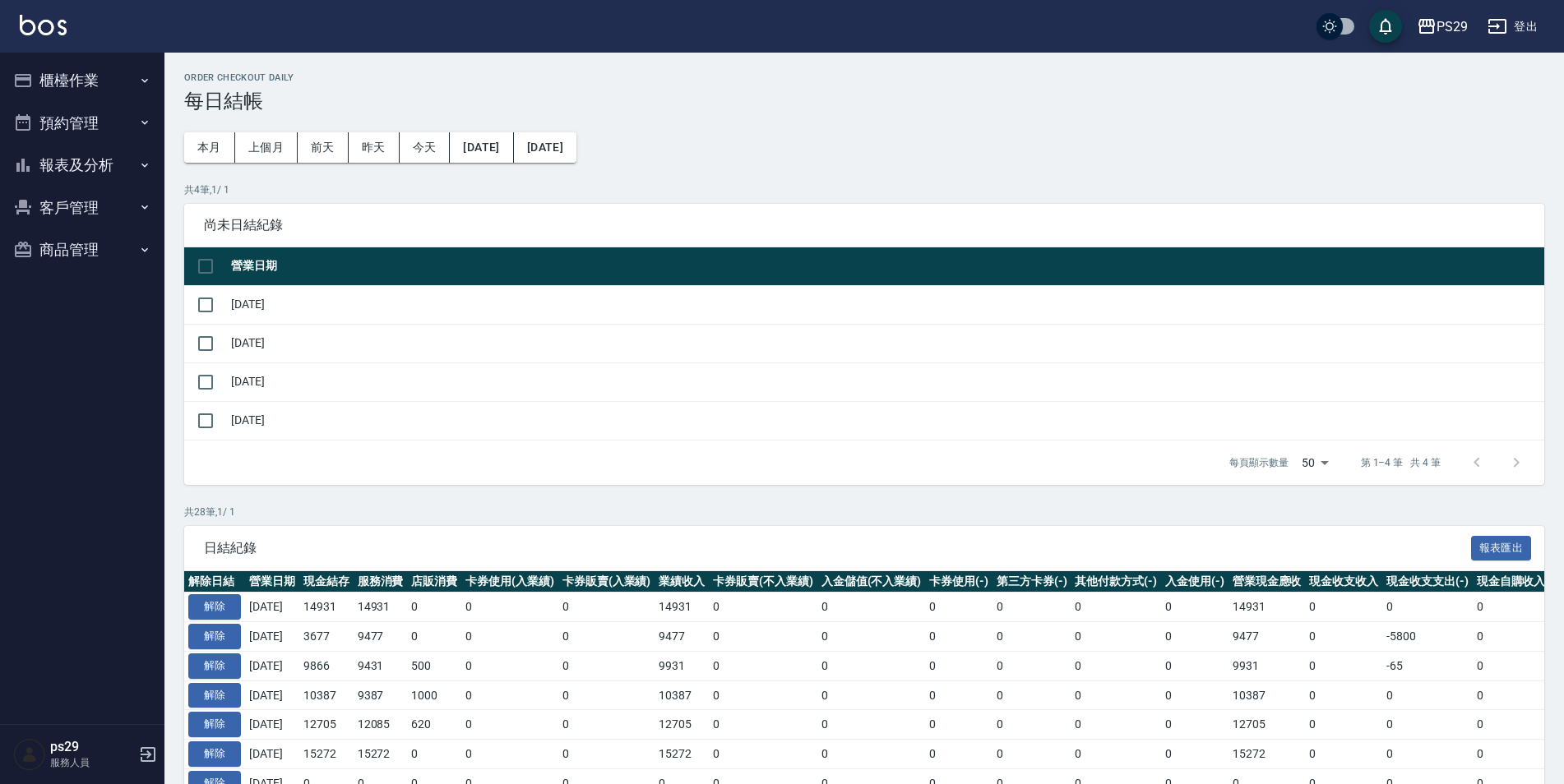
click at [120, 73] on button "櫃檯作業" at bounding box center [82, 81] width 151 height 43
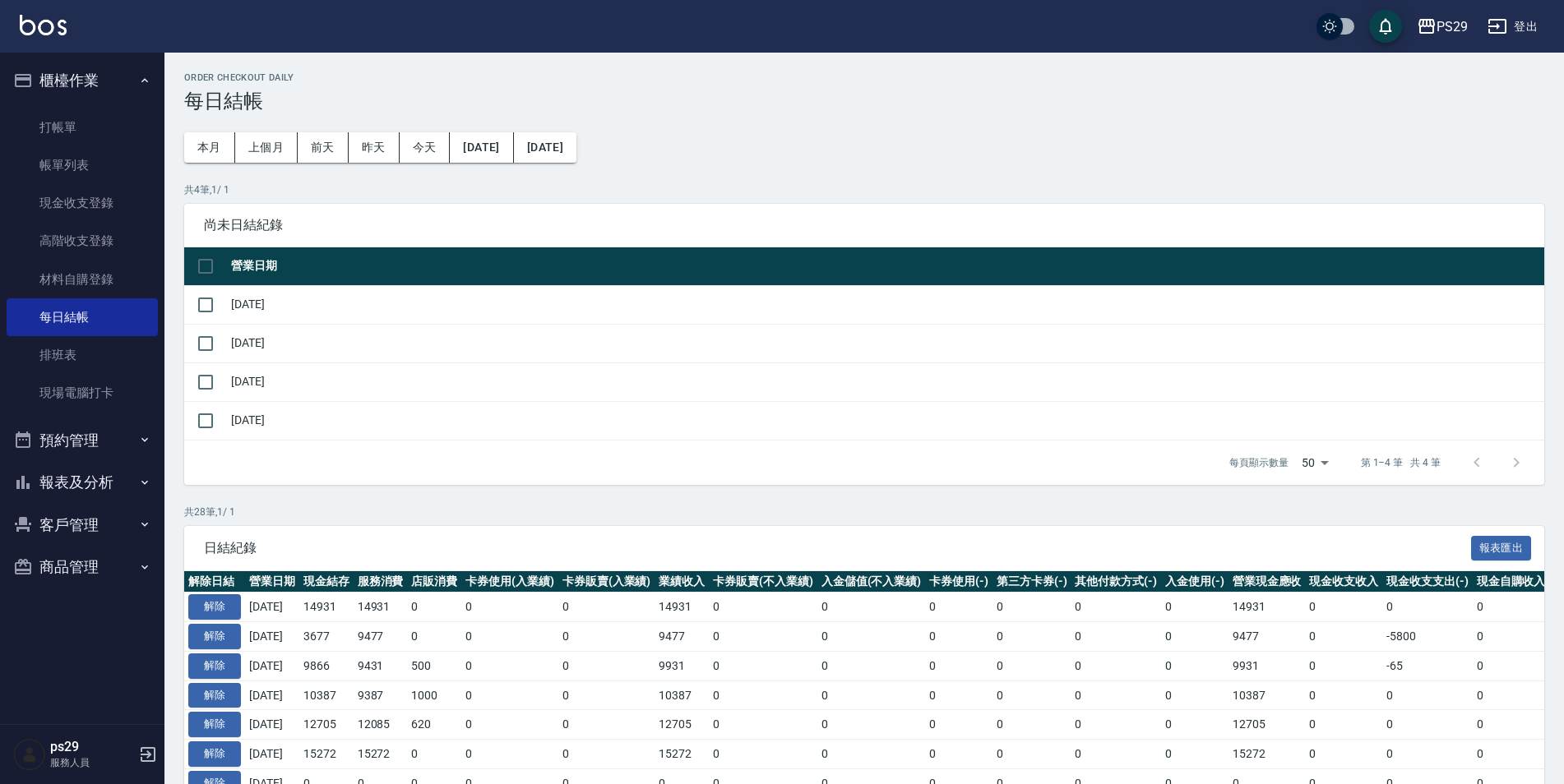
click at [122, 98] on button "櫃檯作業" at bounding box center [82, 81] width 151 height 43
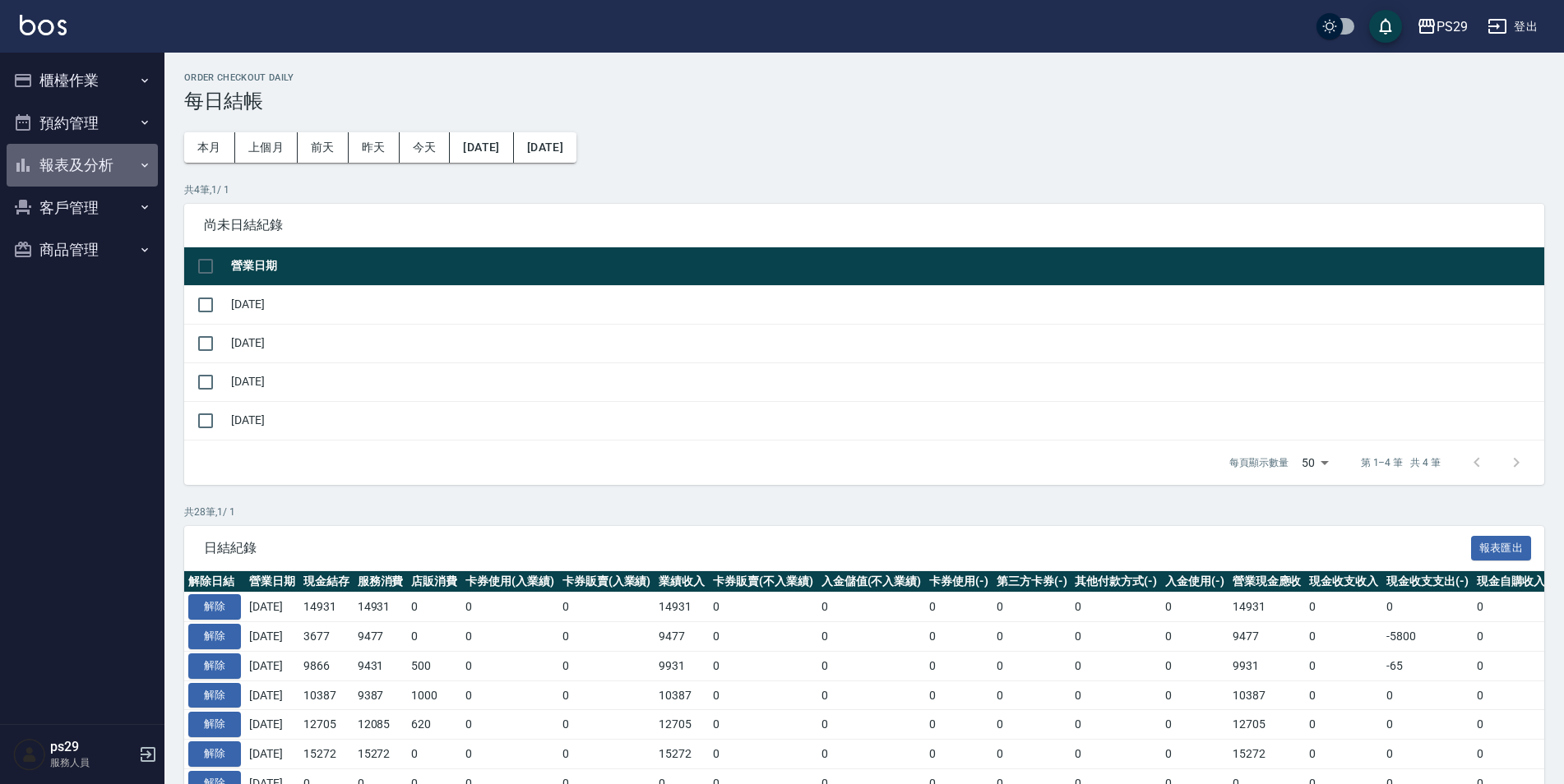
click at [123, 162] on button "報表及分析" at bounding box center [82, 165] width 151 height 43
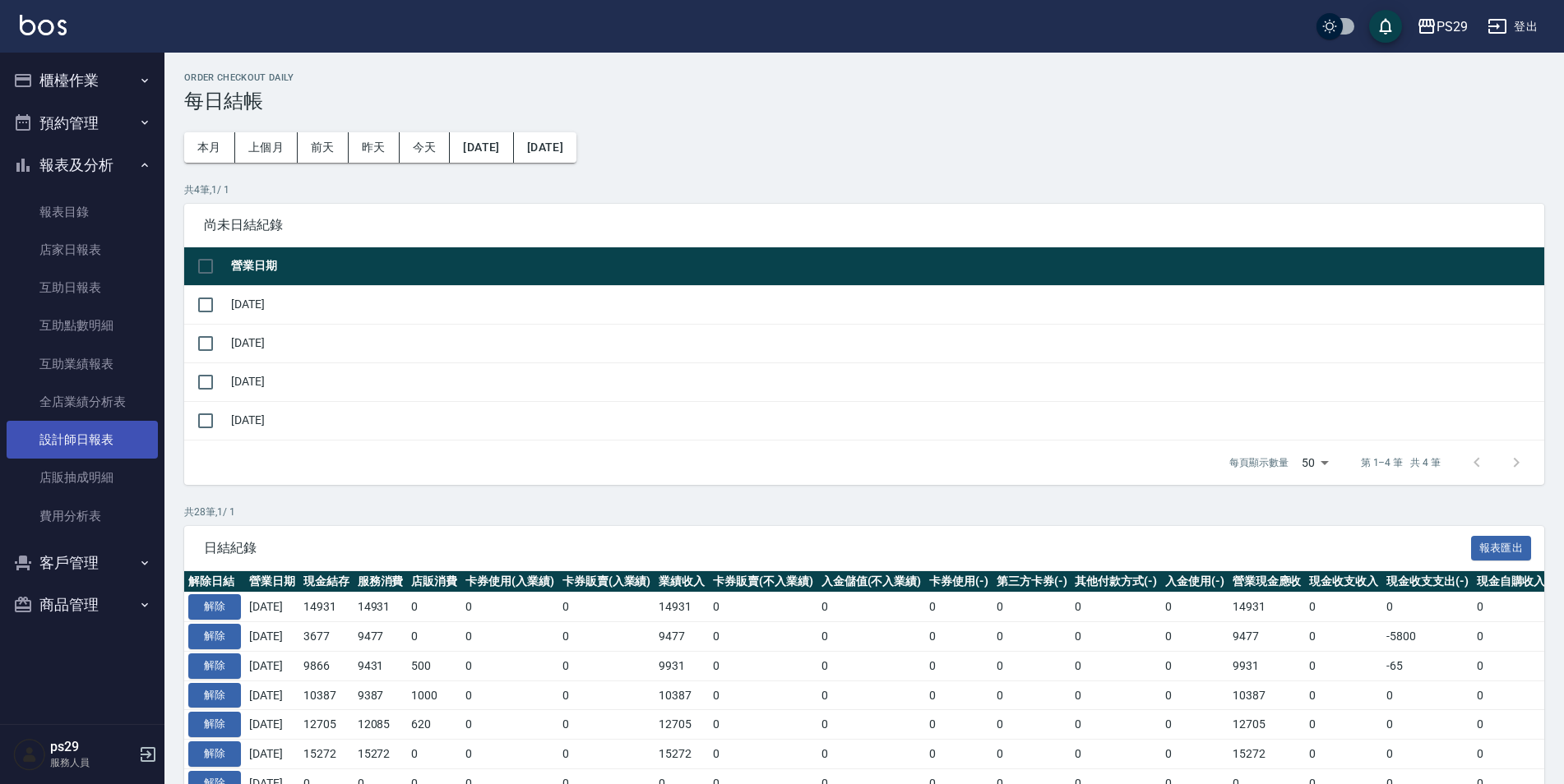
click at [95, 452] on link "設計師日報表" at bounding box center [82, 440] width 151 height 38
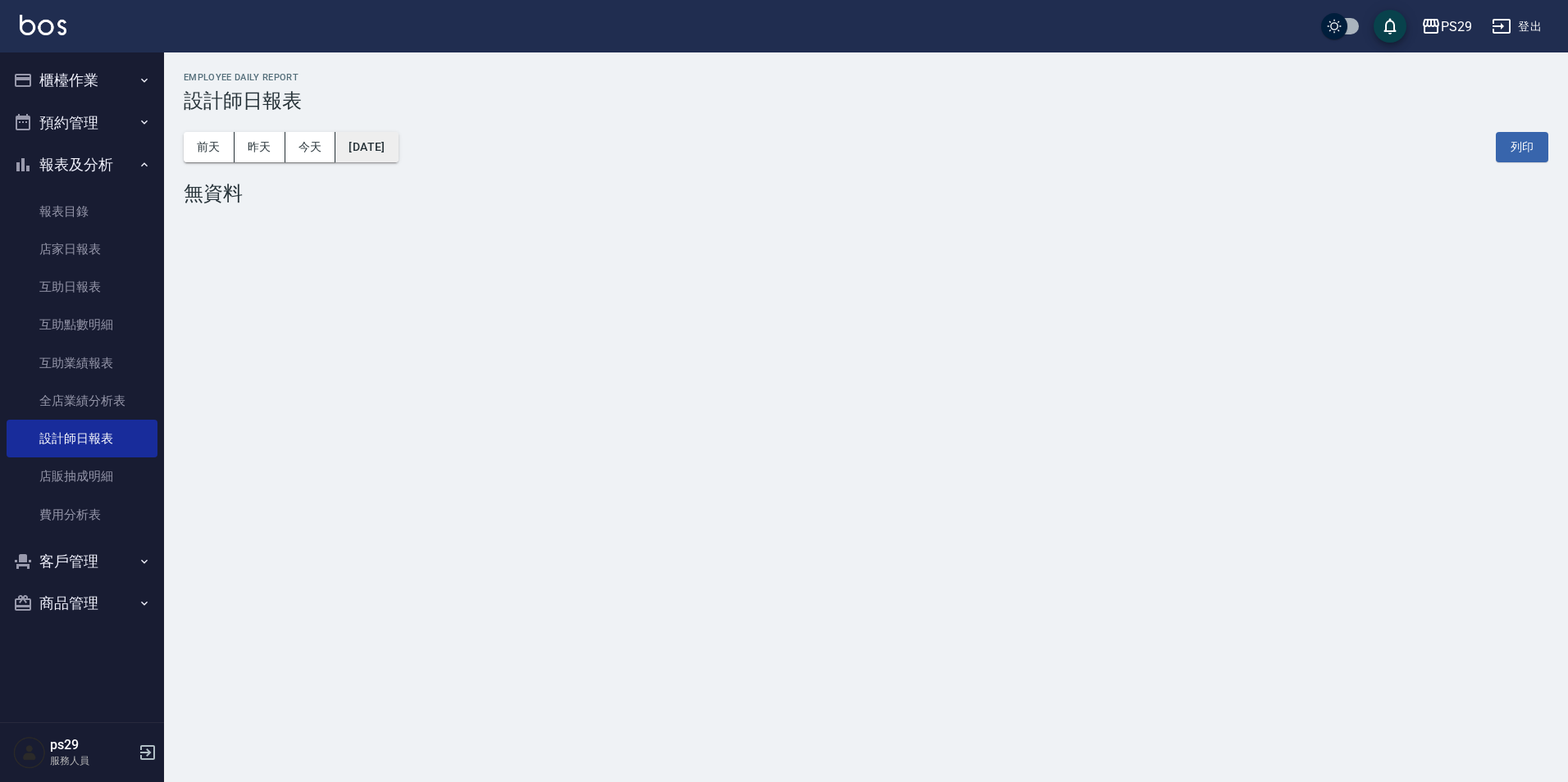
click at [348, 138] on button "[DATE]" at bounding box center [367, 147] width 62 height 30
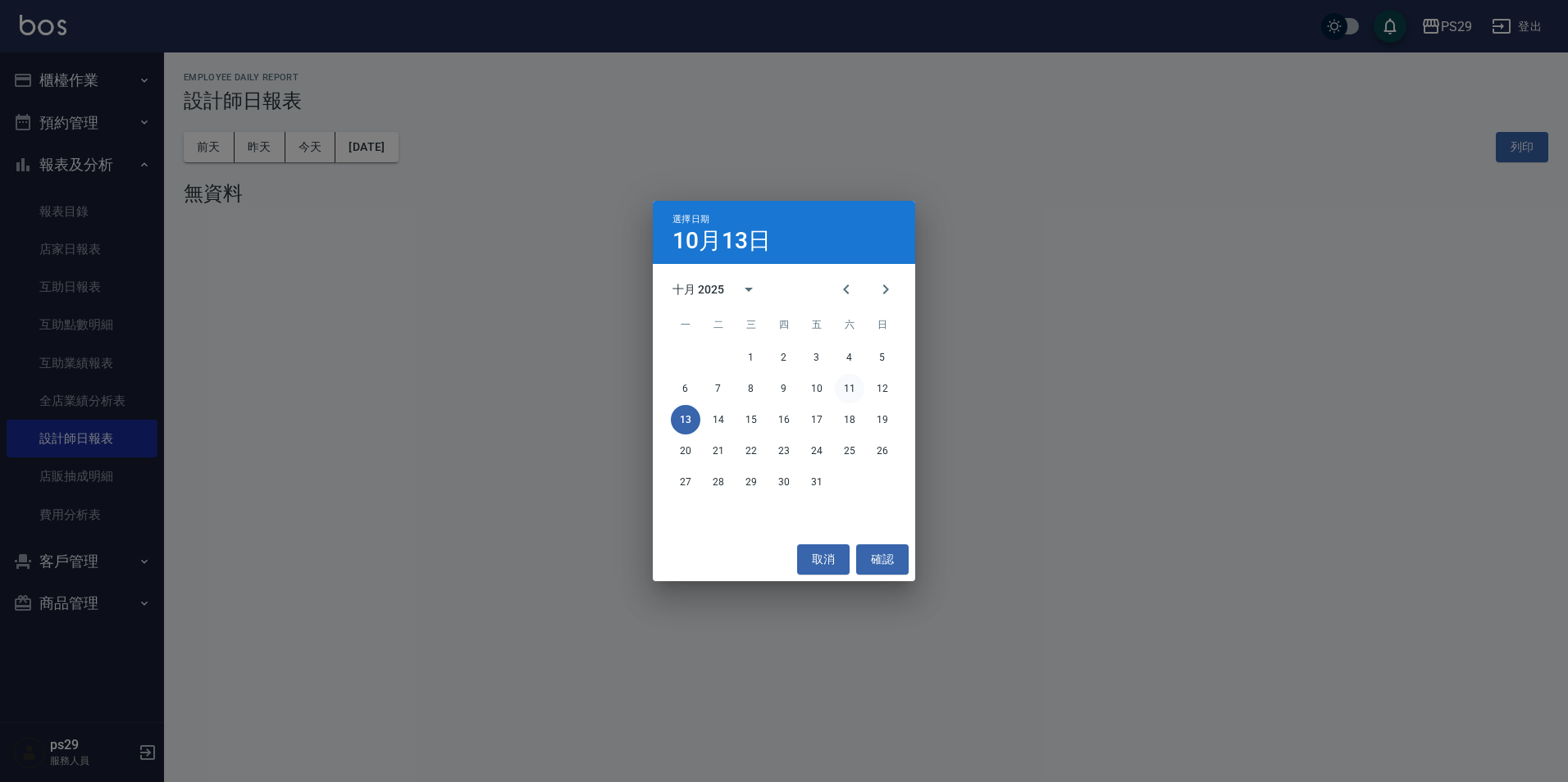
click at [848, 384] on button "11" at bounding box center [849, 388] width 29 height 29
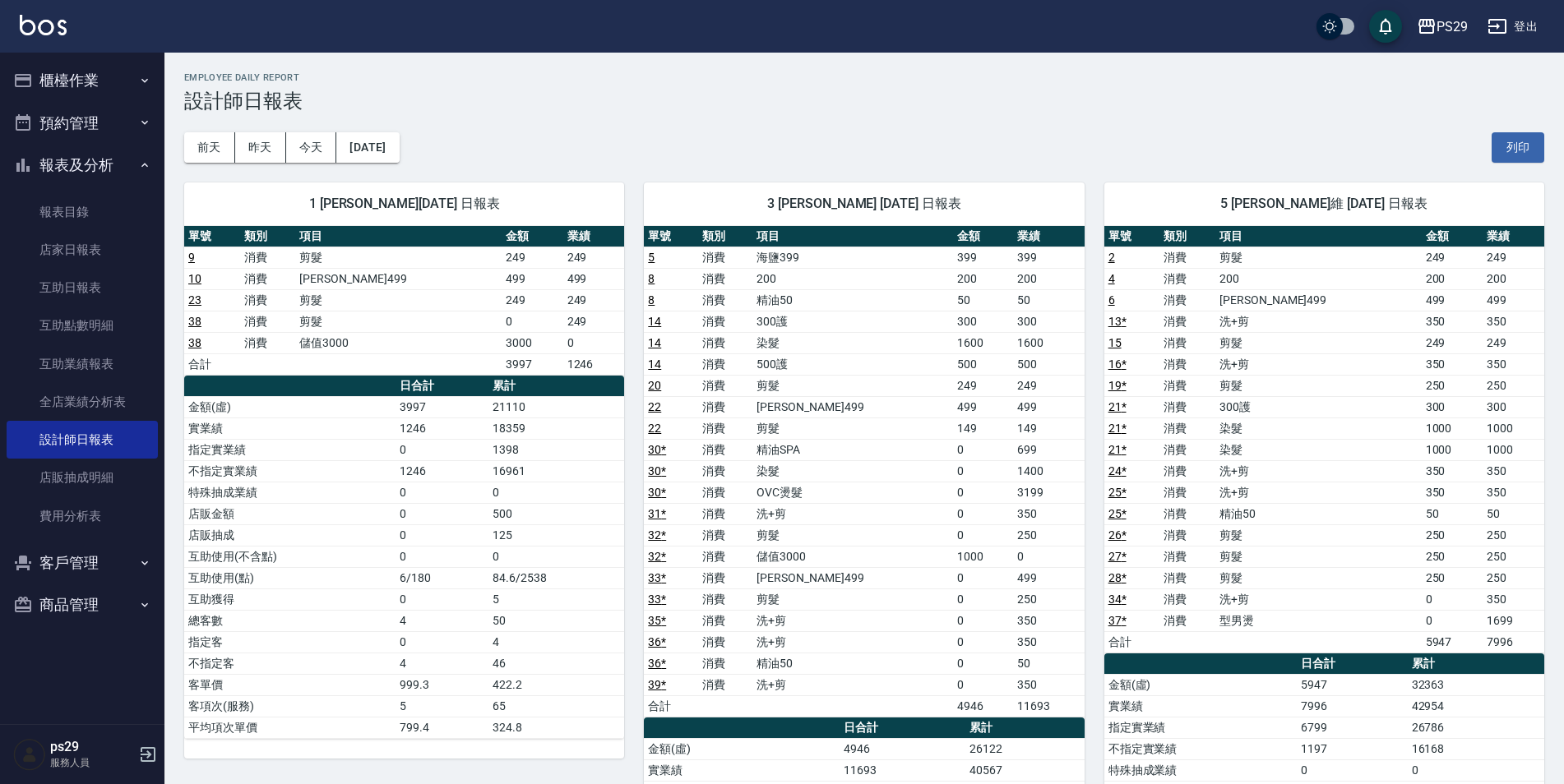
drag, startPoint x: 808, startPoint y: 492, endPoint x: 751, endPoint y: 493, distance: 57.0
click at [806, 493] on td "OVC燙髮" at bounding box center [853, 492] width 200 height 21
click at [666, 492] on td "30 *" at bounding box center [672, 492] width 55 height 21
click at [653, 488] on link "30 *" at bounding box center [657, 492] width 18 height 14
click at [42, 4] on div "PS29 登出" at bounding box center [782, 26] width 1564 height 53
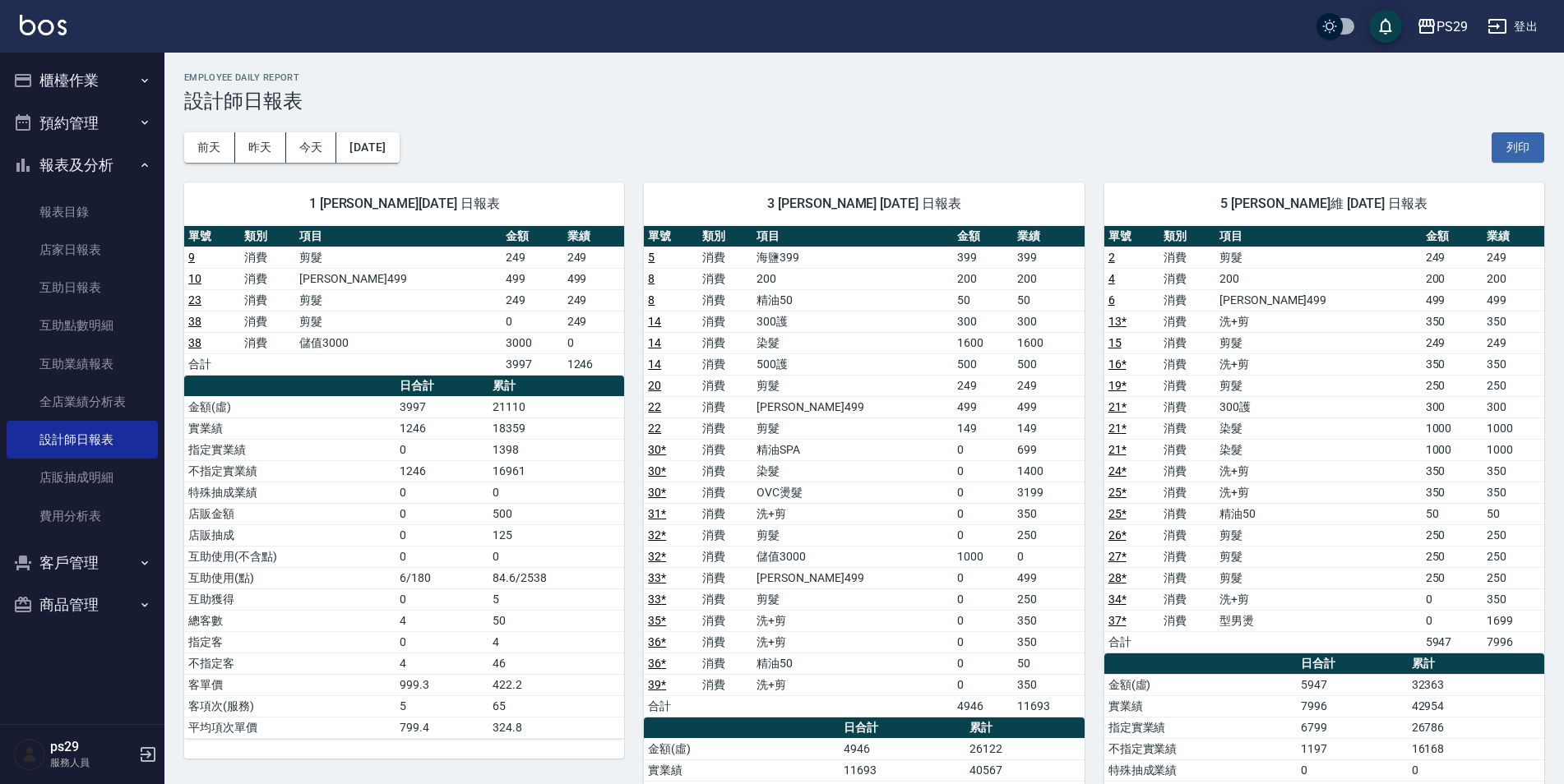
click at [42, 20] on img at bounding box center [43, 24] width 47 height 20
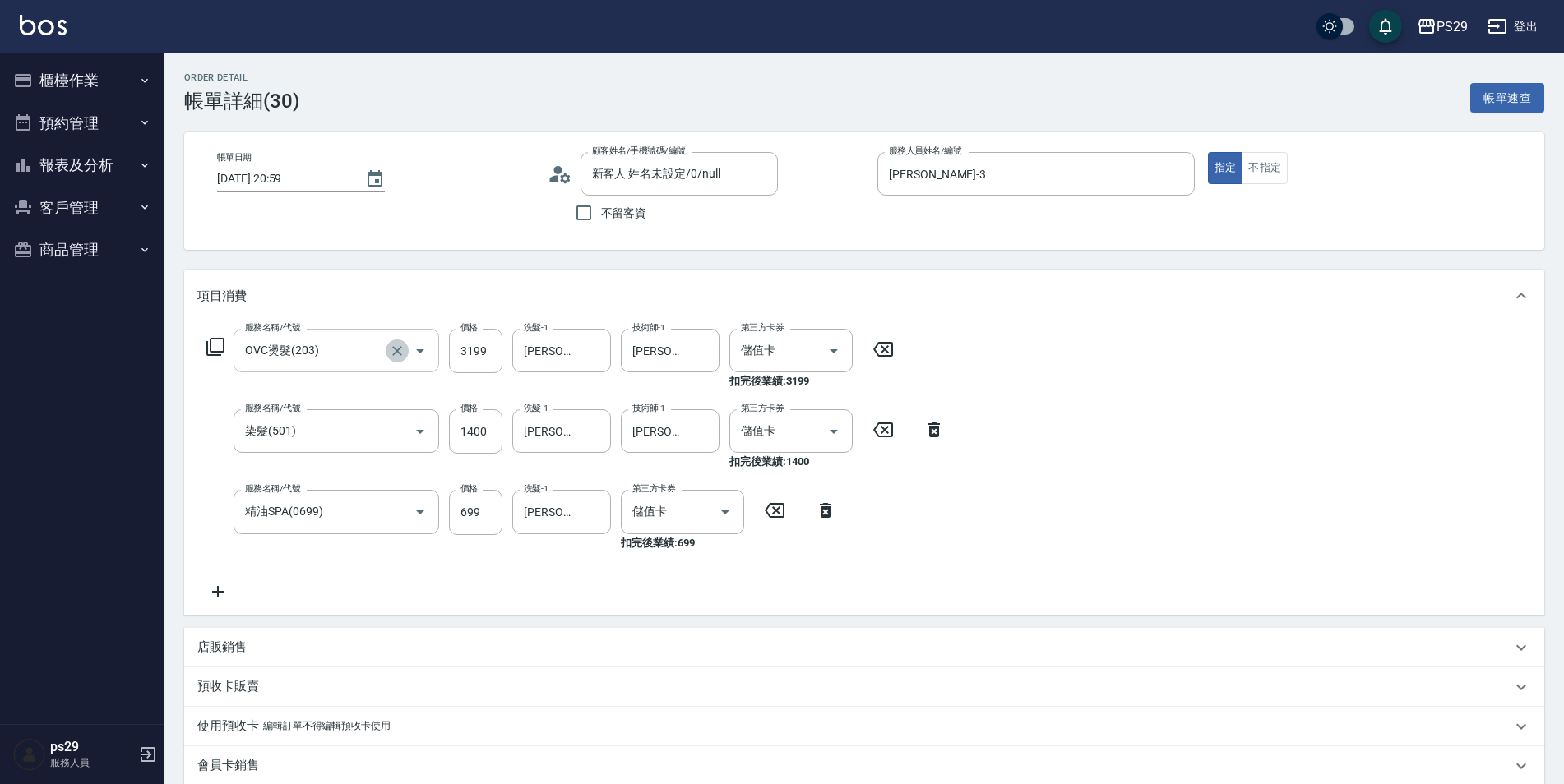
click at [392, 352] on icon "Clear" at bounding box center [397, 350] width 17 height 17
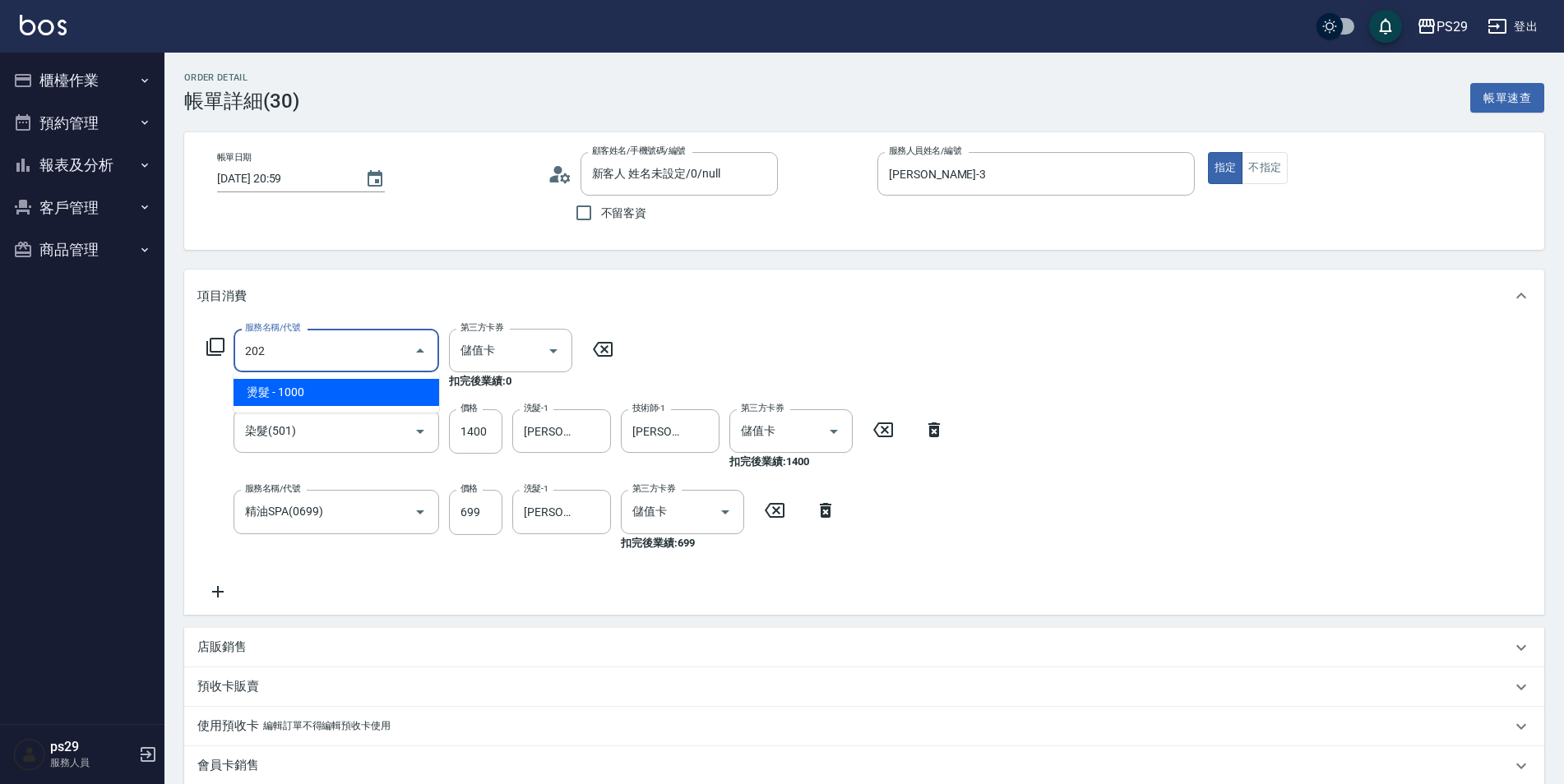
type input "燙髮(202)"
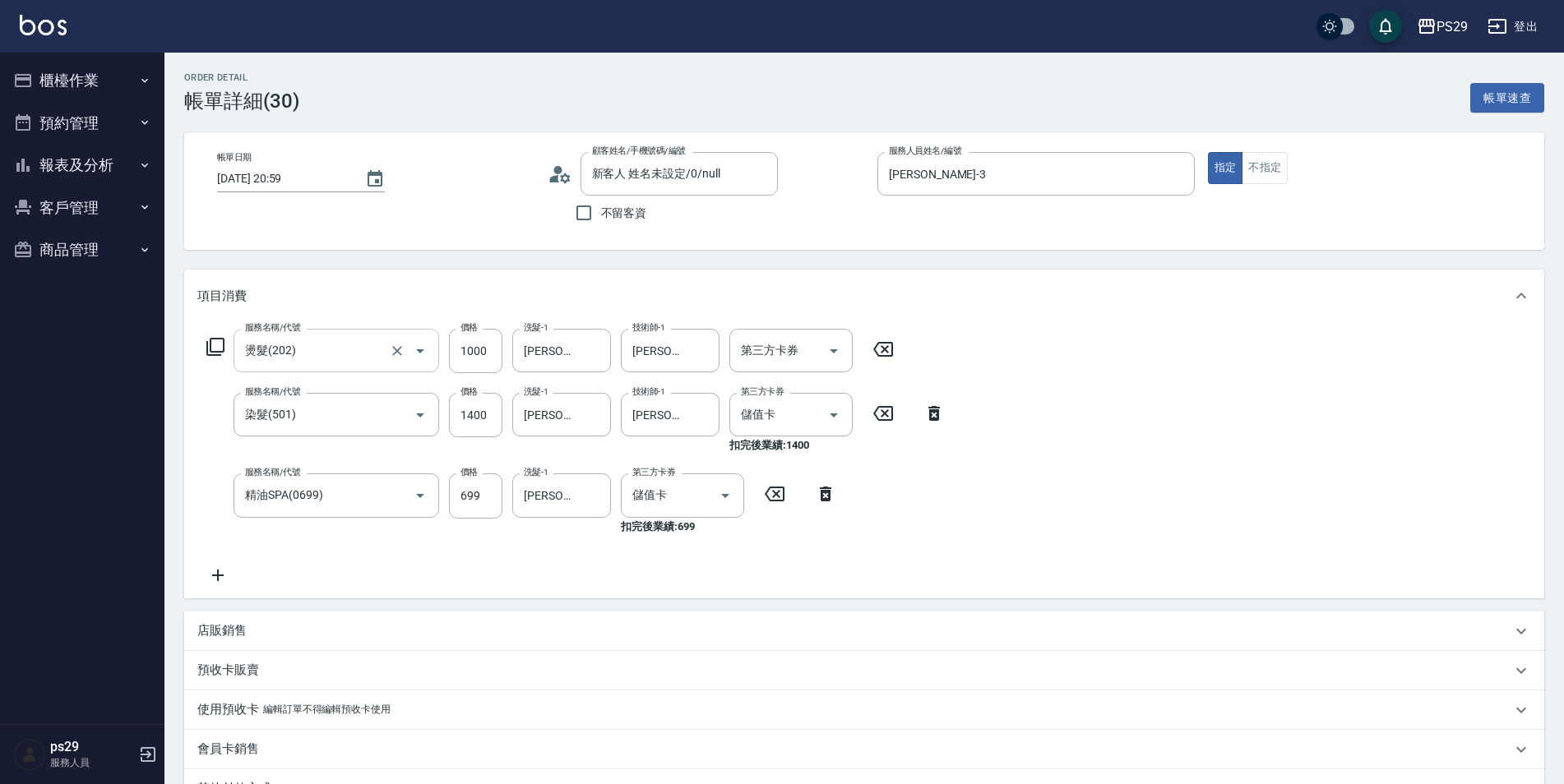
click at [1201, 485] on div "服務名稱/代號 燙髮(202) 服務名稱/代號 價格 1000 價格 洗髮-1 王佳月-12 洗髮-1 技術師-1 王佳月-12 技術師-1 第三方卡券 第三…" at bounding box center [864, 459] width 1361 height 275
click at [841, 353] on icon "Open" at bounding box center [834, 351] width 19 height 19
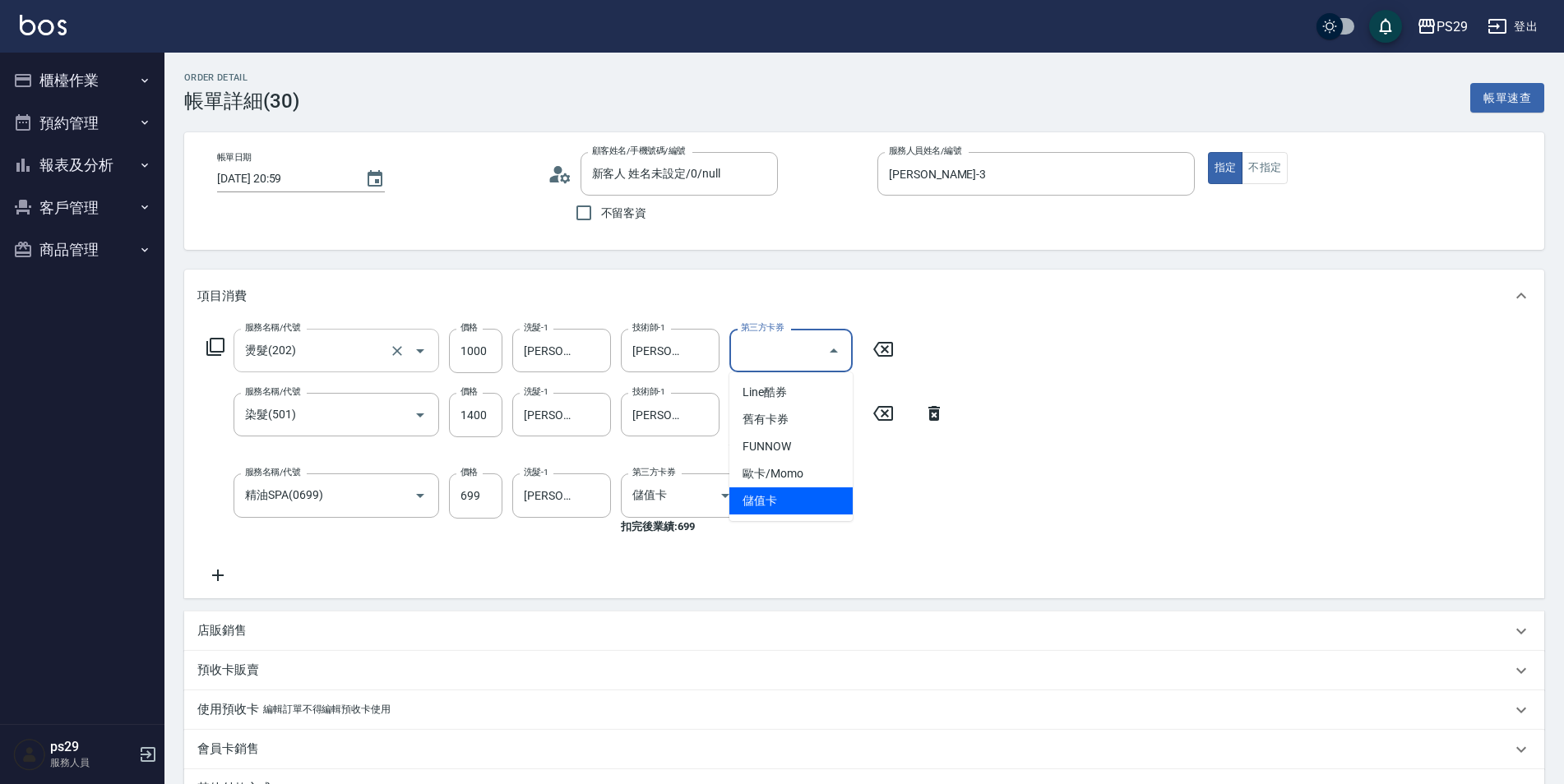
click at [809, 499] on span "儲值卡" at bounding box center [791, 501] width 124 height 27
type input "儲值卡"
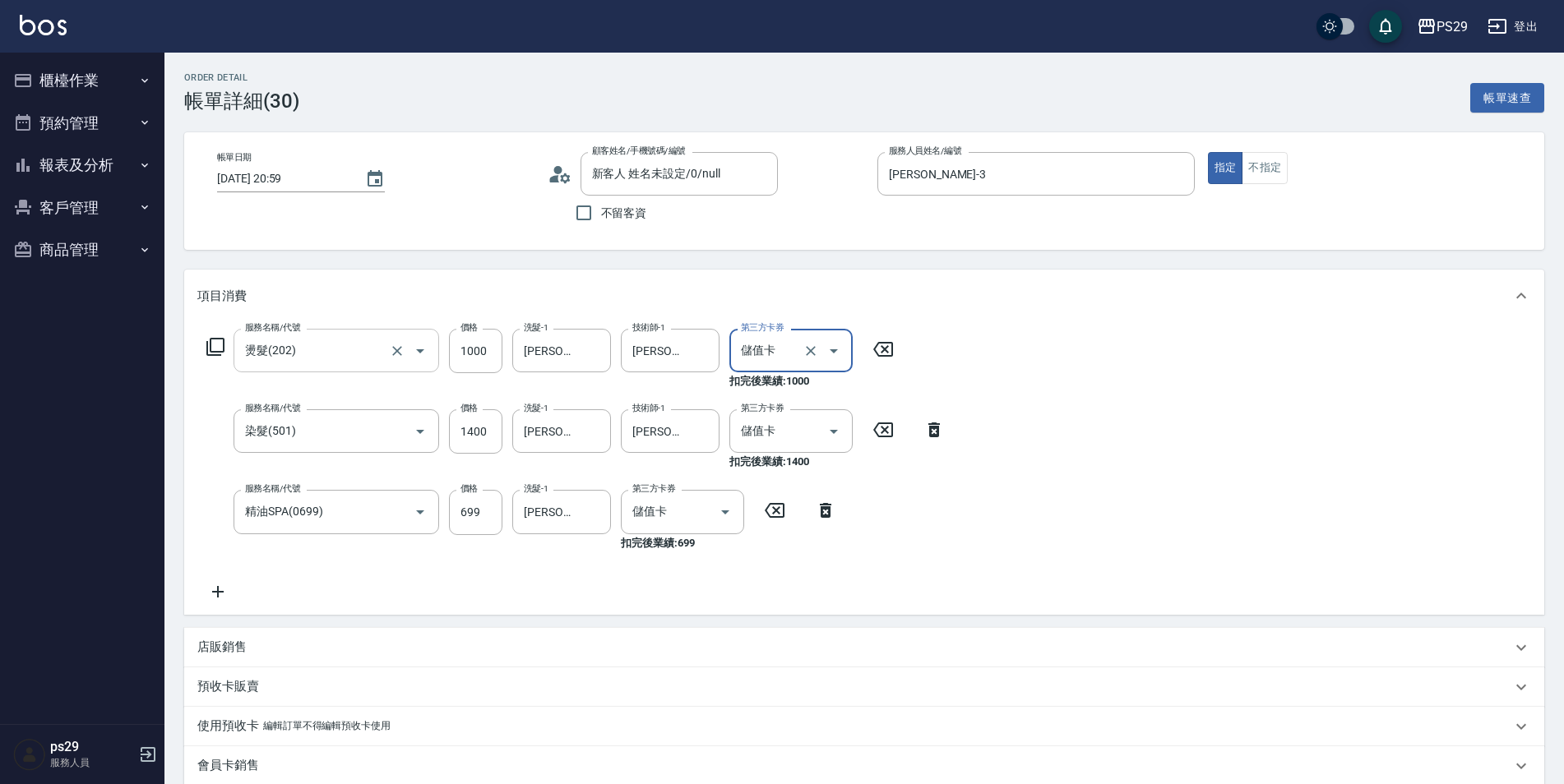
scroll to position [247, 0]
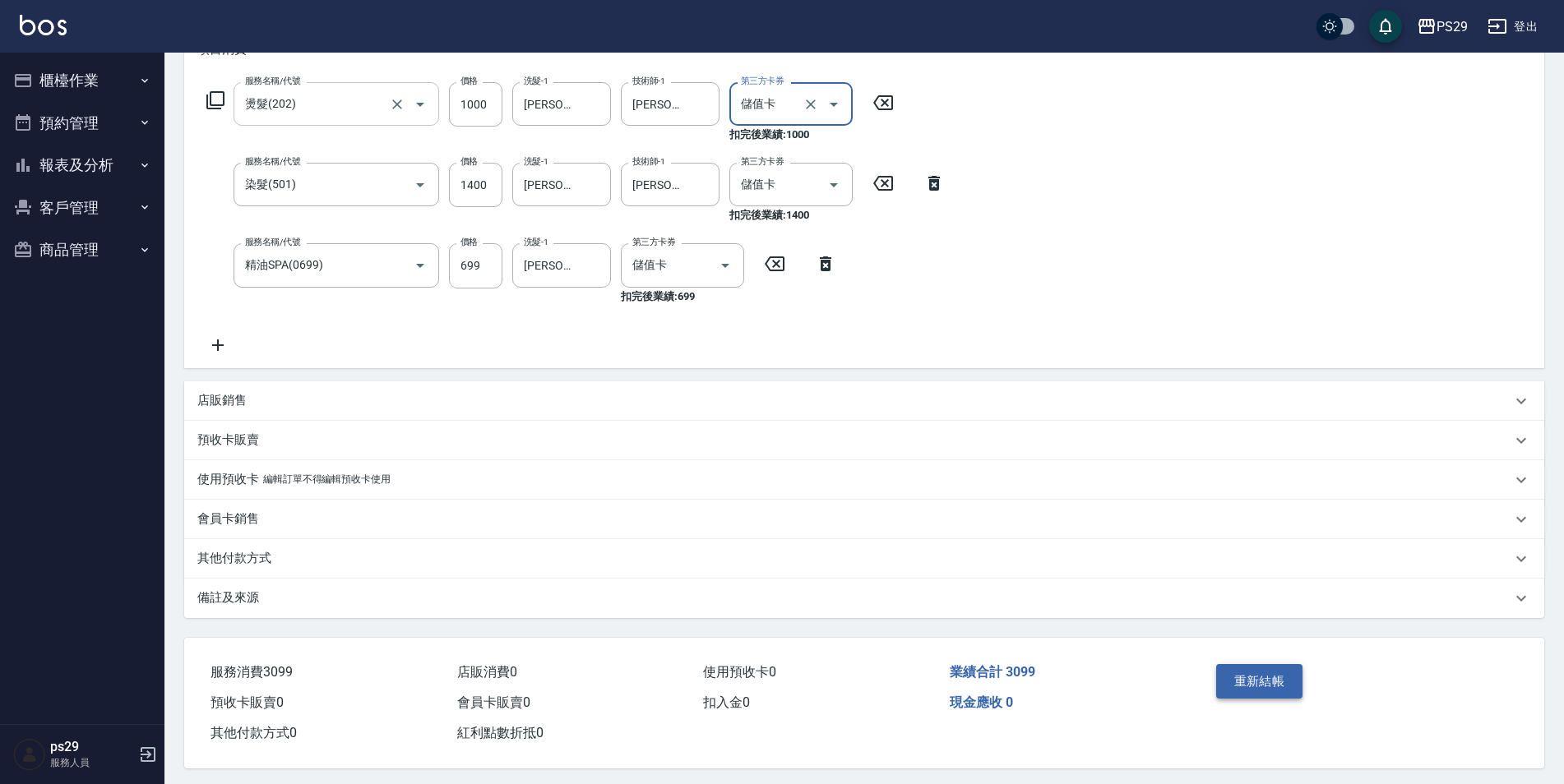
click at [1247, 674] on button "重新結帳" at bounding box center [1260, 681] width 88 height 34
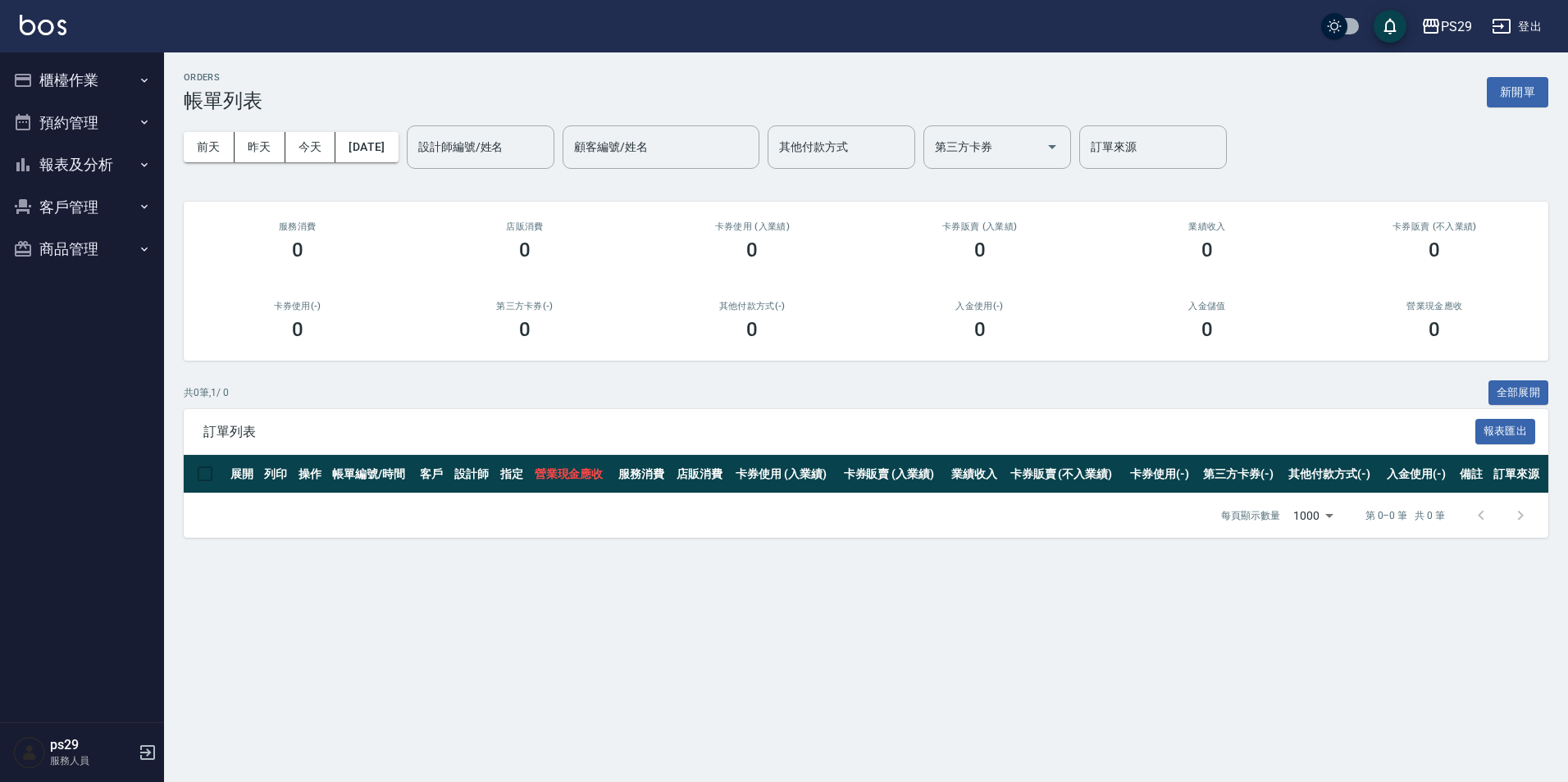
click at [132, 65] on button "櫃檯作業" at bounding box center [82, 81] width 150 height 43
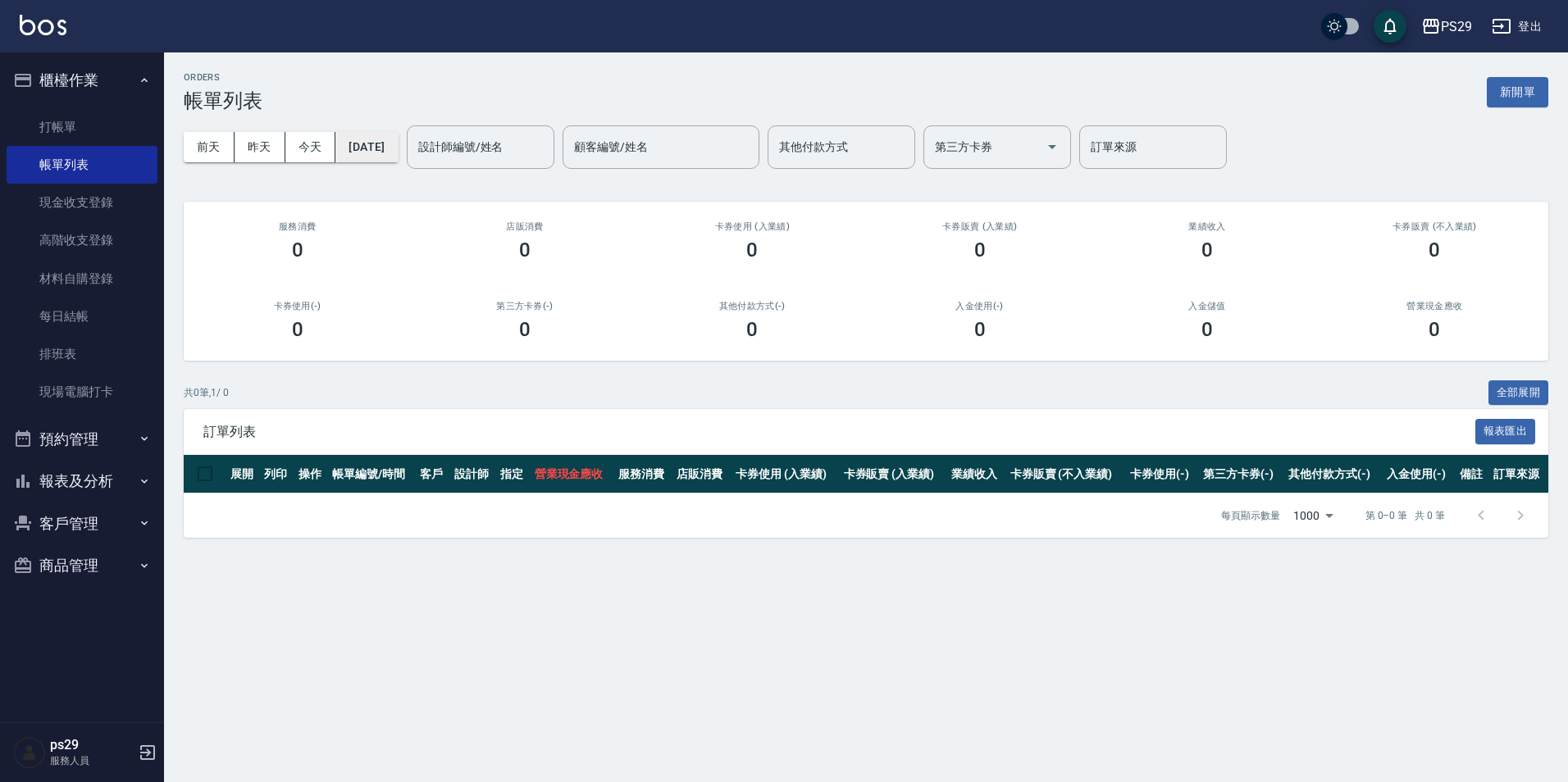
click at [398, 156] on button "[DATE]" at bounding box center [367, 147] width 62 height 30
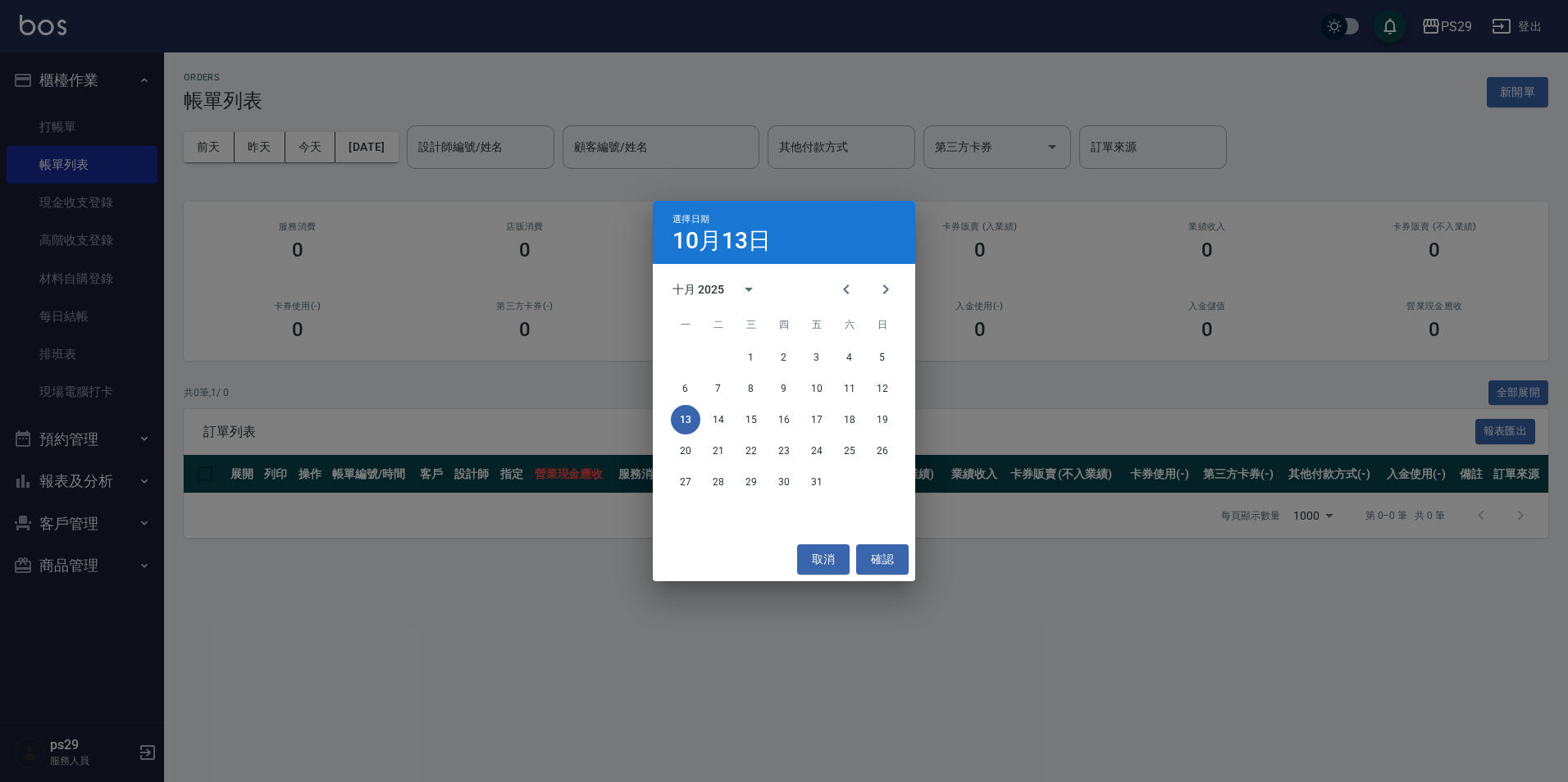
click at [153, 66] on div "選擇日期 10月13日 十月 2025 一 二 三 四 五 六 日 1 2 3 4 5 6 7 8 9 10 11 12 13 14 15 16 17 18 …" at bounding box center [784, 391] width 1568 height 782
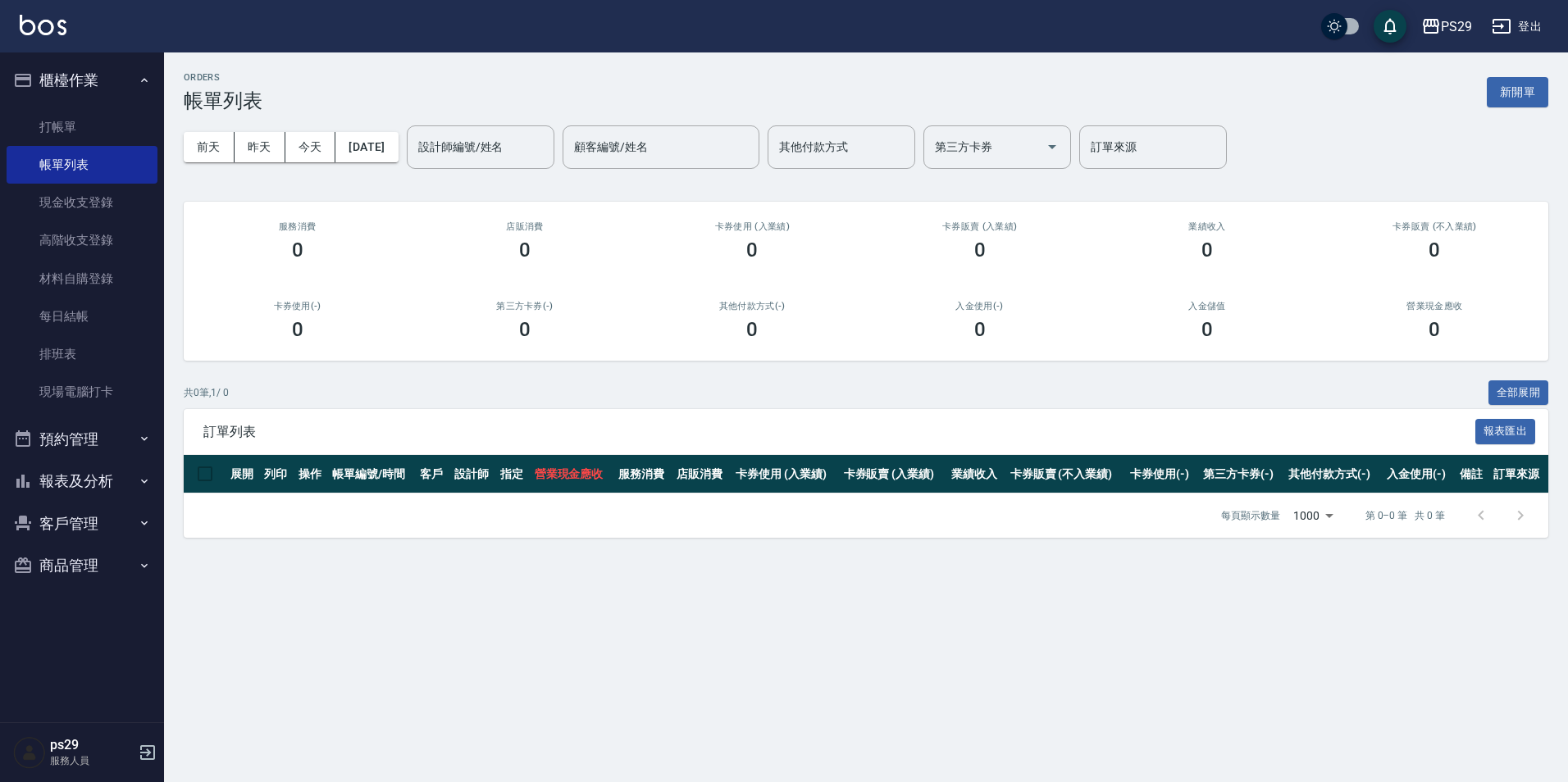
click at [145, 67] on button "櫃檯作業" at bounding box center [82, 81] width 150 height 43
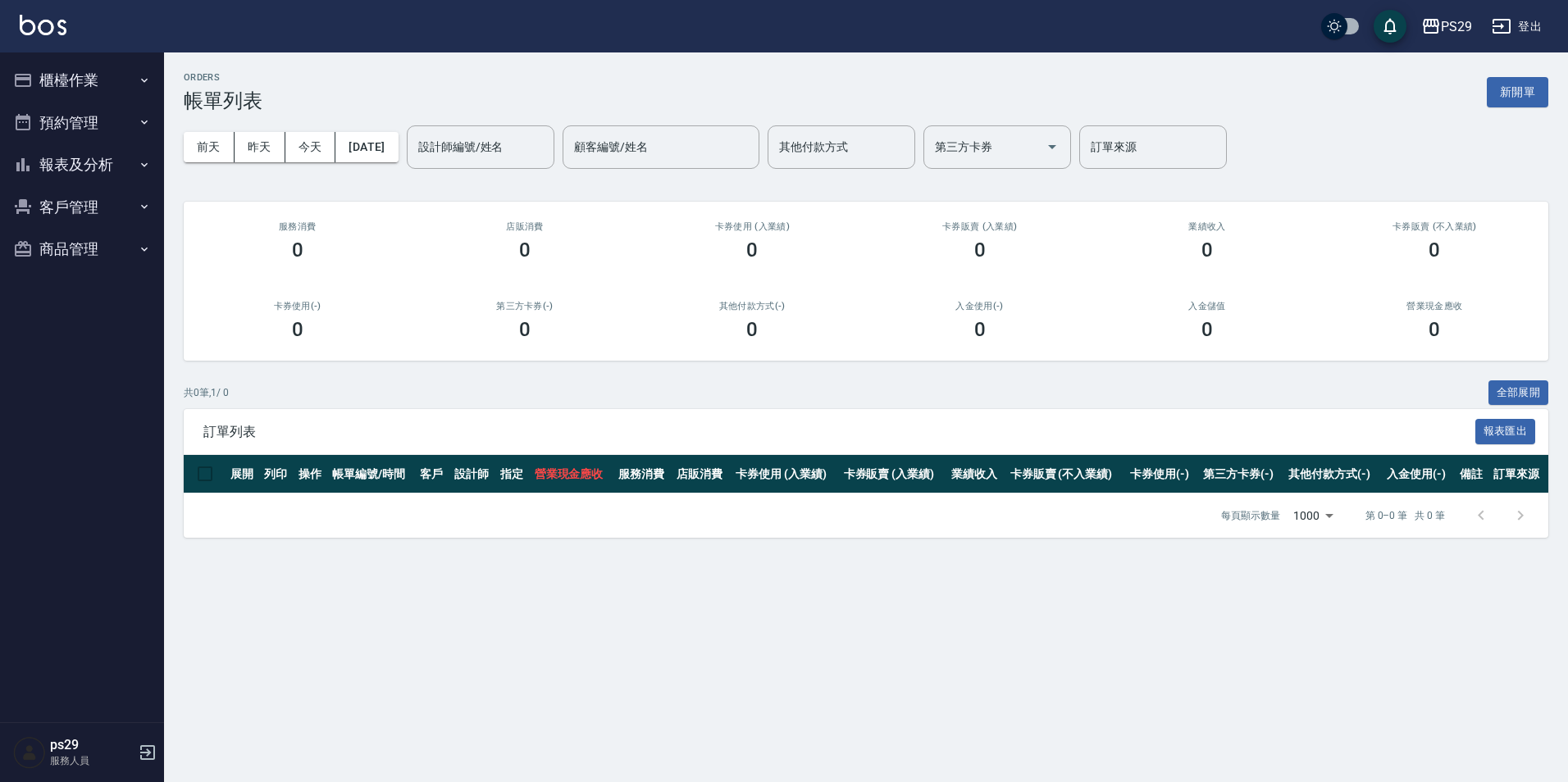
click at [135, 174] on button "報表及分析" at bounding box center [82, 165] width 150 height 43
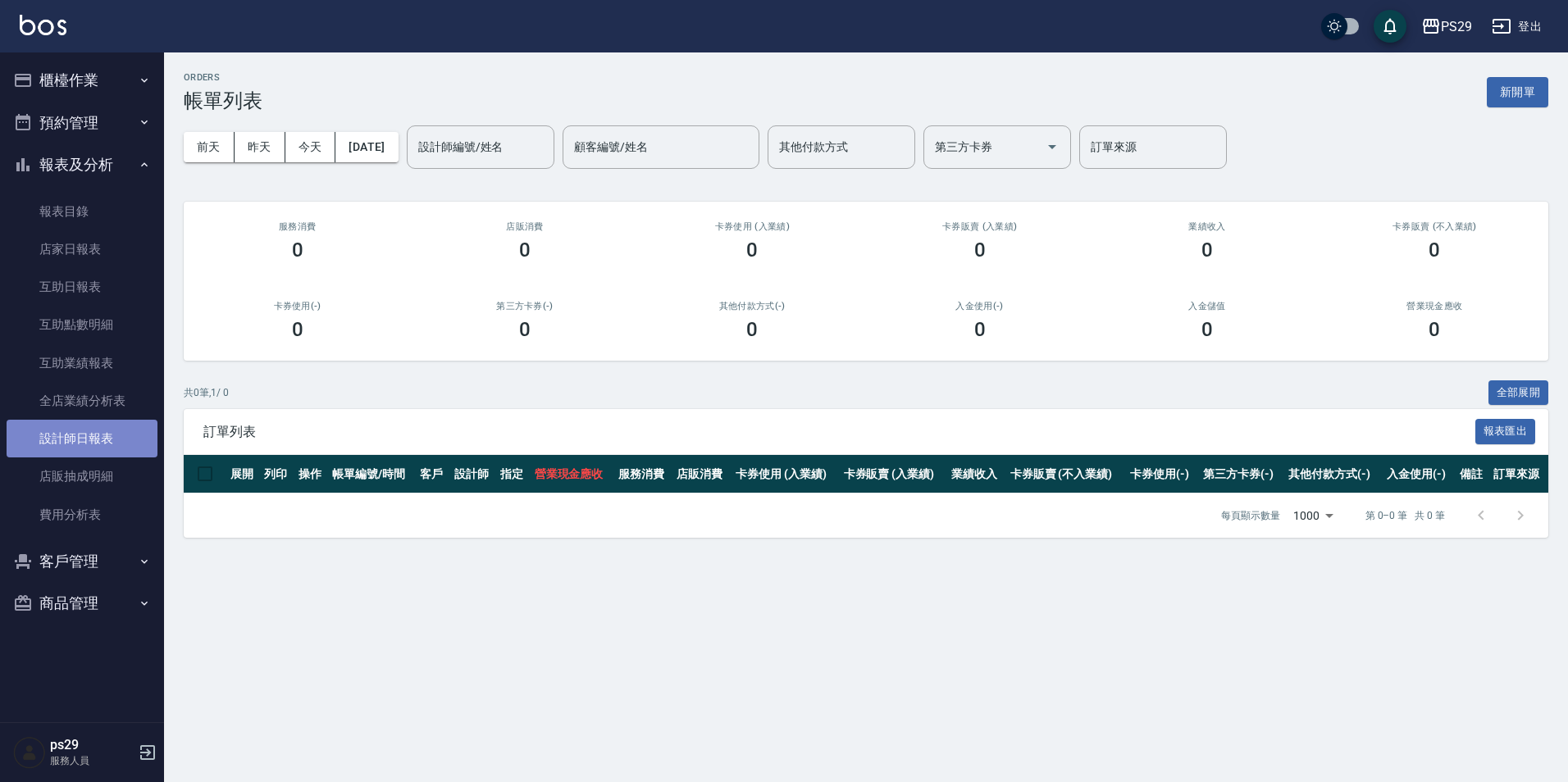
click at [114, 452] on link "設計師日報表" at bounding box center [82, 439] width 150 height 38
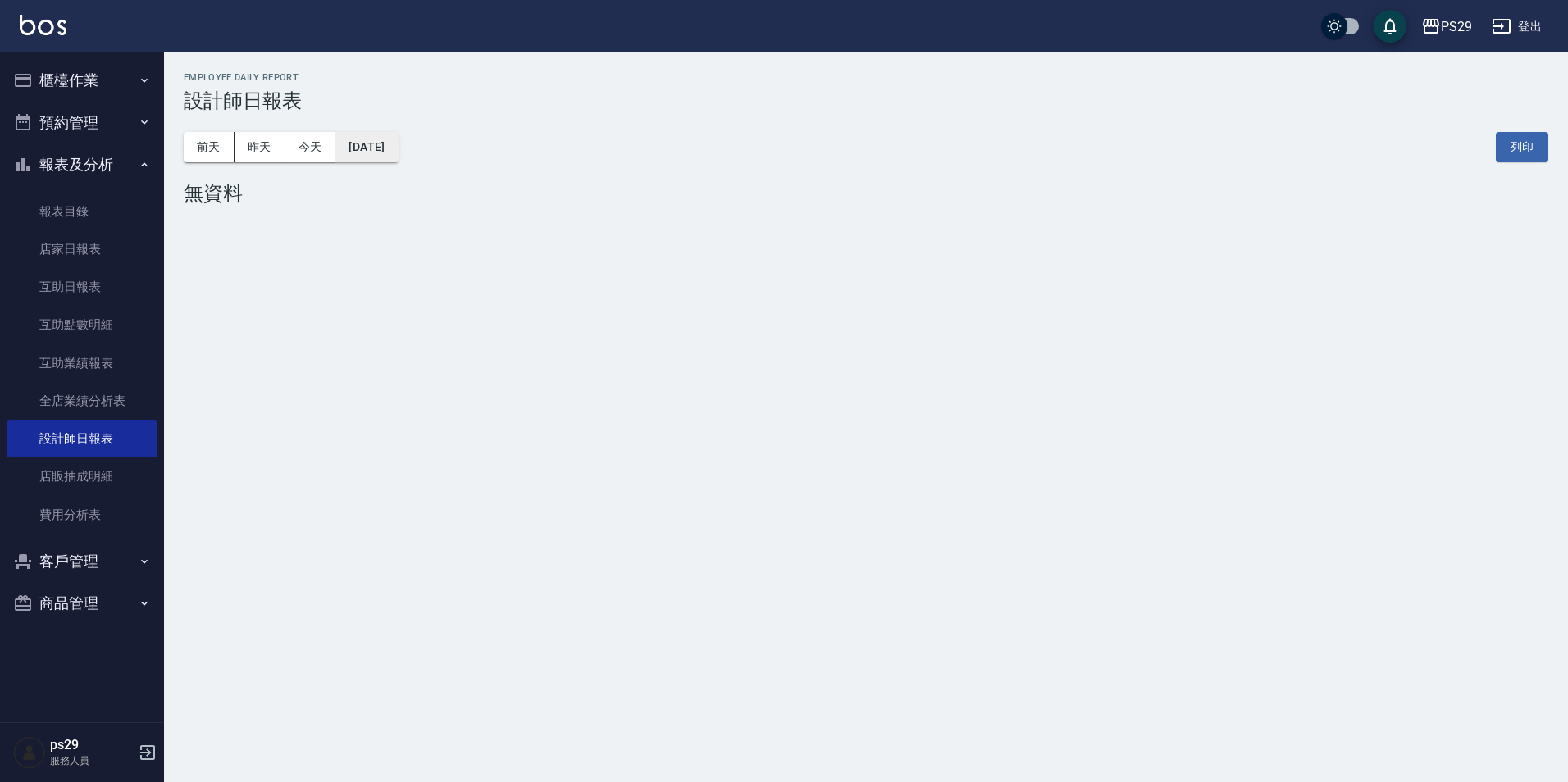
click at [398, 149] on button "[DATE]" at bounding box center [367, 147] width 62 height 30
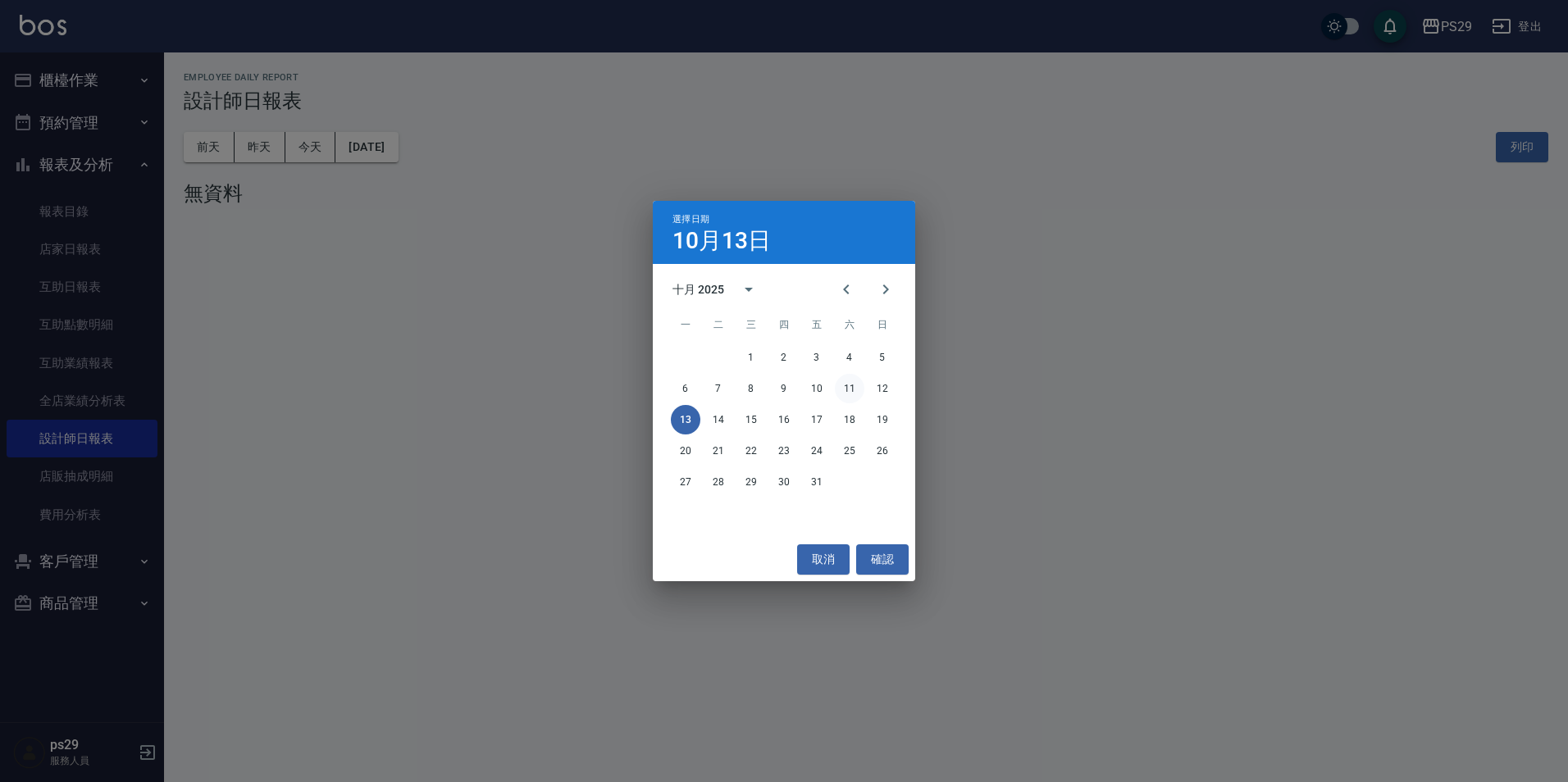
click at [849, 389] on button "11" at bounding box center [849, 388] width 29 height 29
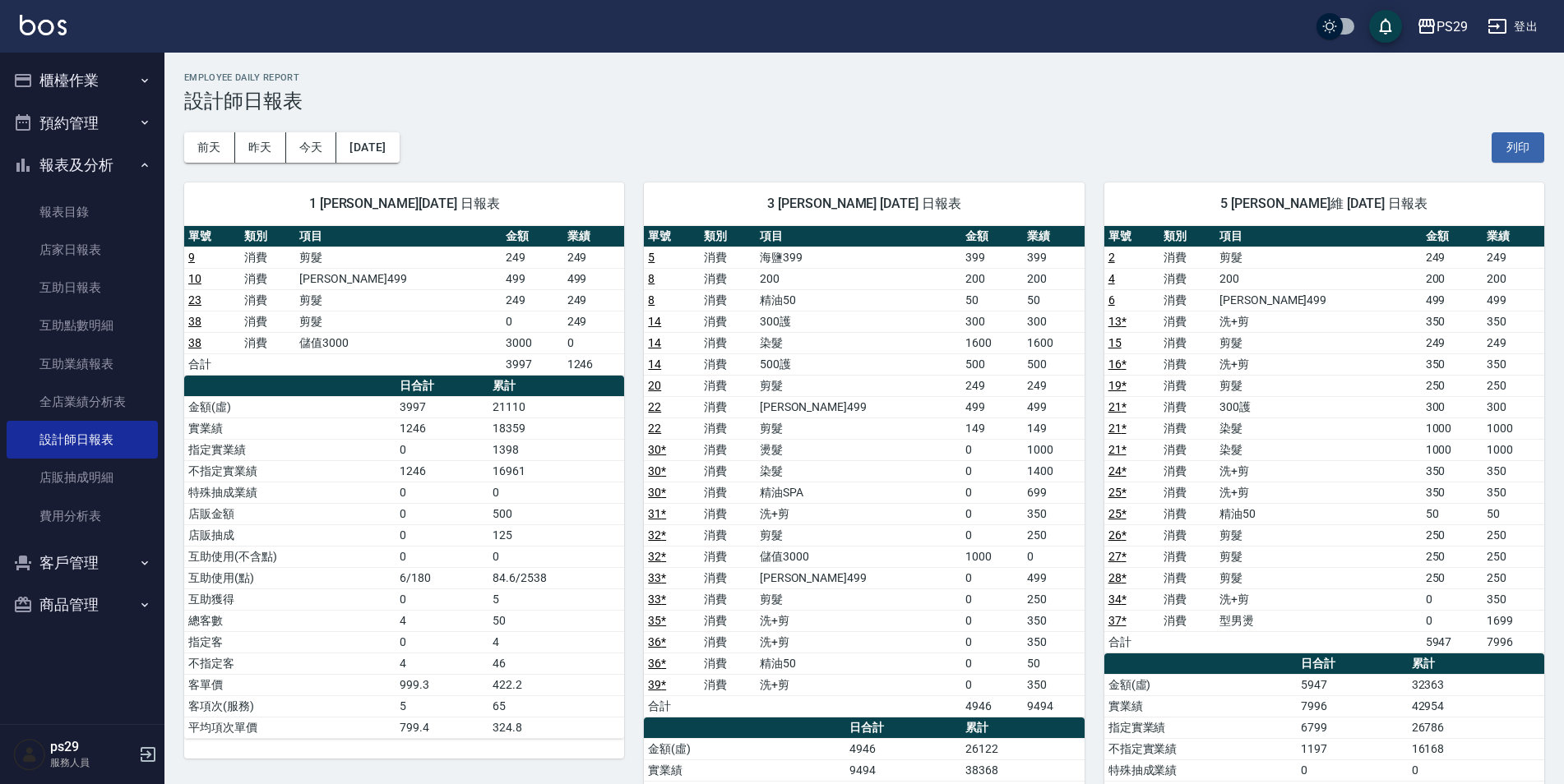
click at [400, 169] on div "1 許婷宜 10/11/2025 日報表 單號 類別 項目 金額 業績 9 消費 剪髮 249 249 10 消費 伊黛莉499 499 499 23 消費 …" at bounding box center [394, 631] width 459 height 938
click at [399, 146] on button "2025/10/11" at bounding box center [368, 147] width 62 height 30
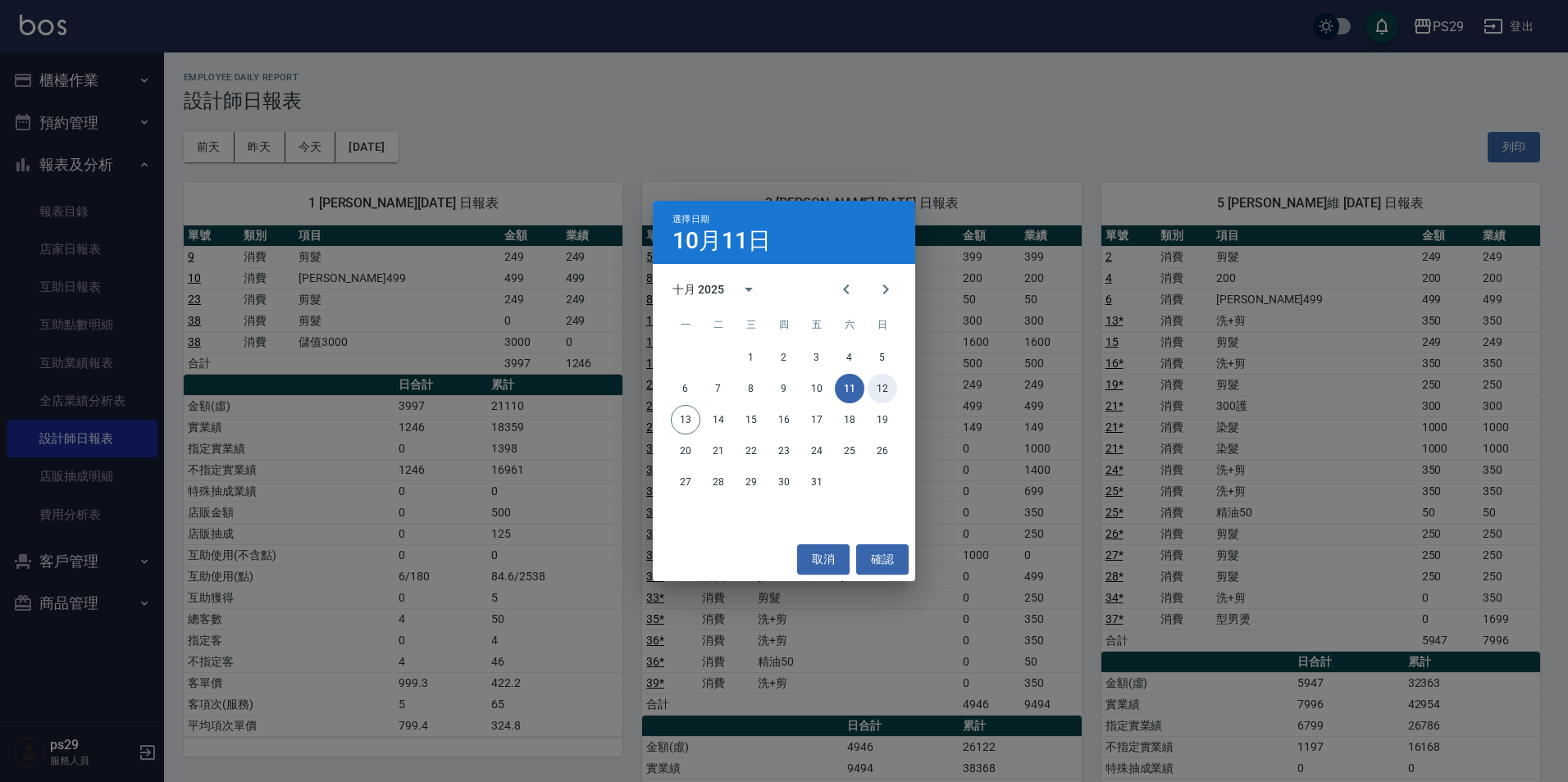
click at [891, 387] on button "12" at bounding box center [882, 388] width 29 height 29
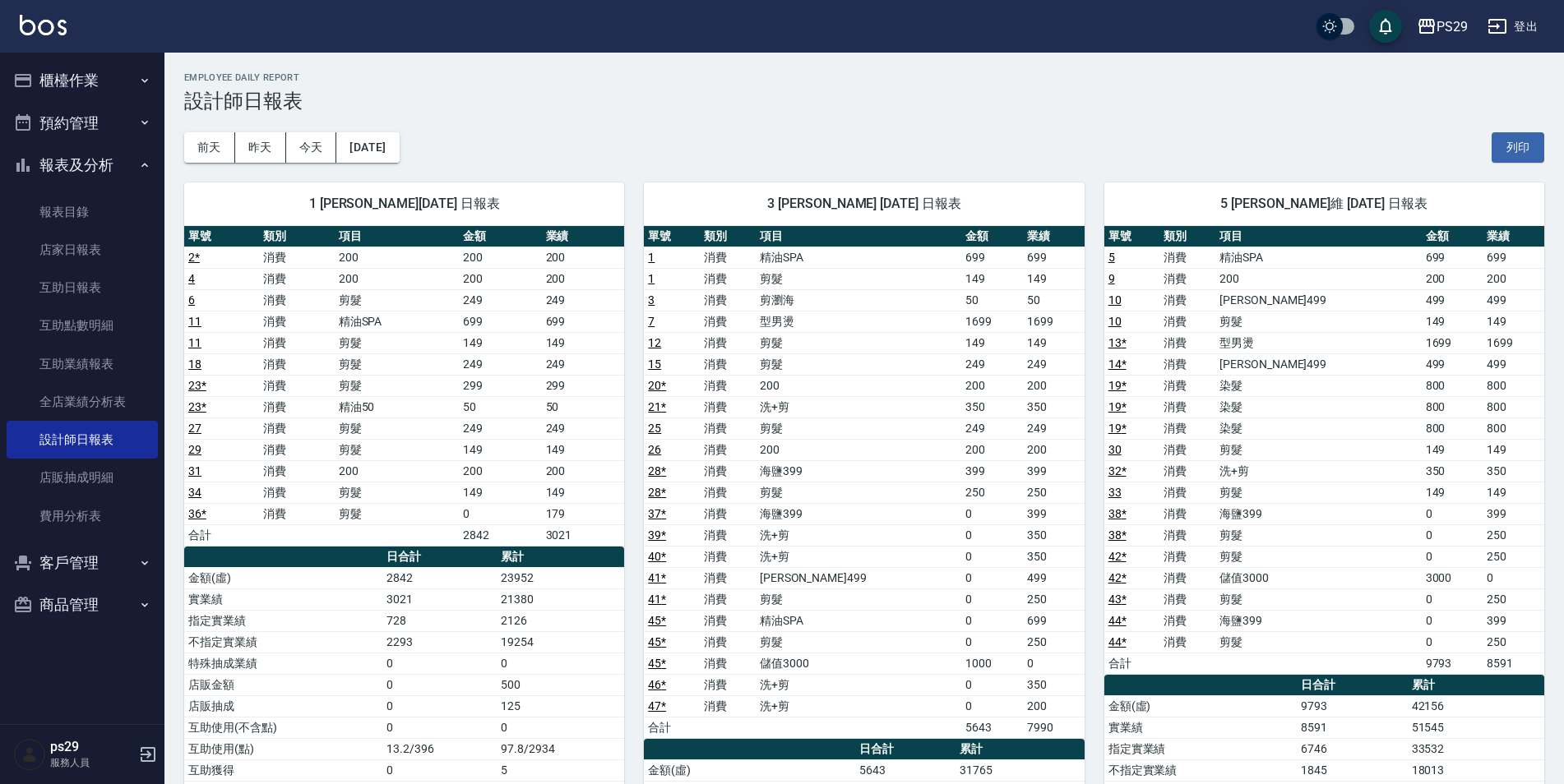
click at [650, 323] on link "7" at bounding box center [651, 322] width 7 height 14
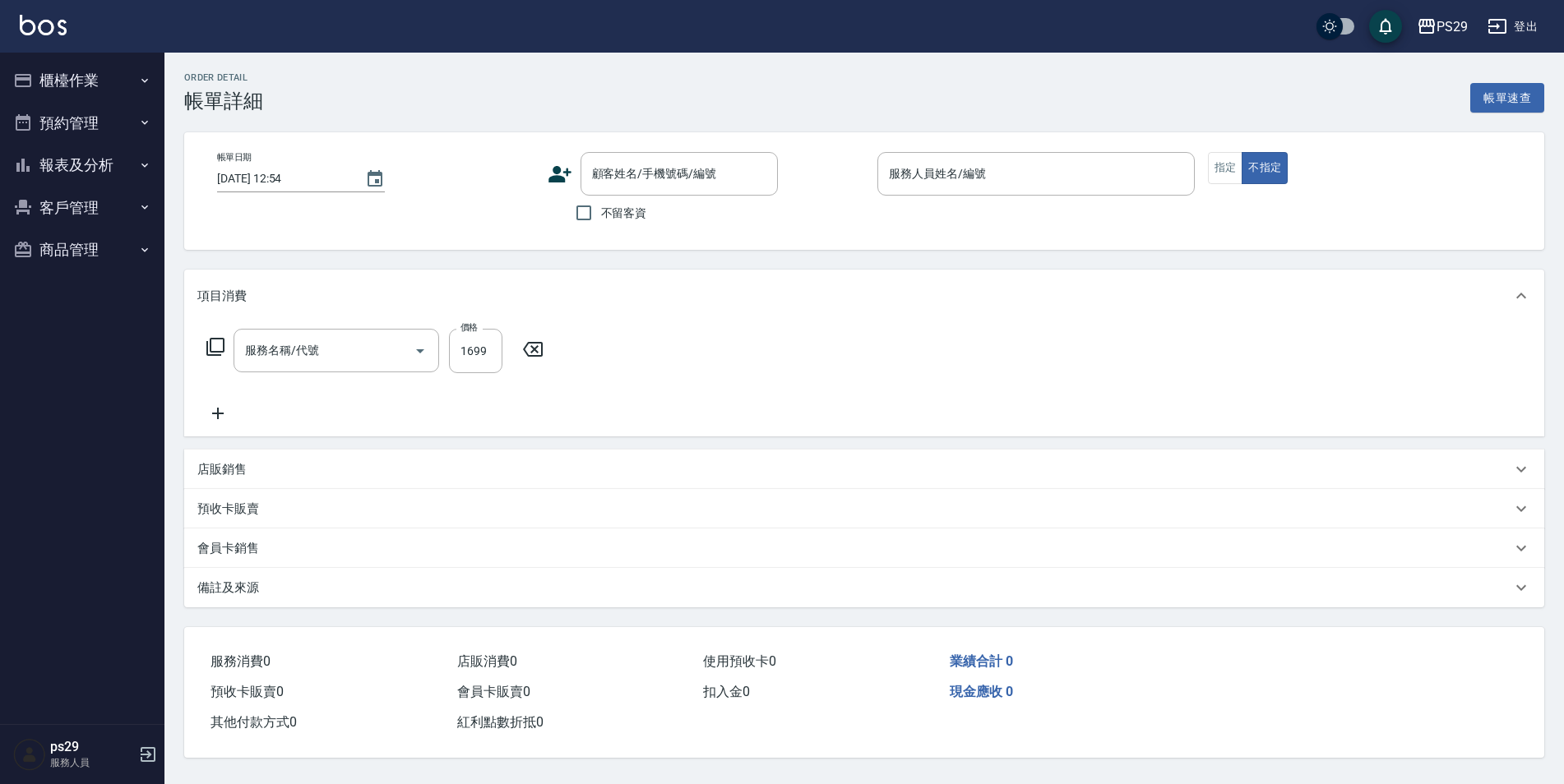
type input "[DATE] 10:39"
type input "[PERSON_NAME]-3"
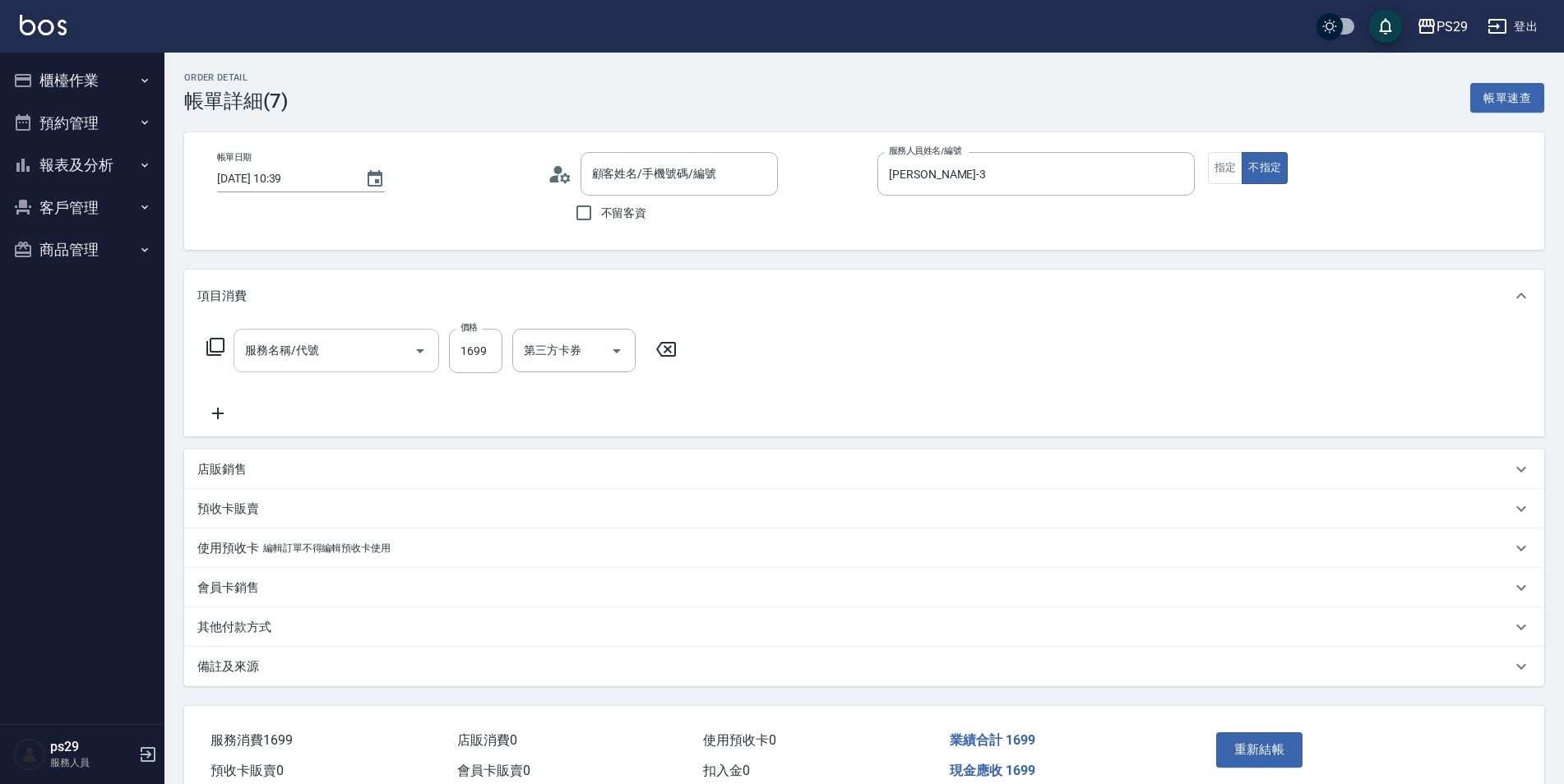
type input "型男燙(211)"
type input "新客人 姓名未設定/0/null"
click at [395, 349] on icon "Clear" at bounding box center [397, 351] width 10 height 10
type input "洗+剪(308)"
click at [1284, 751] on button "重新結帳" at bounding box center [1260, 749] width 88 height 34
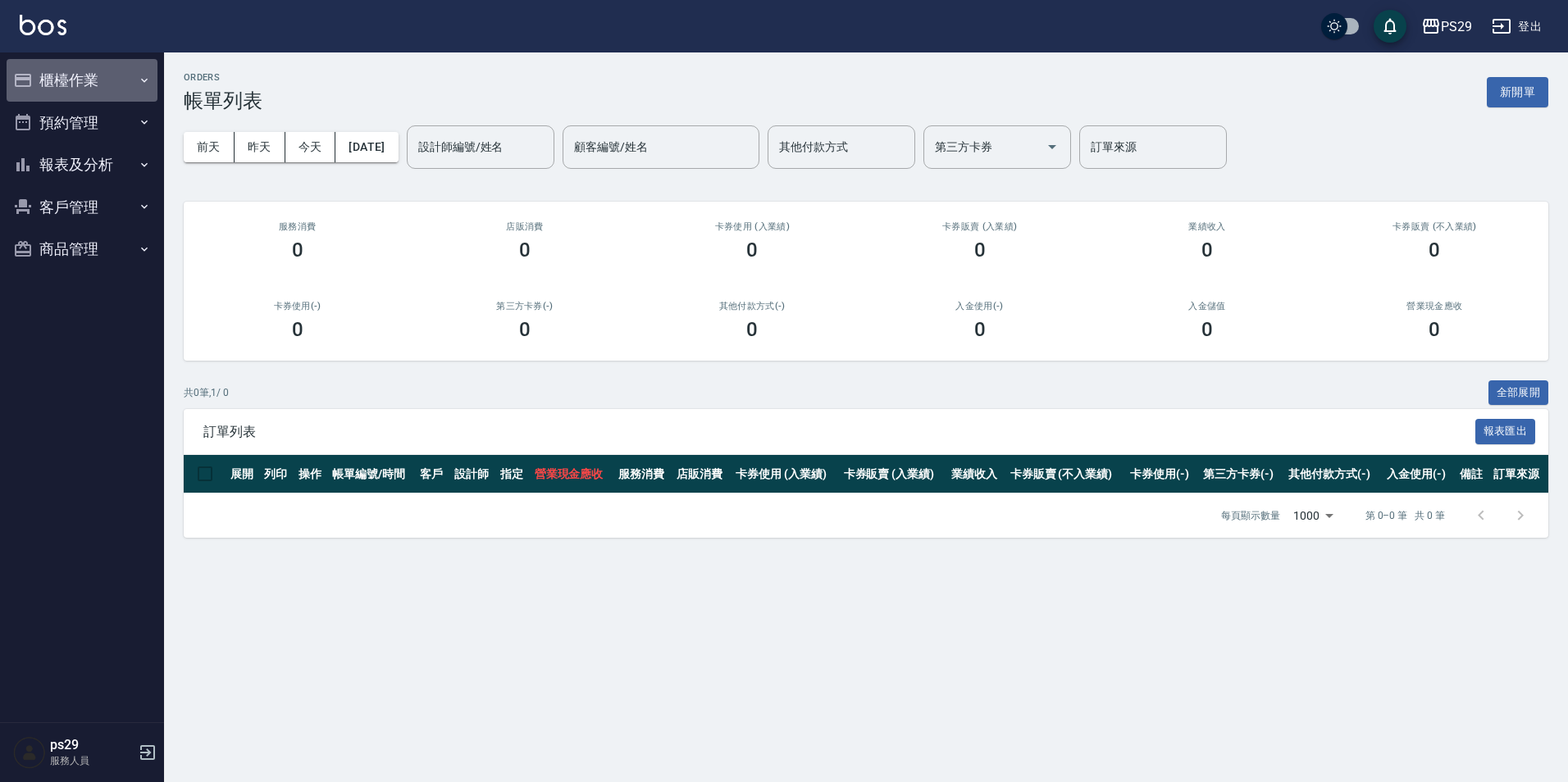
click at [109, 64] on button "櫃檯作業" at bounding box center [82, 81] width 150 height 43
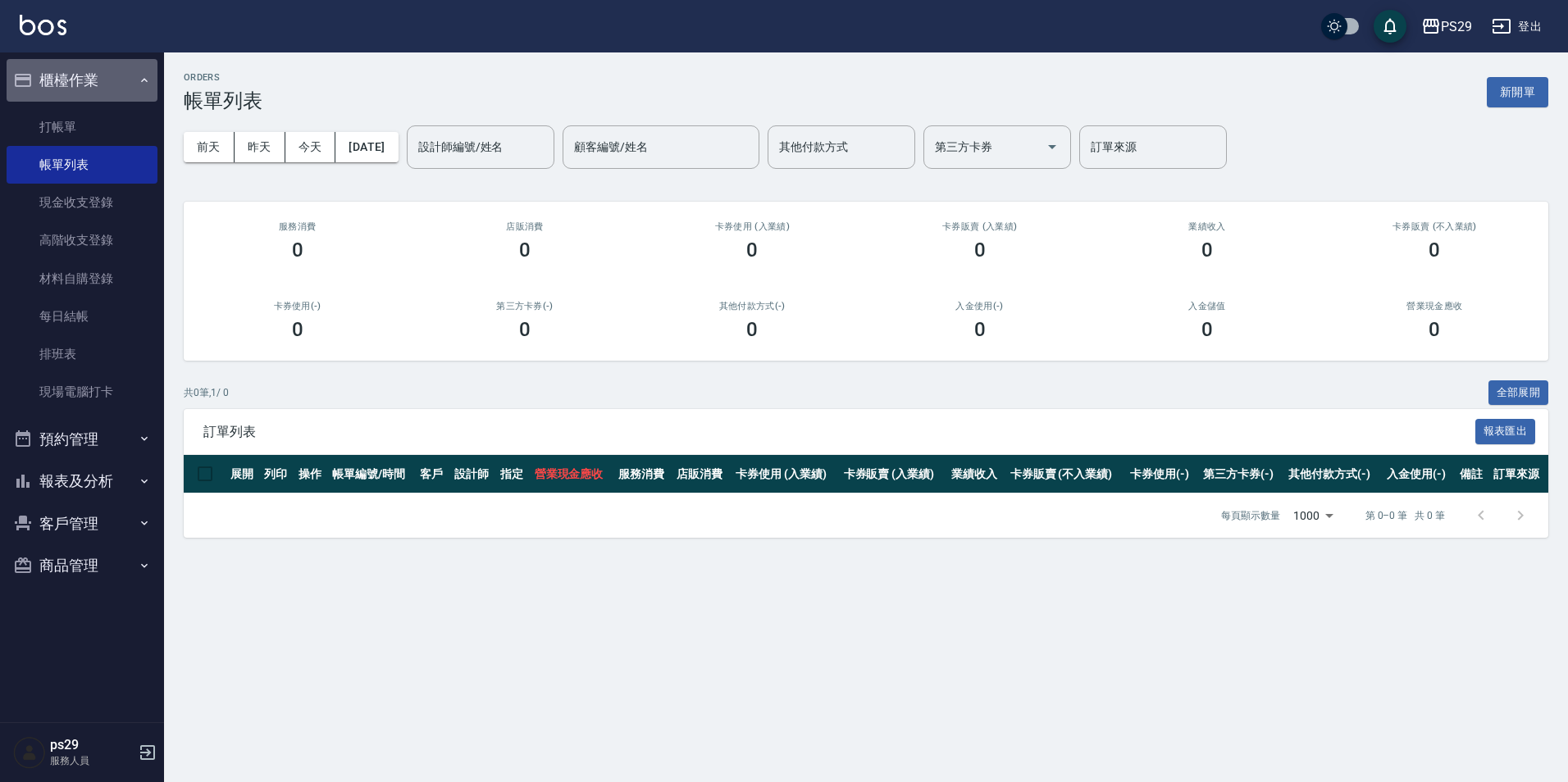
click at [133, 88] on button "櫃檯作業" at bounding box center [82, 81] width 150 height 43
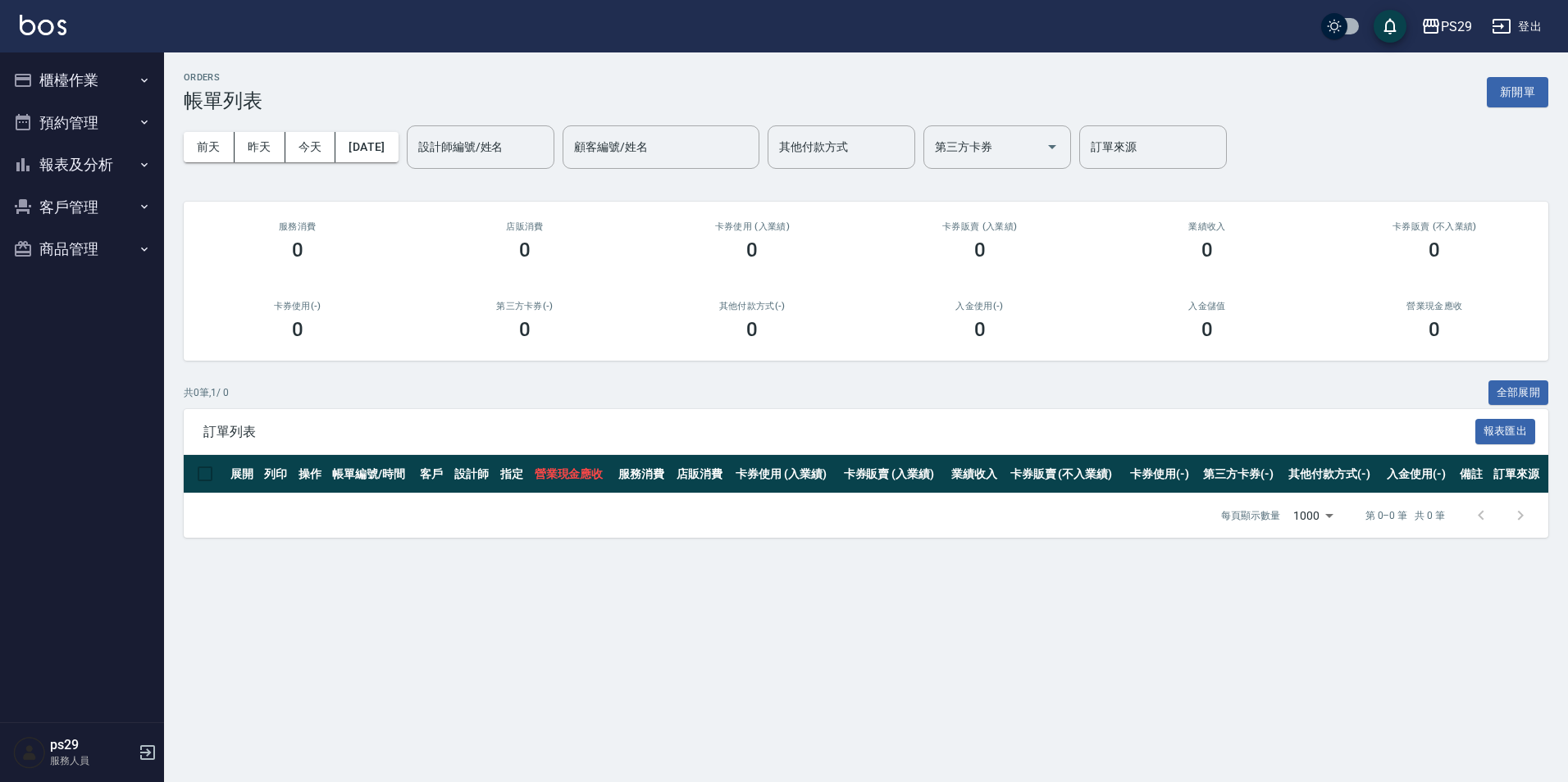
click at [147, 159] on icon "button" at bounding box center [145, 165] width 14 height 14
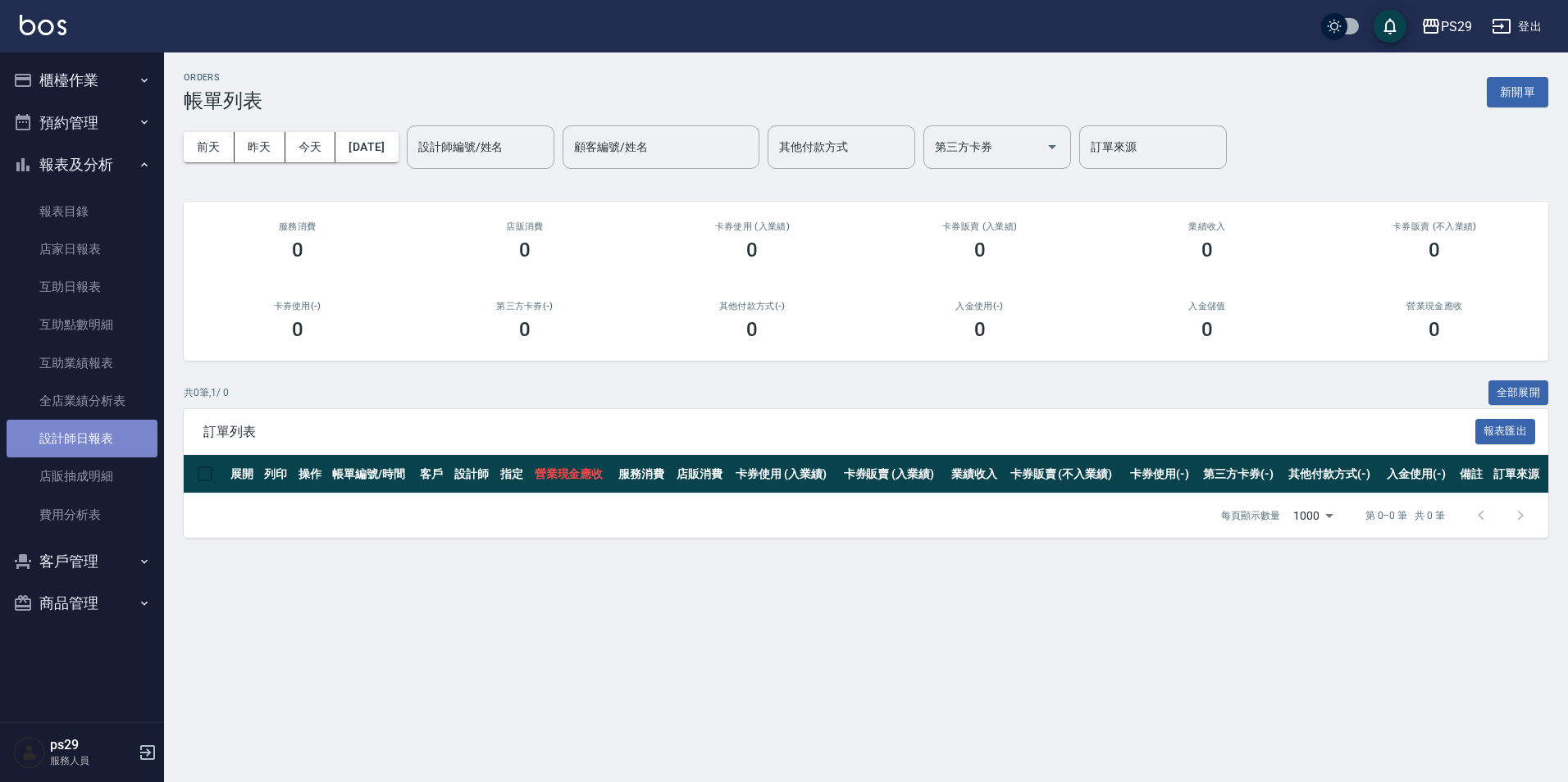
click at [92, 447] on link "設計師日報表" at bounding box center [82, 439] width 150 height 38
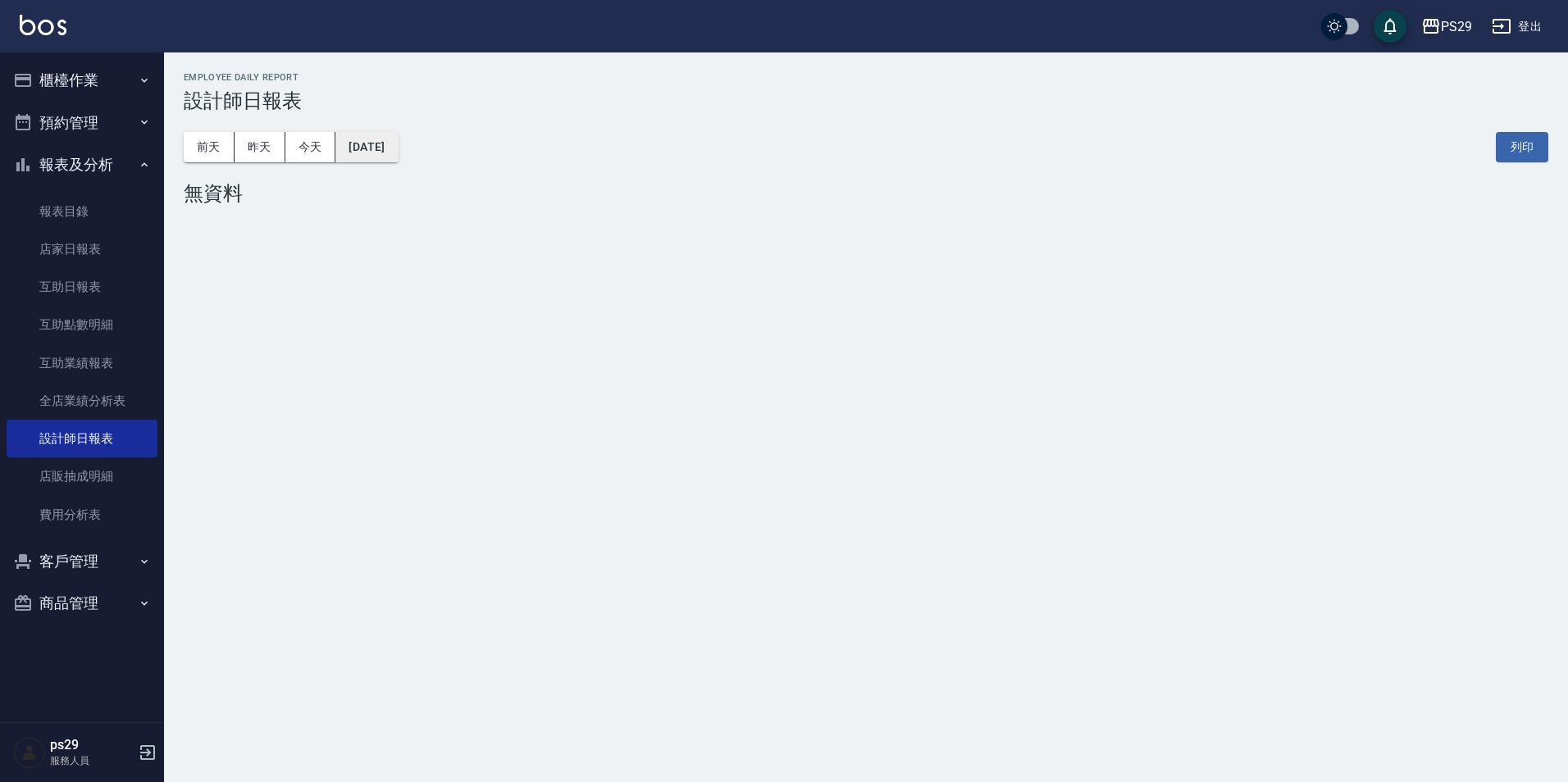
click at [395, 140] on button "[DATE]" at bounding box center [367, 147] width 62 height 30
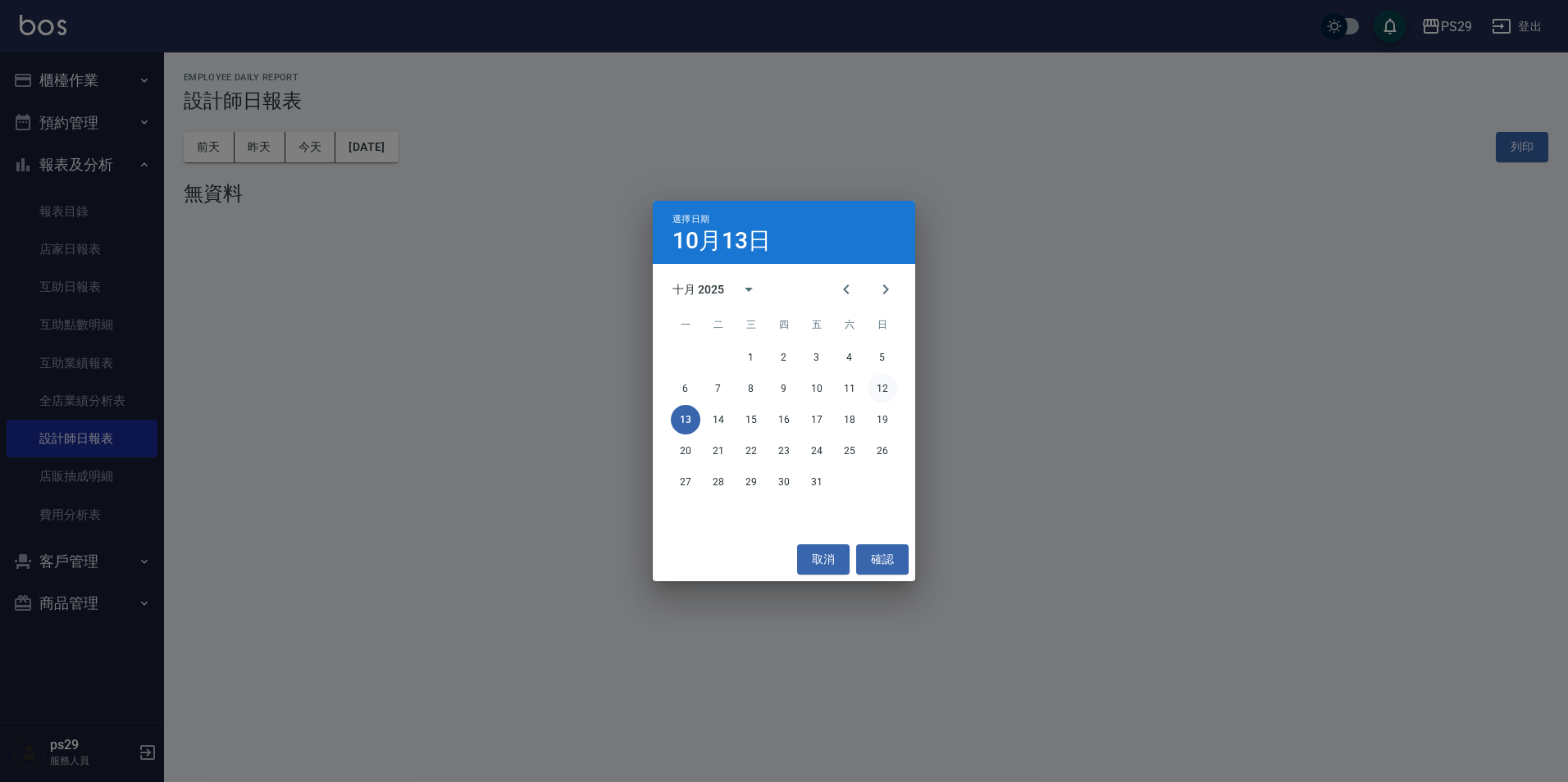
click at [868, 386] on button "12" at bounding box center [882, 388] width 29 height 29
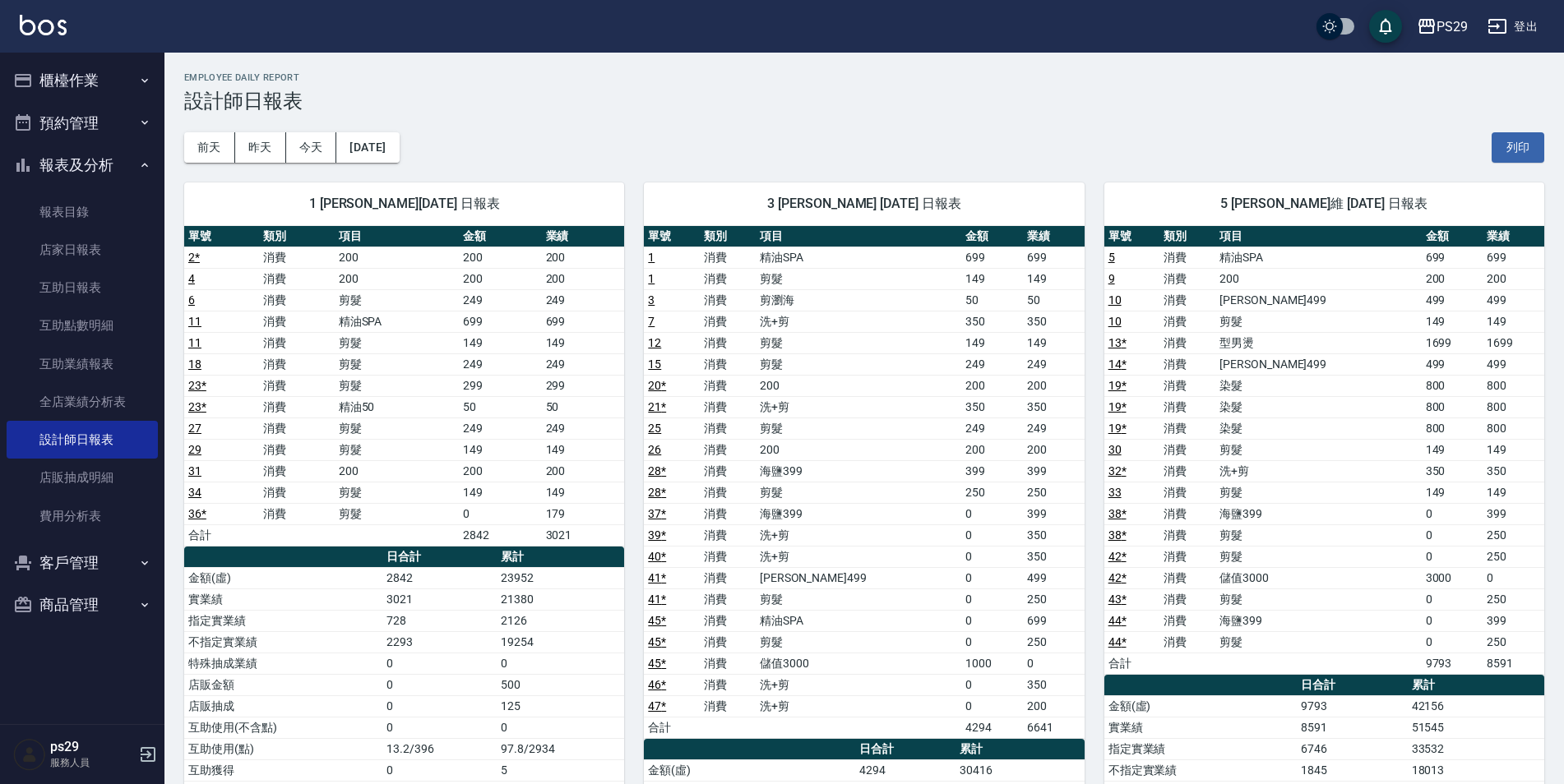
click at [1112, 342] on link "13 *" at bounding box center [1117, 343] width 18 height 14
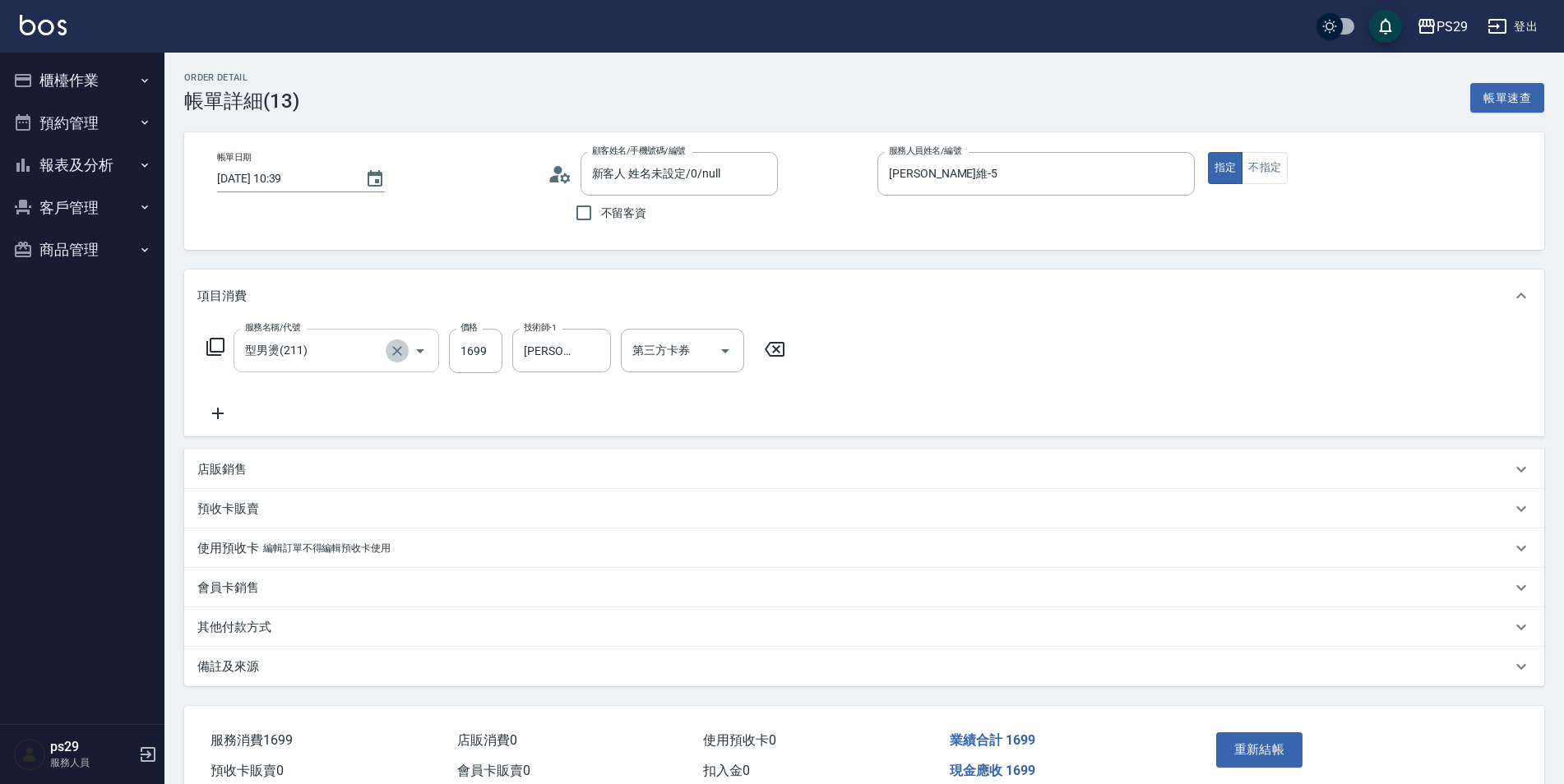
click at [406, 354] on button "Clear" at bounding box center [397, 351] width 23 height 23
type input "洗+剪(308)"
click at [1227, 749] on button "重新結帳" at bounding box center [1260, 749] width 88 height 34
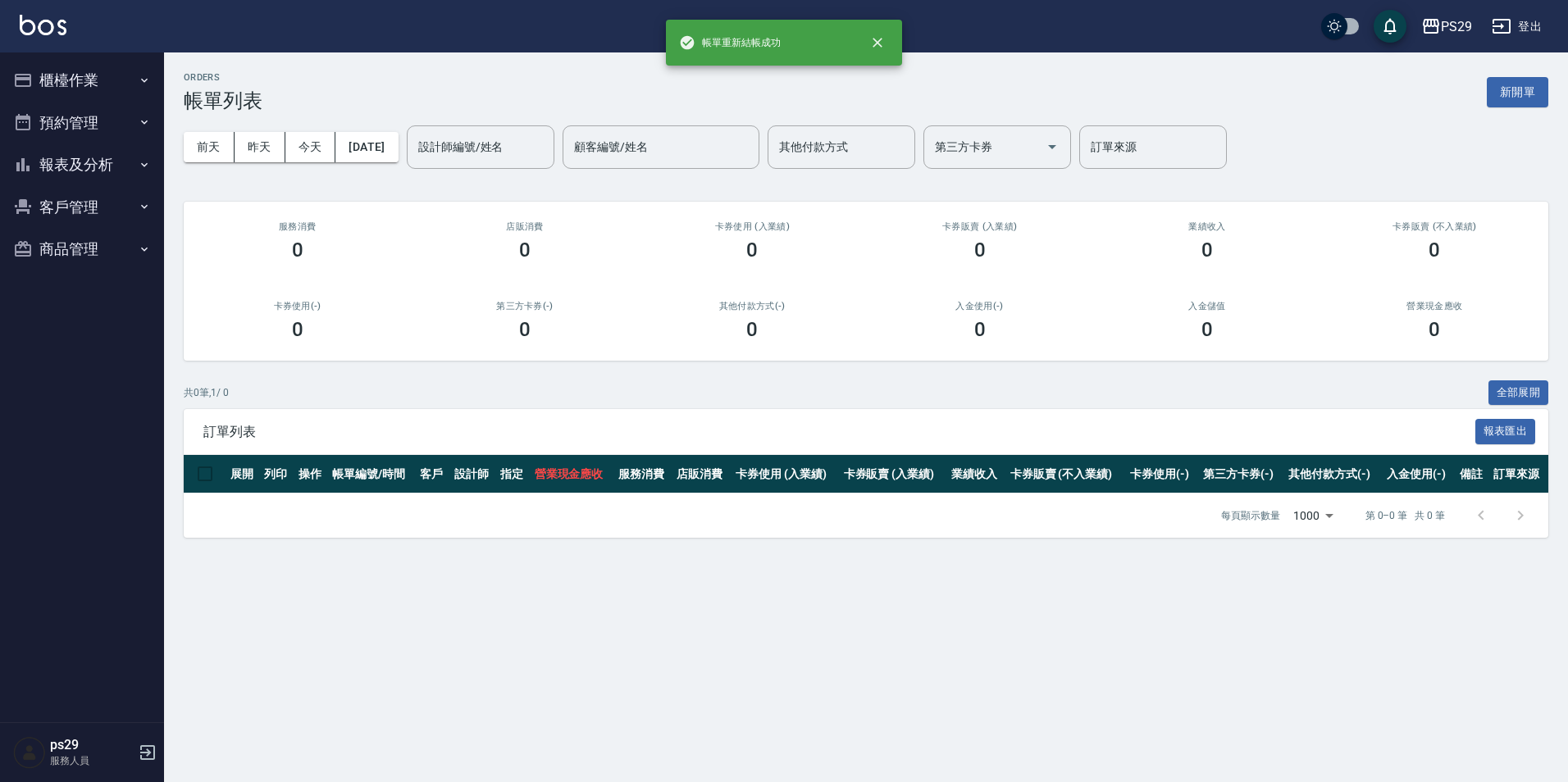
click at [44, 32] on img at bounding box center [43, 24] width 47 height 20
